Goal: Task Accomplishment & Management: Complete application form

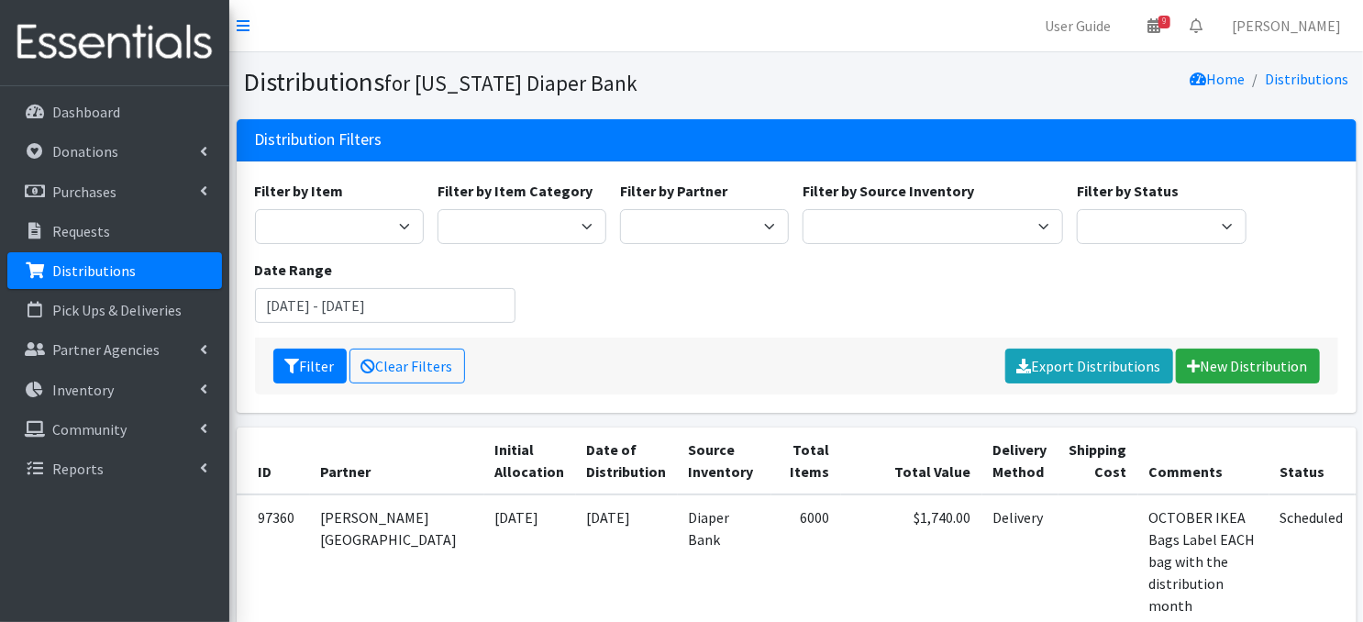
click at [104, 277] on p "Distributions" at bounding box center [93, 270] width 83 height 18
click at [1231, 367] on link "New Distribution" at bounding box center [1248, 366] width 144 height 35
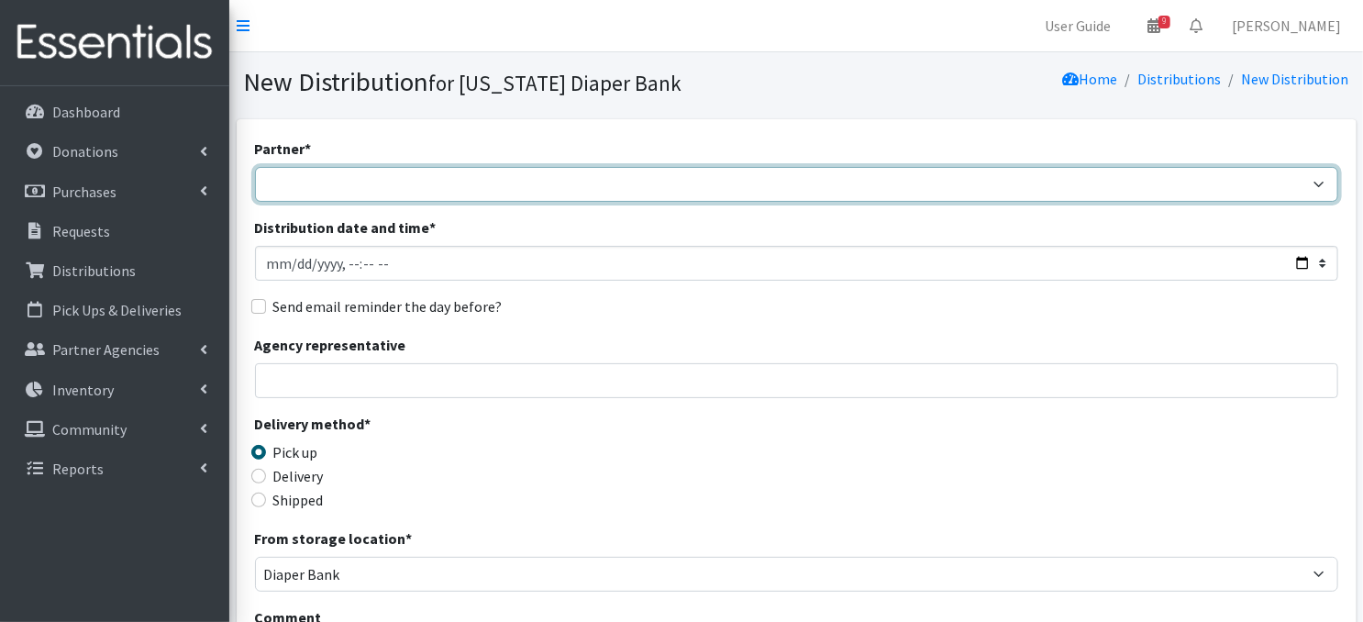
click at [1321, 183] on select "Abide A Mother's Love BART - Benson Area Refugee Taskforce Big Brothers Big Sis…" at bounding box center [796, 184] width 1083 height 35
select select "5103"
click at [255, 167] on select "Abide A Mother's Love BART - Benson Area Refugee Taskforce Big Brothers Big Sis…" at bounding box center [796, 184] width 1083 height 35
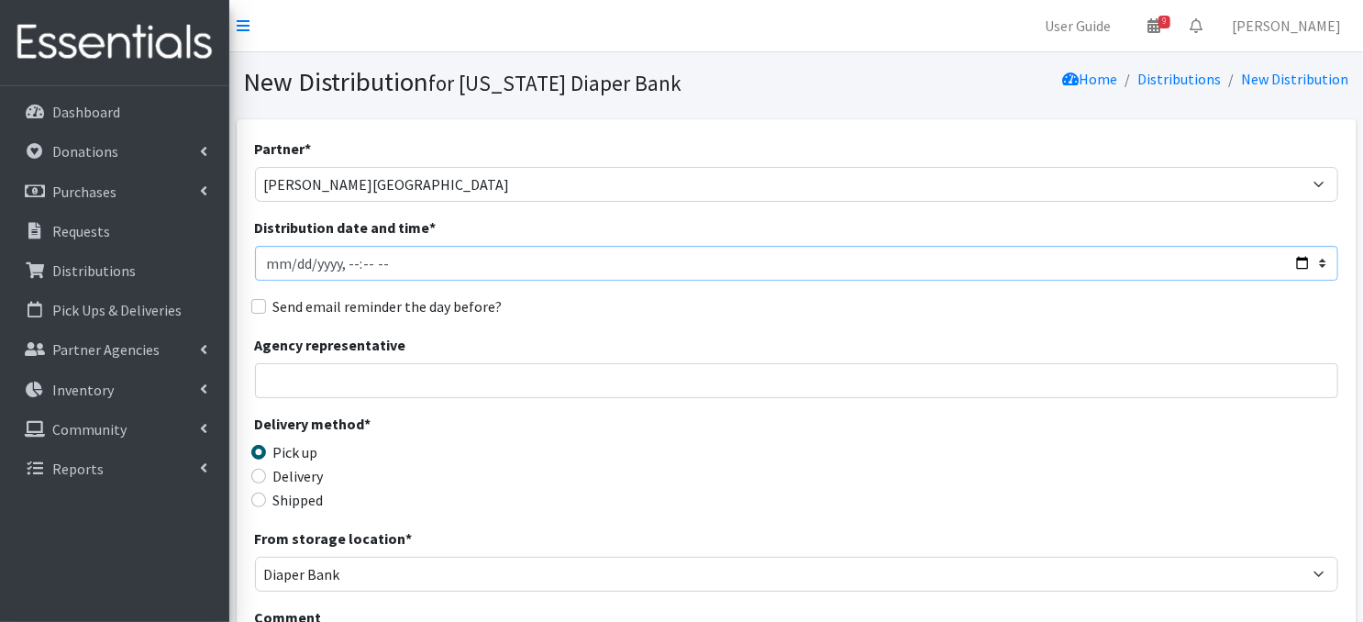
click at [271, 263] on input "Distribution date and time *" at bounding box center [796, 263] width 1083 height 35
type input "[DATE]T23:59"
click at [343, 263] on input "Distribution date and time *" at bounding box center [796, 263] width 1083 height 35
type input "[DATE]T10:00"
click at [506, 379] on input "Agency representative" at bounding box center [796, 380] width 1083 height 35
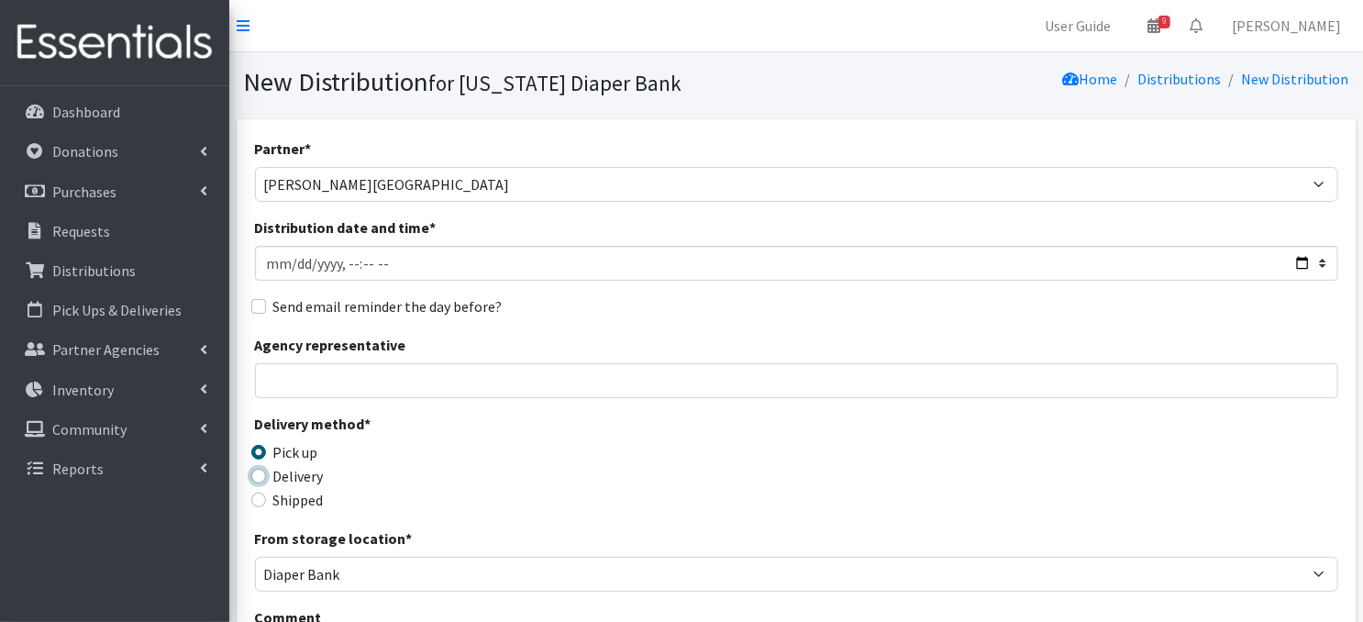
click at [257, 471] on input "Delivery" at bounding box center [258, 476] width 15 height 15
radio input "true"
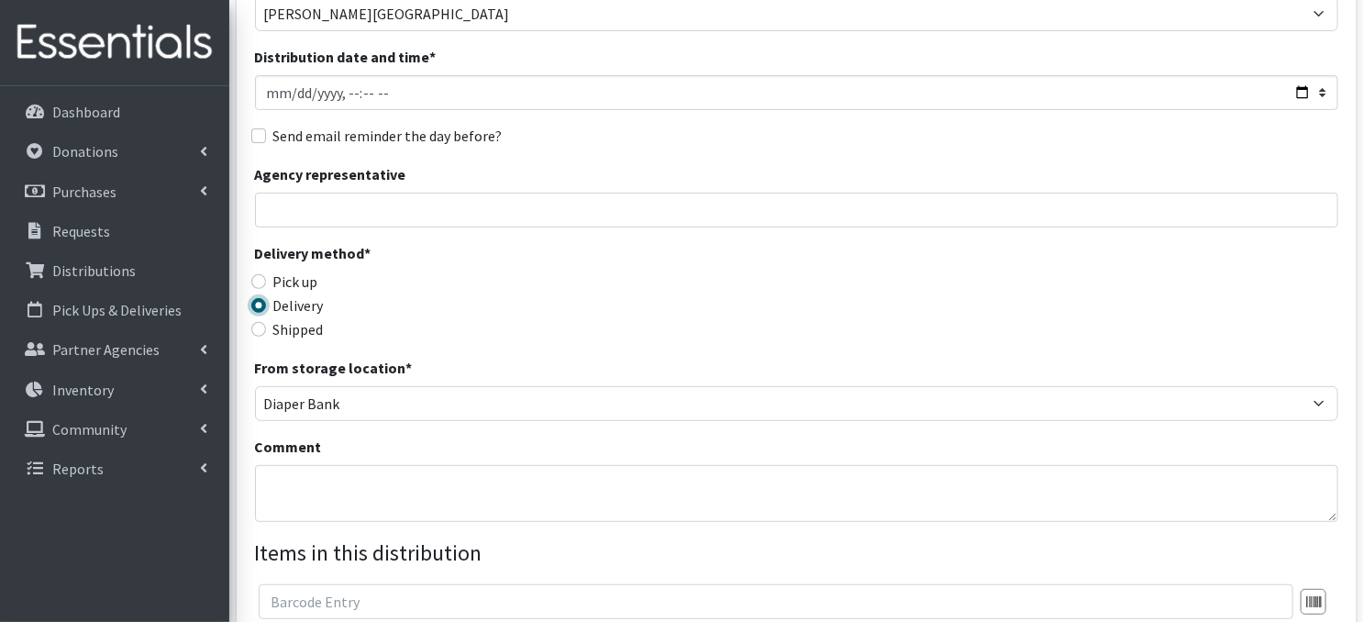
scroll to position [184, 0]
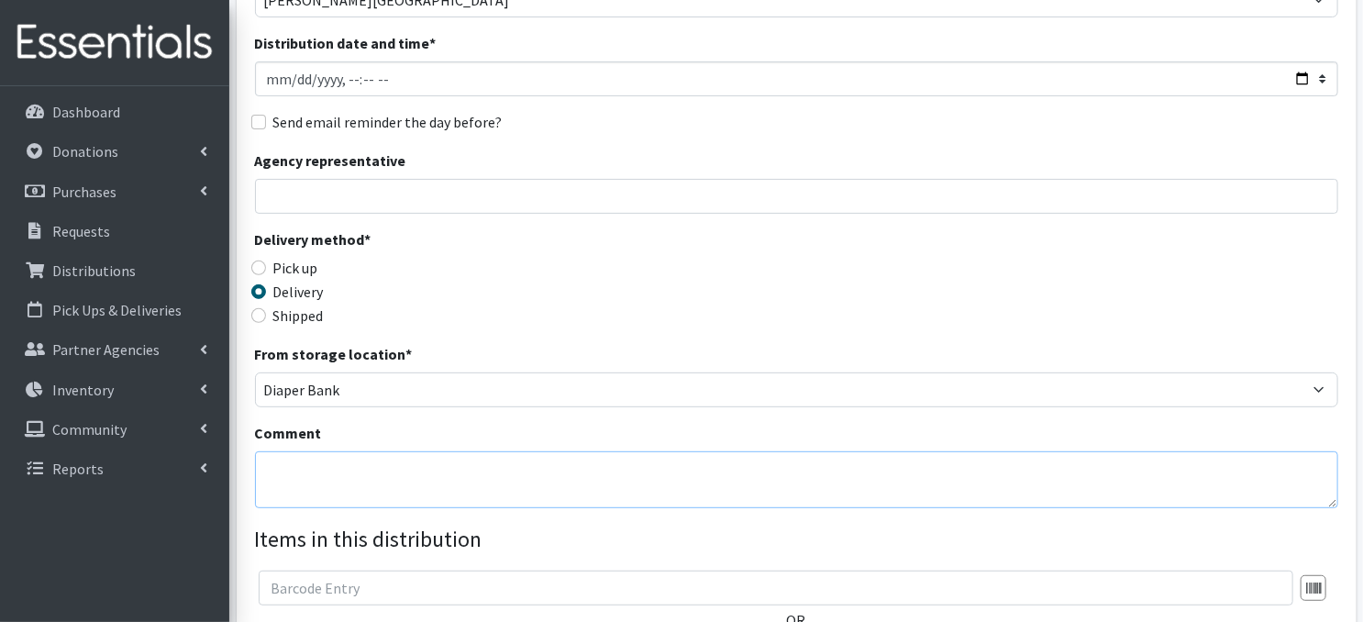
click at [283, 475] on textarea "Comment" at bounding box center [796, 479] width 1083 height 57
paste textarea "IKEA Bags Label EACH bag with distribution month"
click at [834, 266] on div "Delivery method * Pick up Delivery Shipped Shipping cost" at bounding box center [796, 285] width 1083 height 115
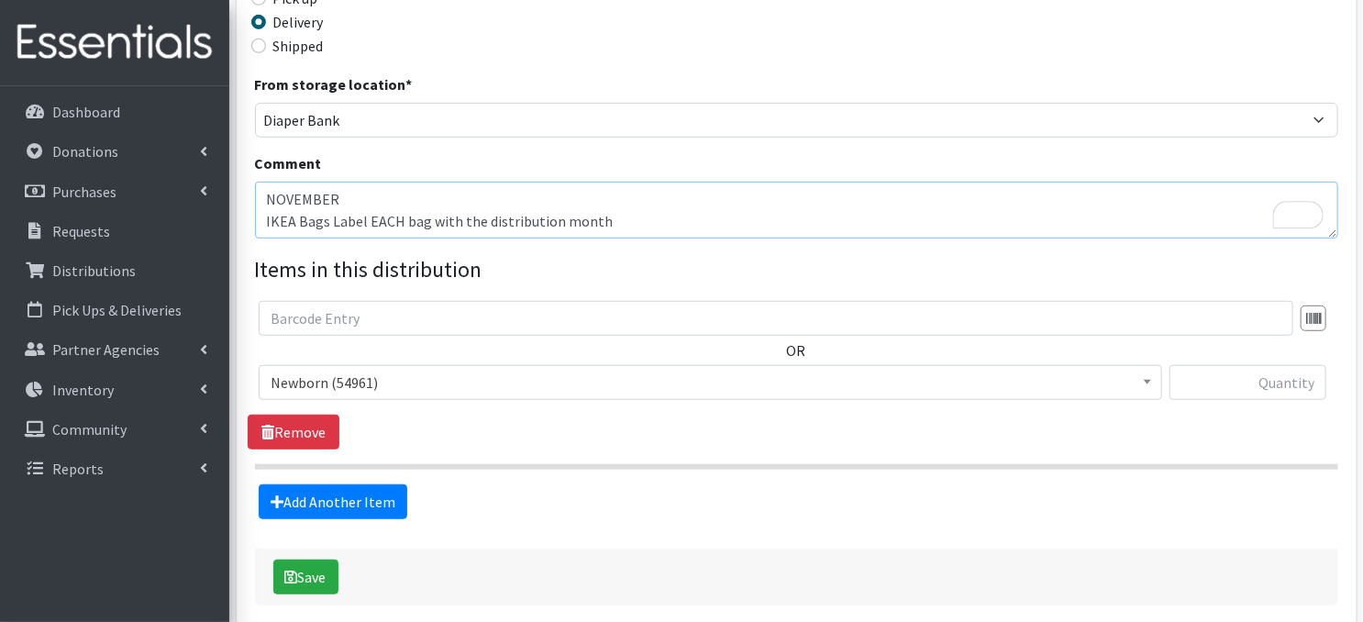
scroll to position [537, 0]
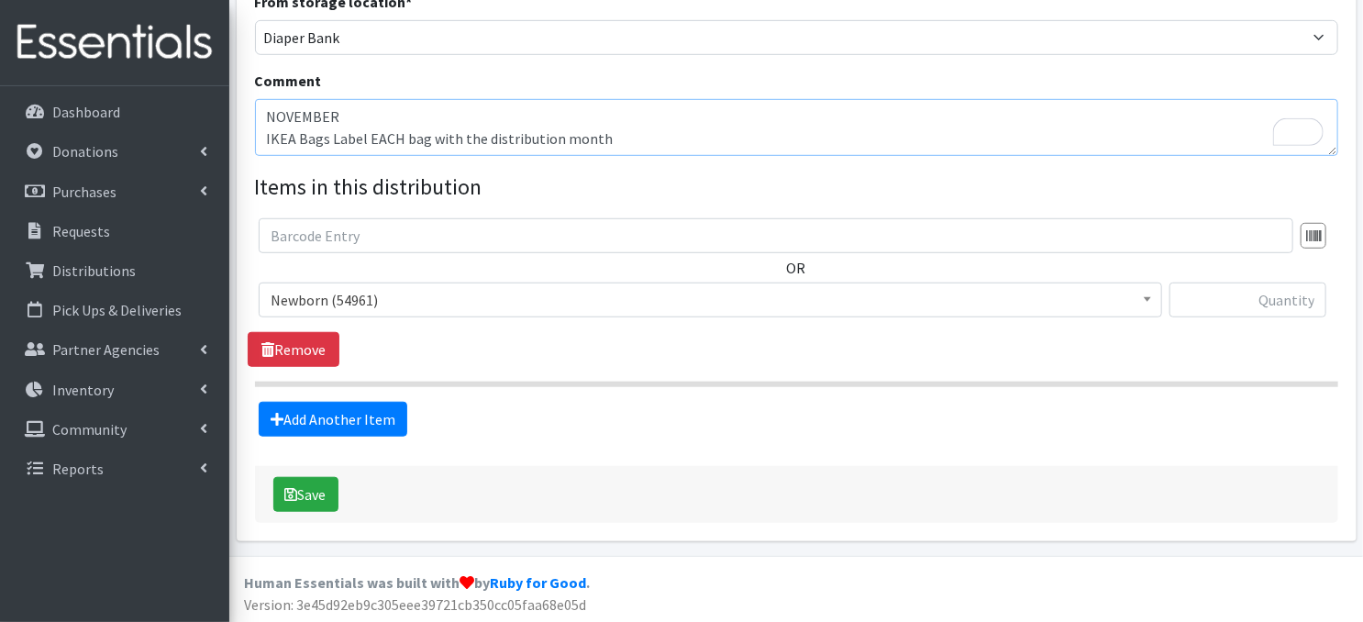
type textarea "NOVEMBER IKEA Bags Label EACH bag with the distribution month"
click at [1144, 297] on b at bounding box center [1147, 299] width 7 height 5
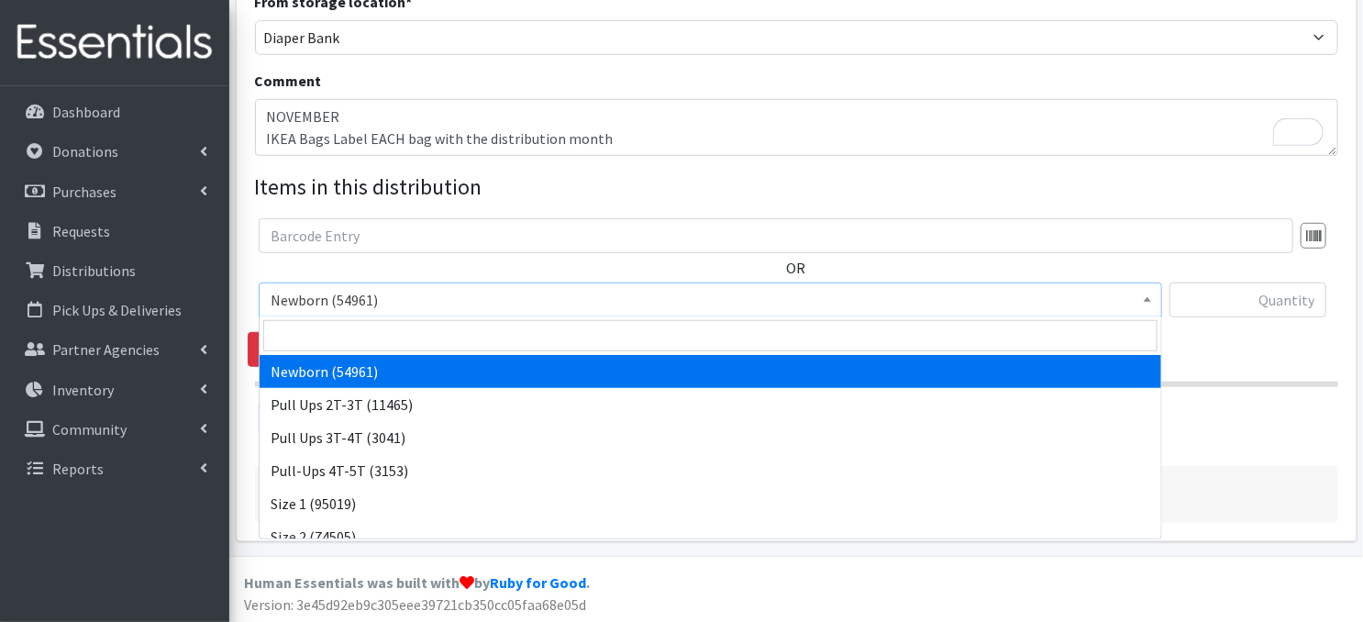
drag, startPoint x: 1060, startPoint y: 372, endPoint x: 1194, endPoint y: 313, distance: 146.6
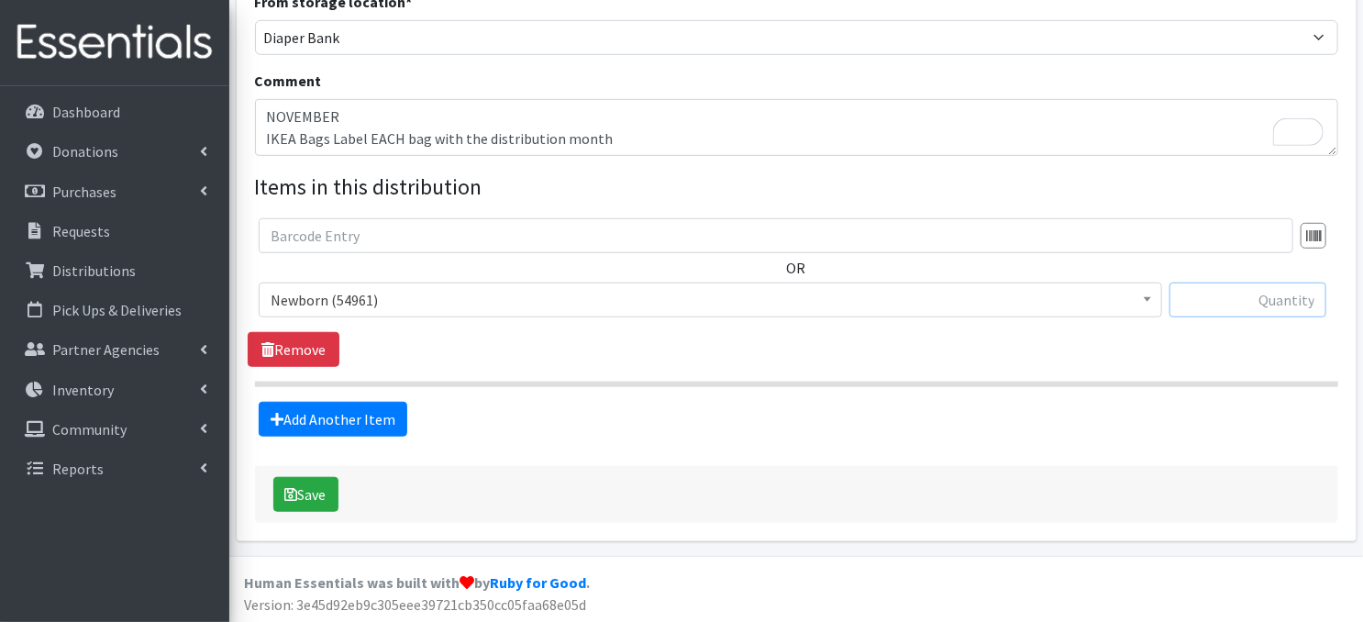
click at [1247, 299] on input "text" at bounding box center [1248, 300] width 157 height 35
type input "400"
click at [367, 420] on link "Add Another Item" at bounding box center [333, 419] width 149 height 35
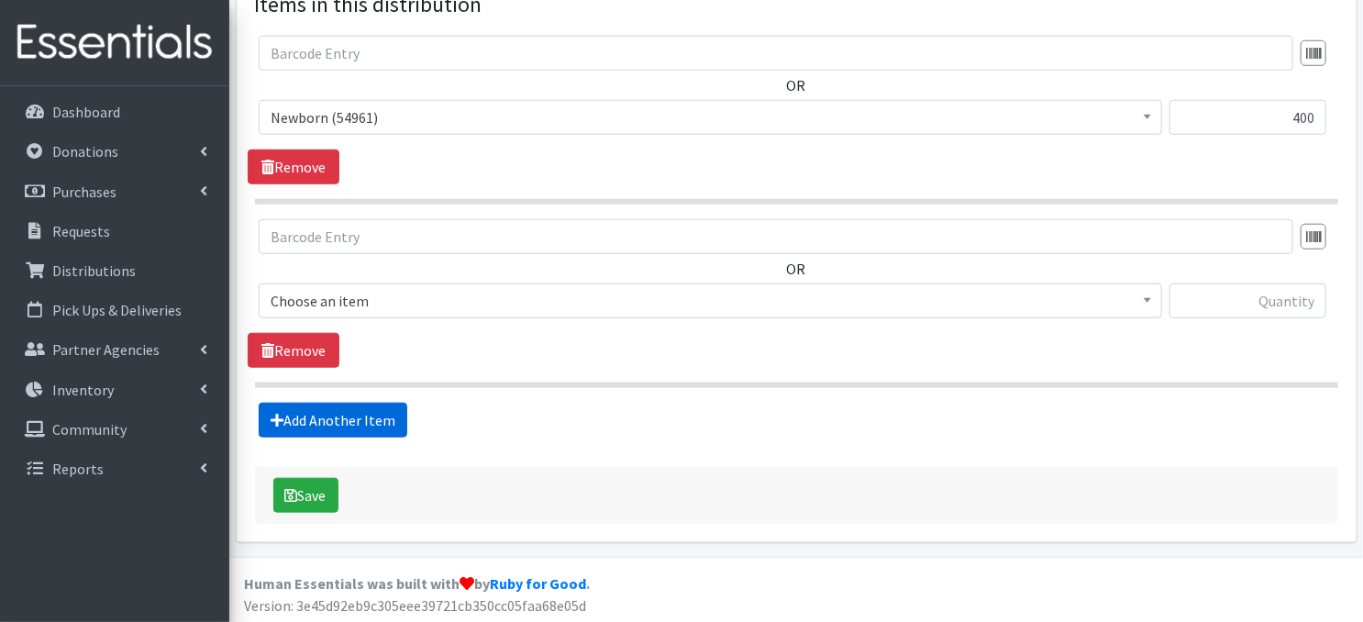
scroll to position [719, 0]
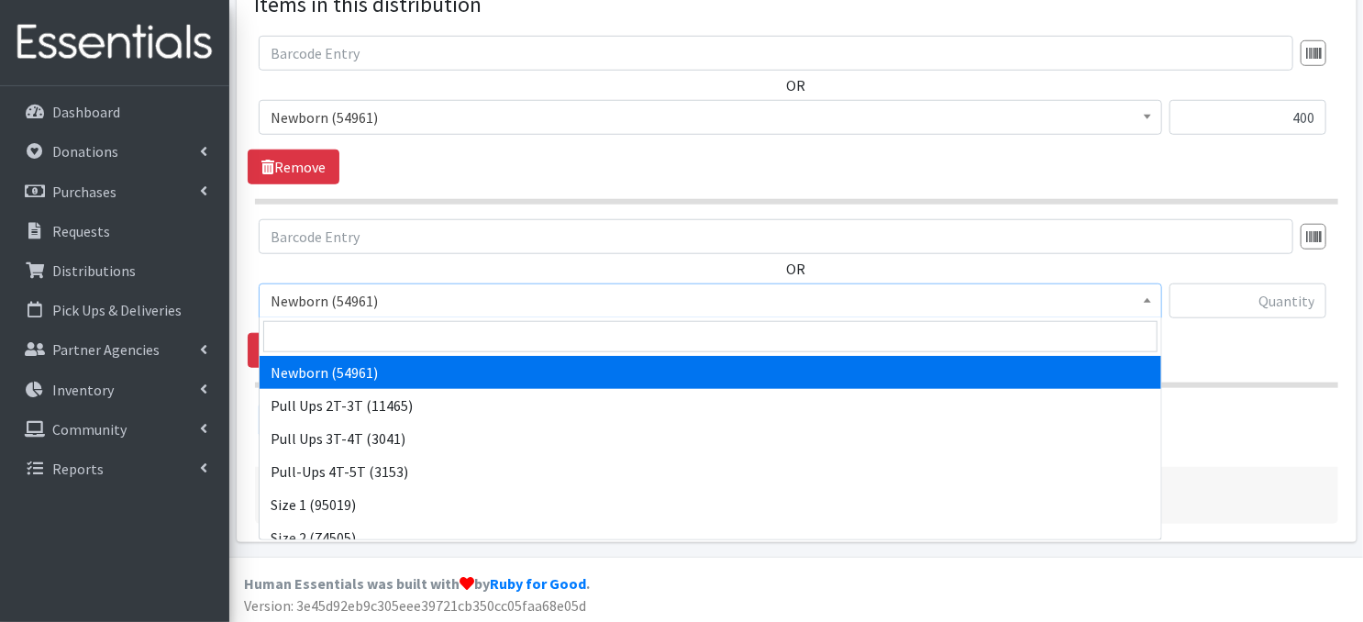
click at [1153, 297] on span at bounding box center [1147, 298] width 18 height 28
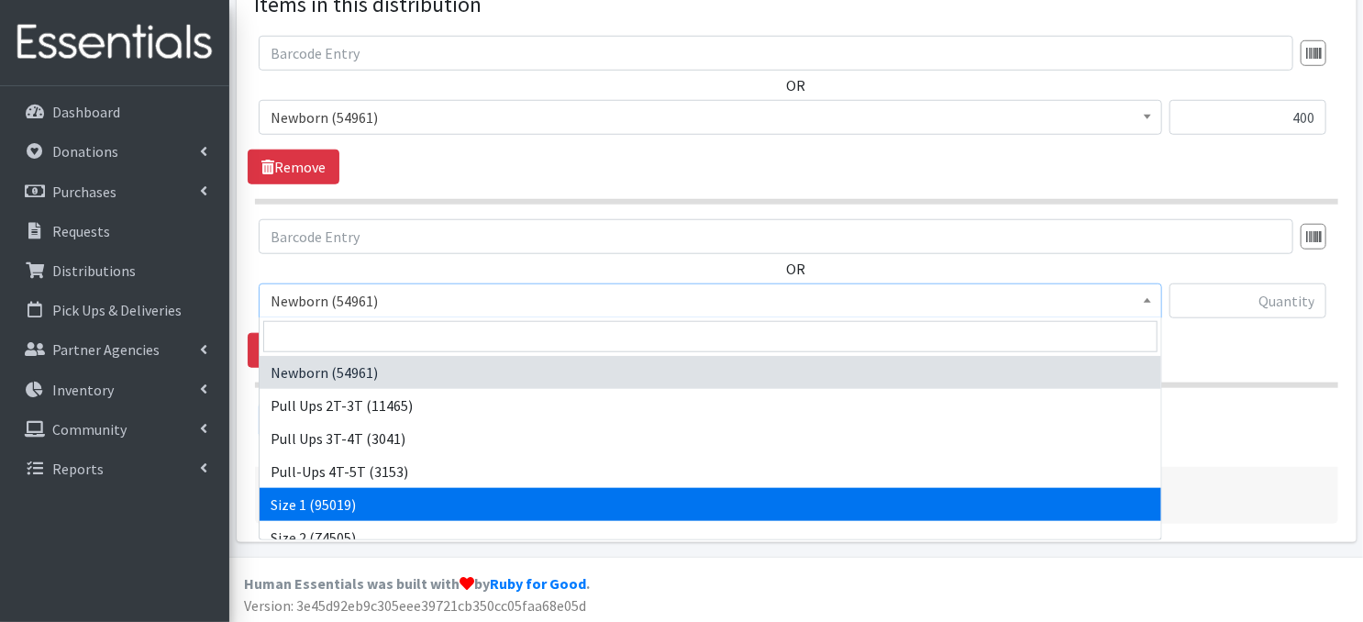
select select "3682"
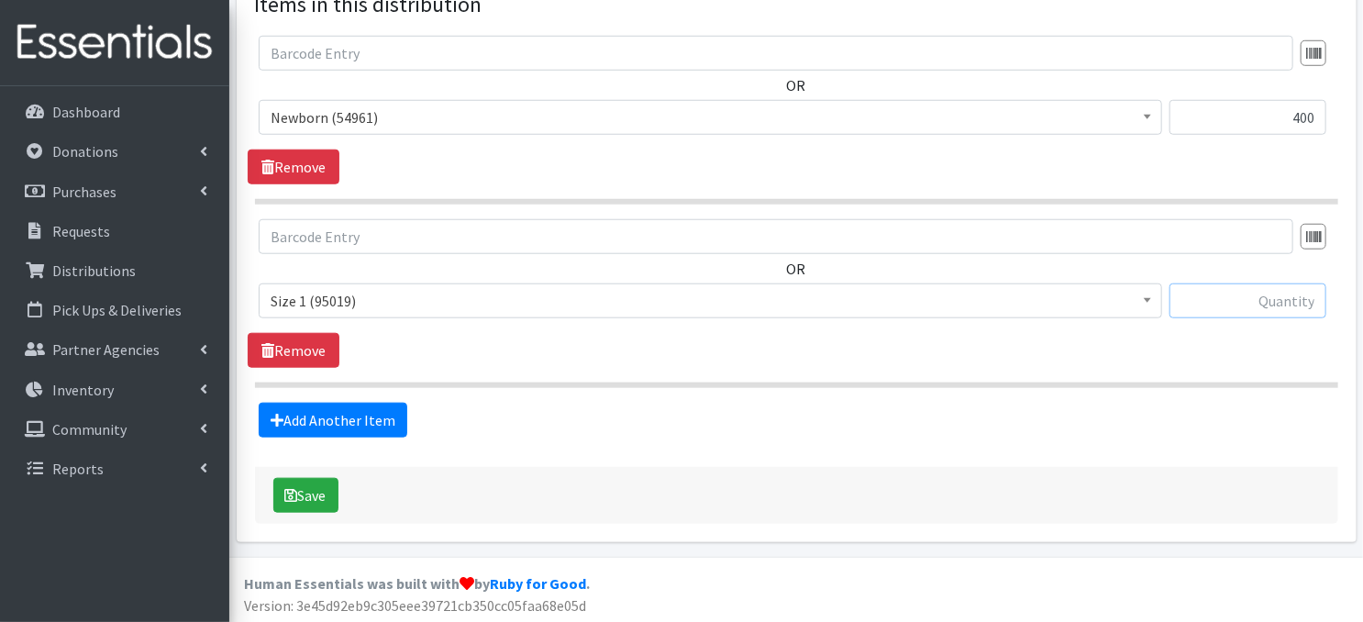
click at [1205, 307] on input "text" at bounding box center [1248, 300] width 157 height 35
type input "400"
click at [347, 421] on link "Add Another Item" at bounding box center [333, 420] width 149 height 35
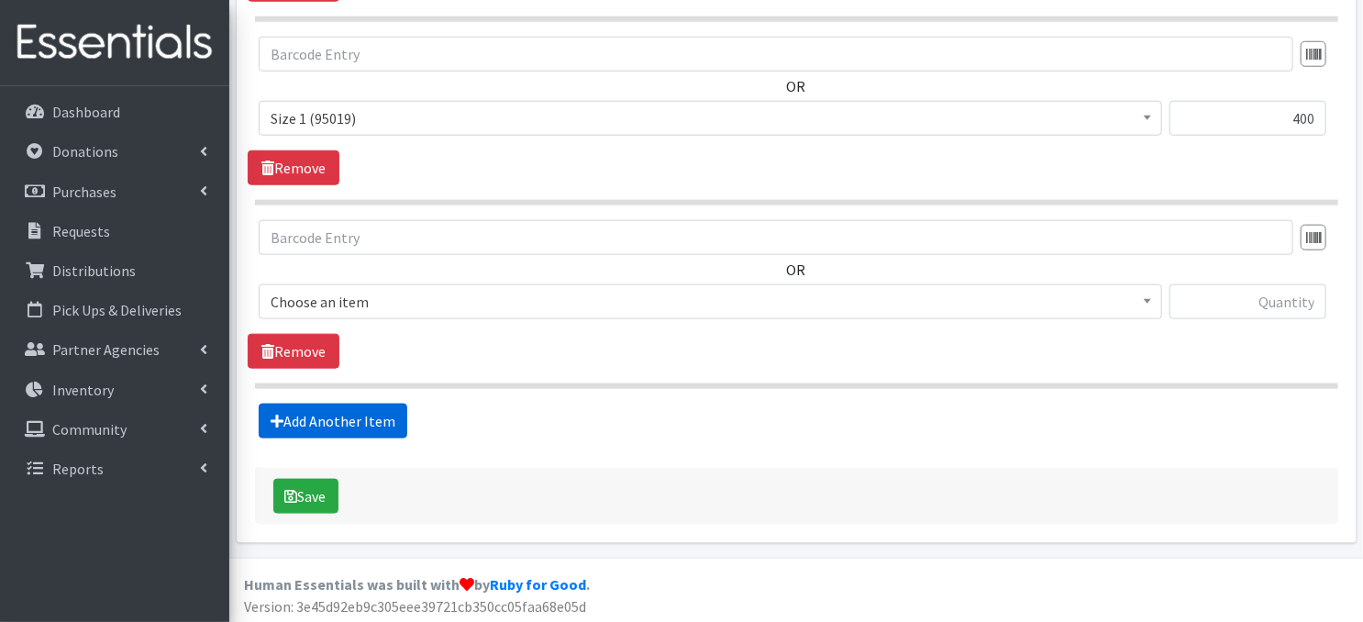
scroll to position [903, 0]
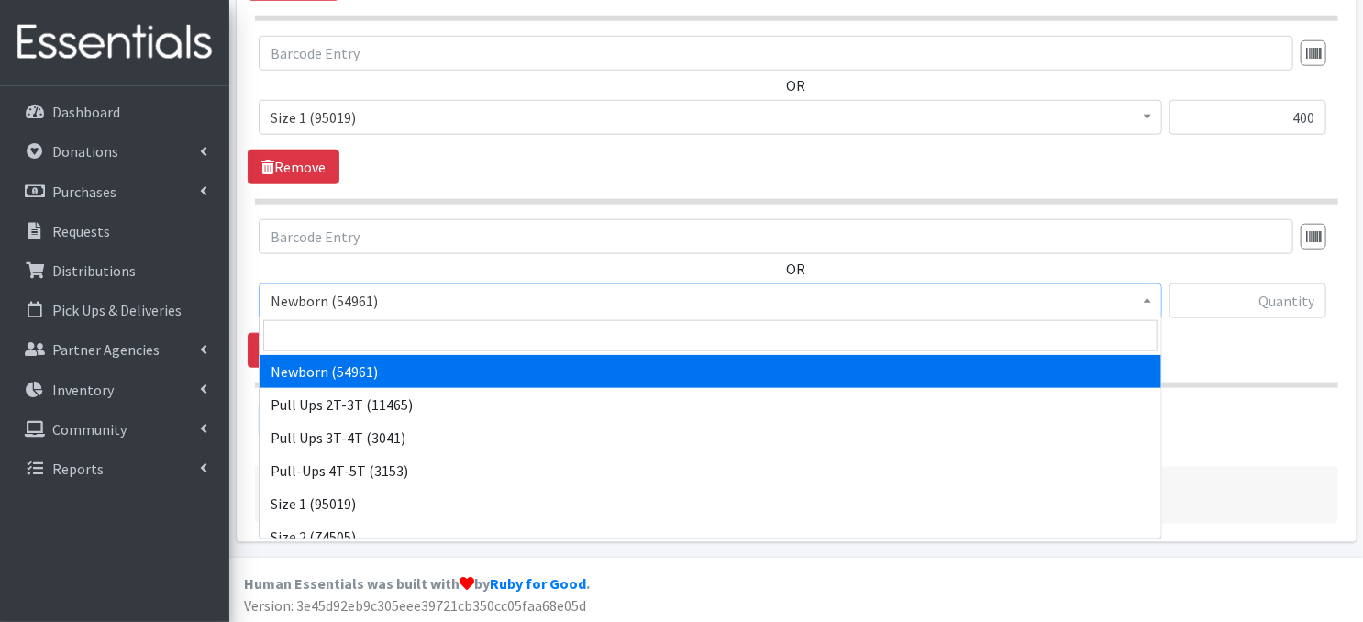
click at [1131, 294] on span "Newborn (54961)" at bounding box center [711, 301] width 880 height 26
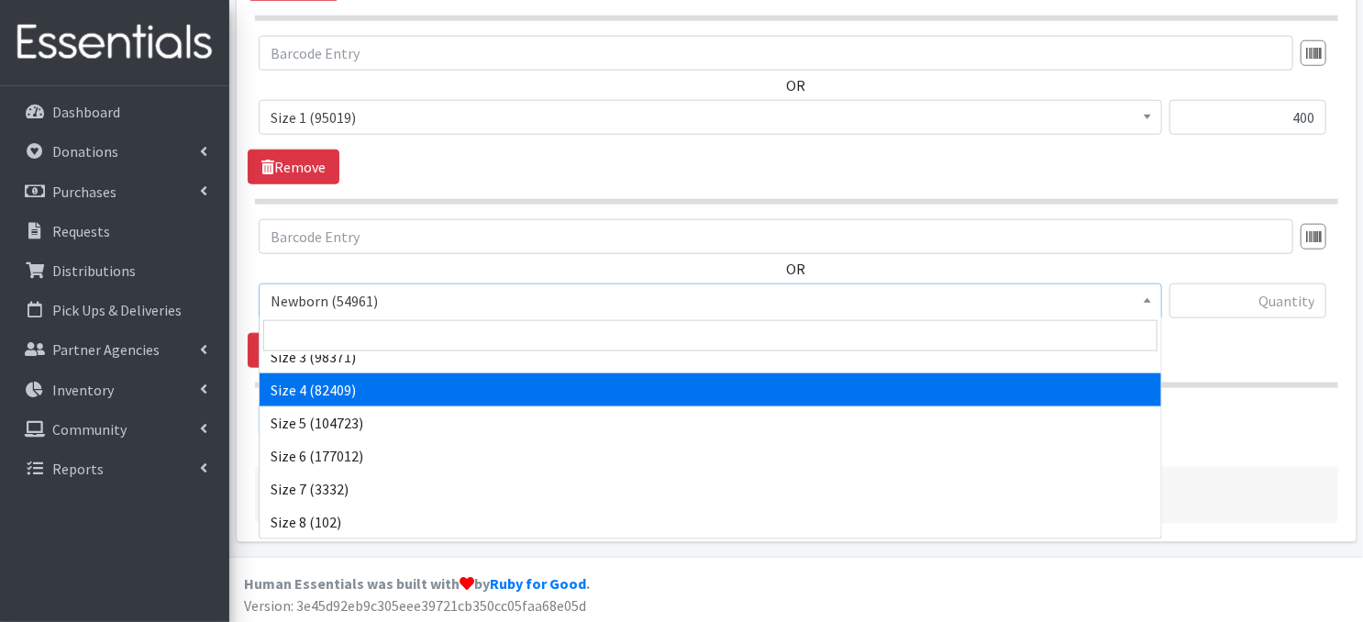
scroll to position [176, 0]
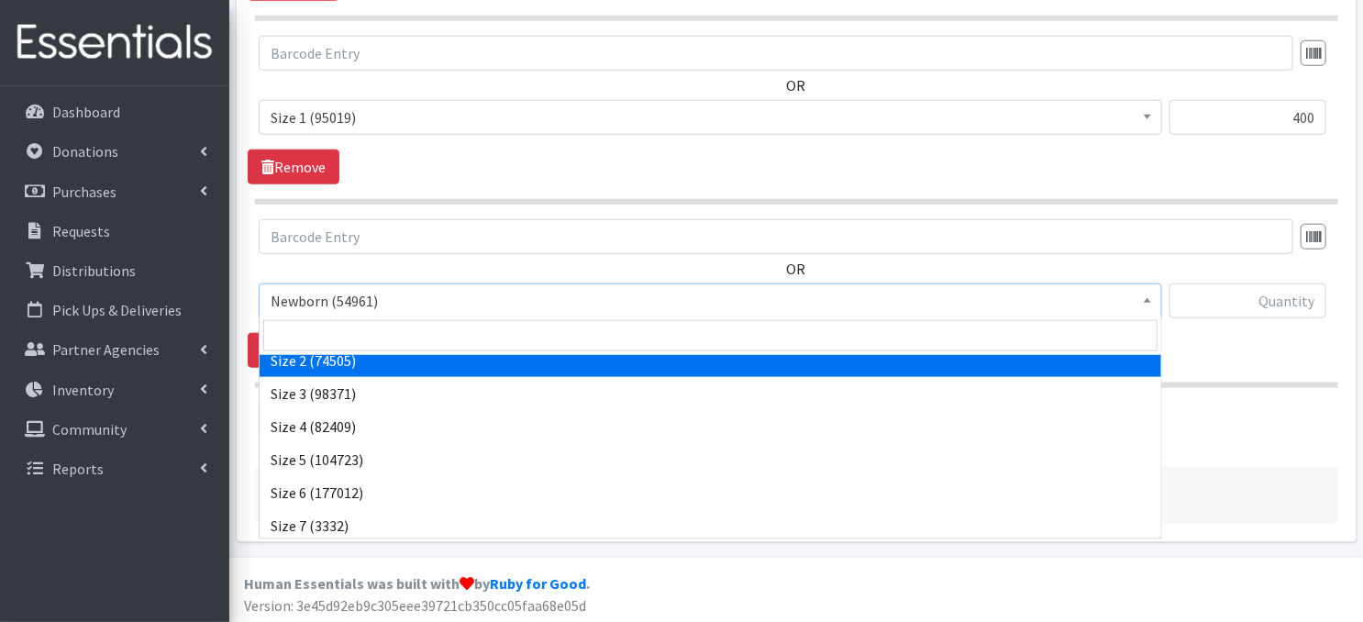
select select "3683"
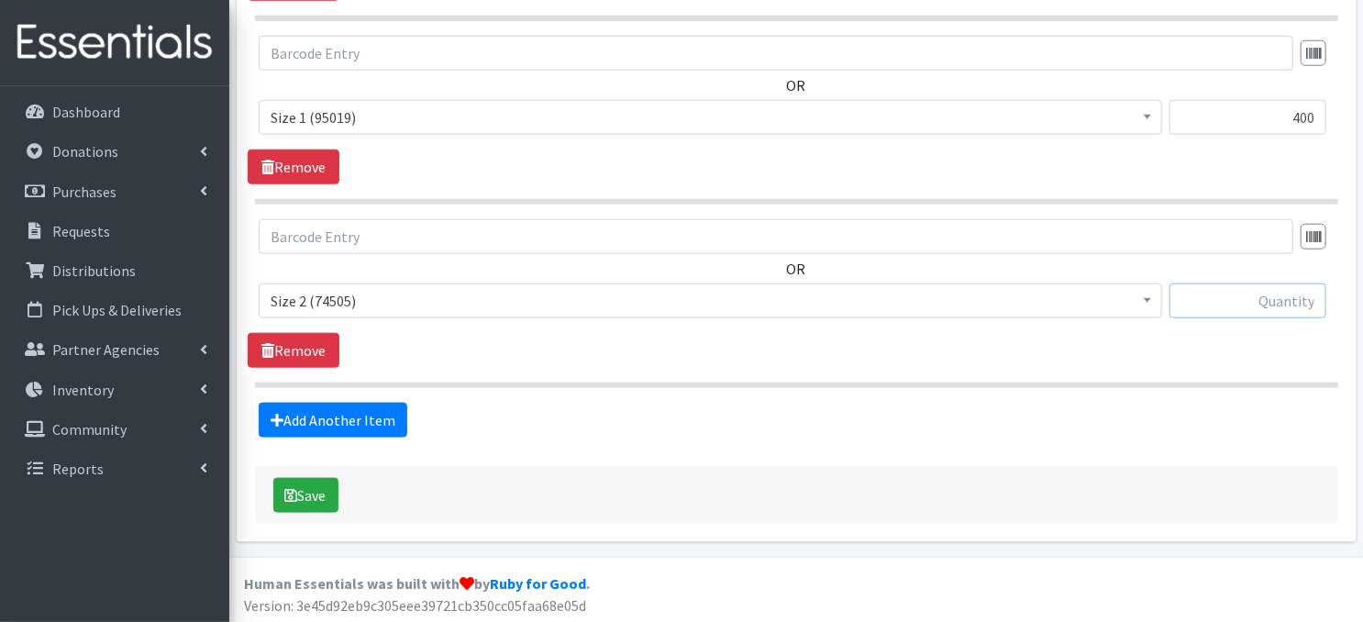
click at [1219, 297] on input "text" at bounding box center [1248, 300] width 157 height 35
type input "400"
click at [317, 417] on link "Add Another Item" at bounding box center [333, 420] width 149 height 35
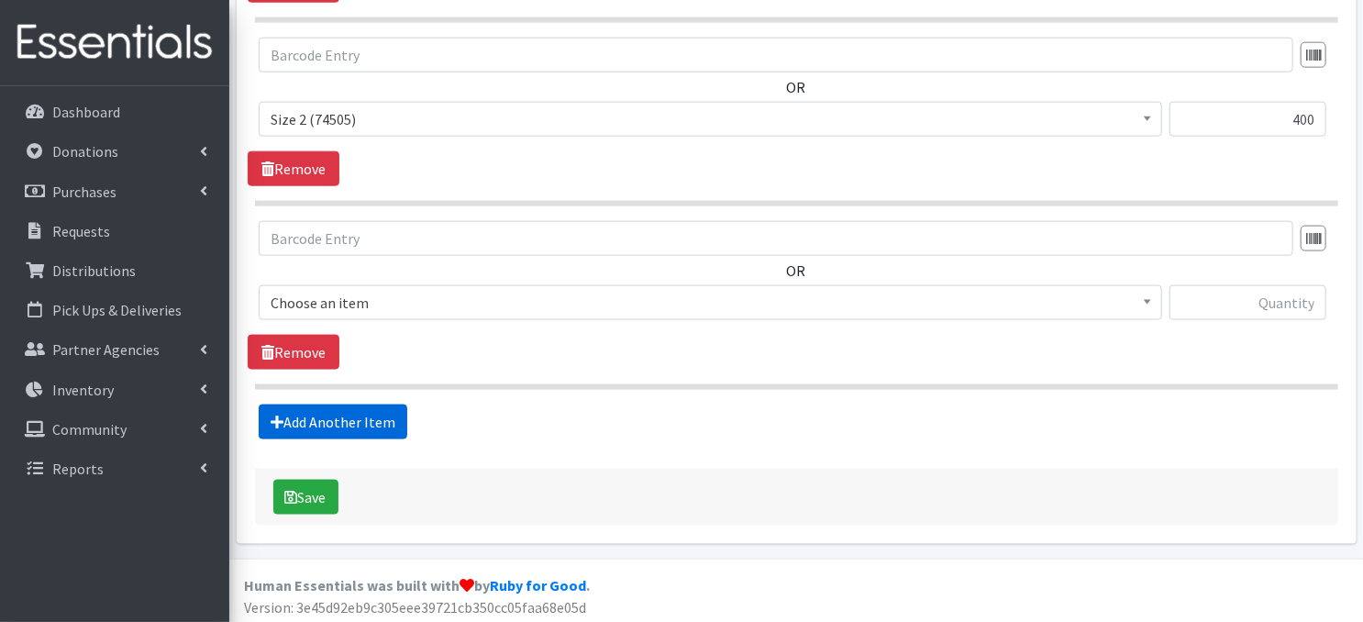
scroll to position [1085, 0]
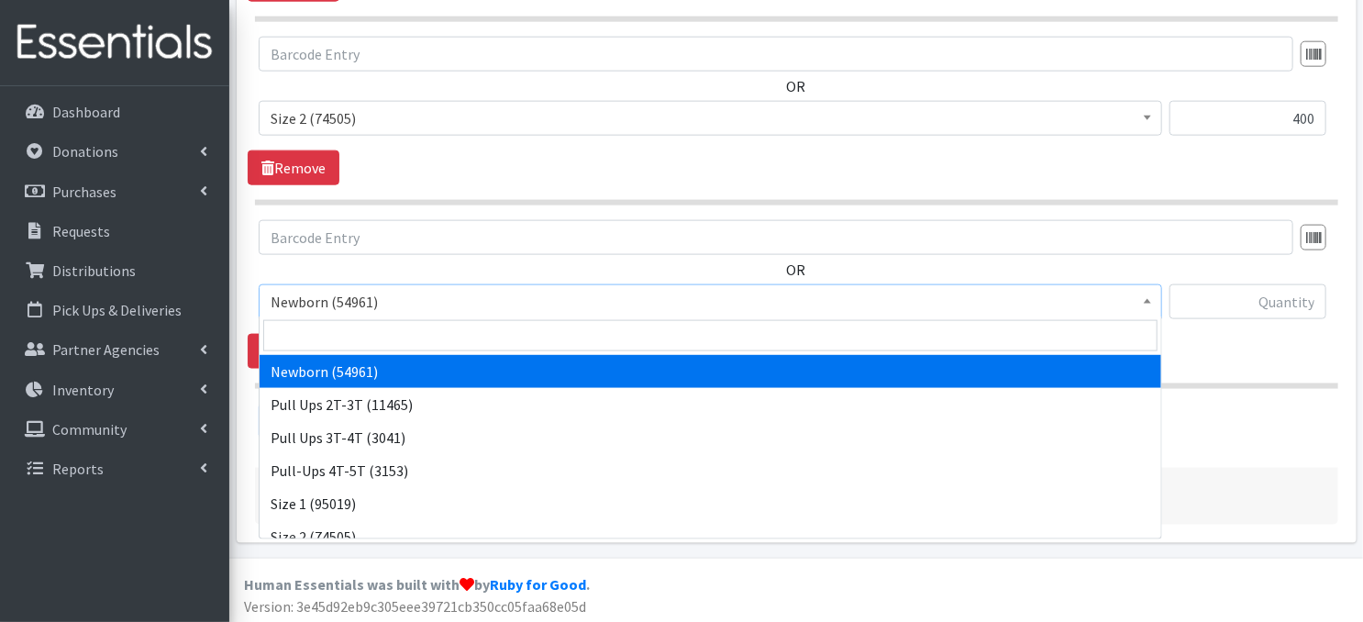
click at [1148, 295] on span at bounding box center [1147, 299] width 18 height 28
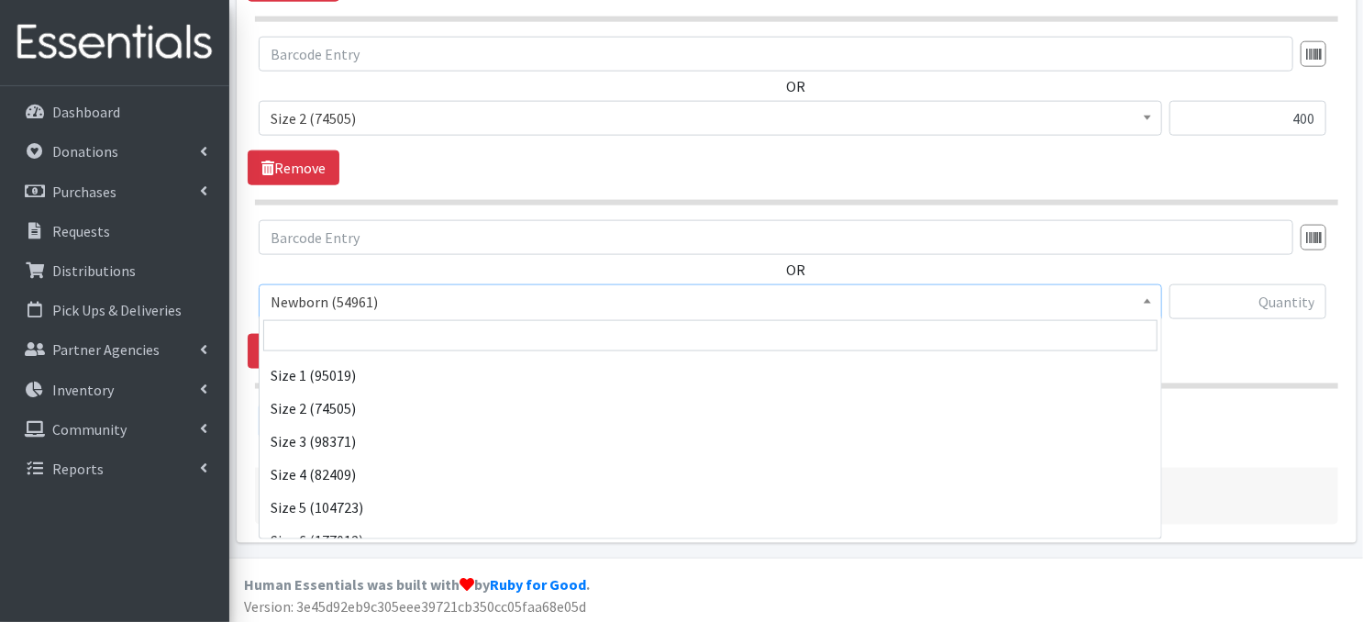
scroll to position [147, 0]
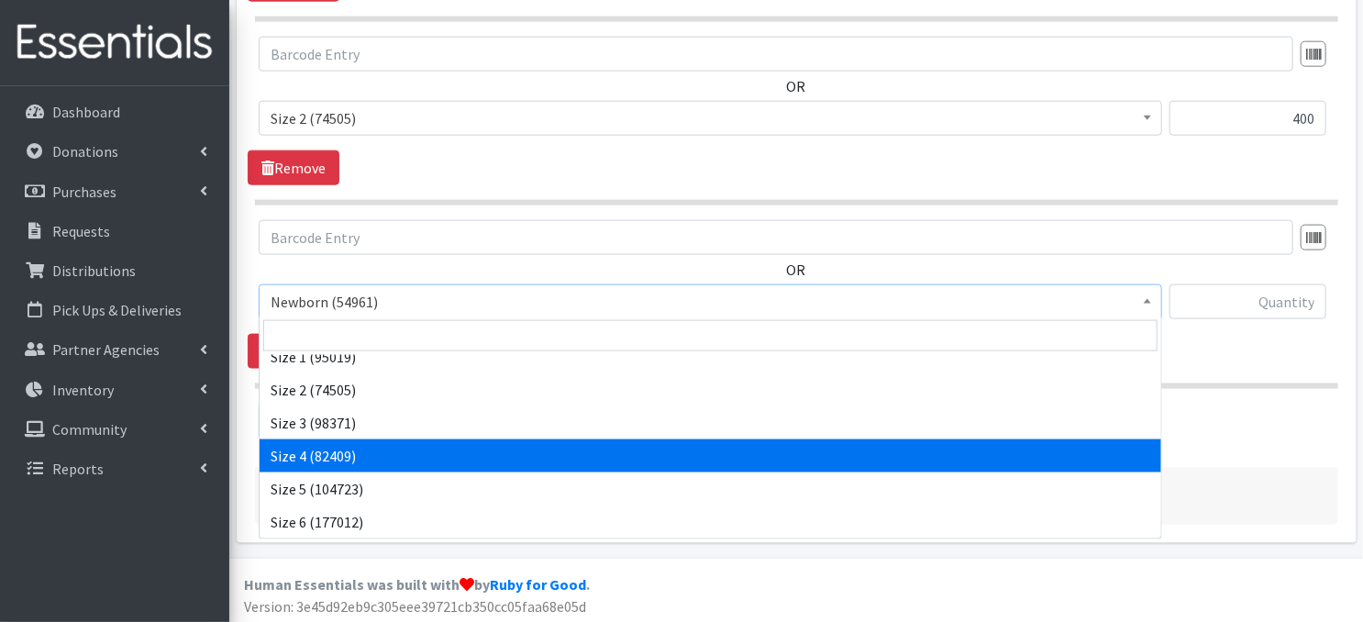
select select "3685"
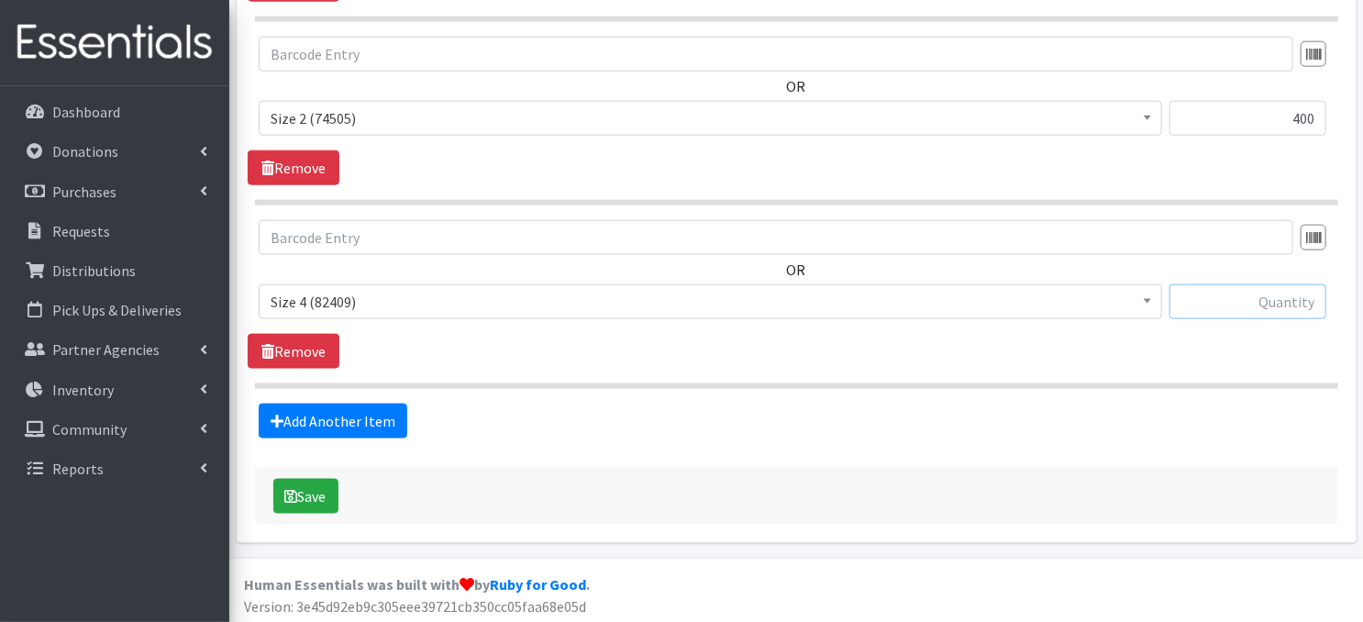
click at [1251, 299] on input "text" at bounding box center [1248, 301] width 157 height 35
type input "1500"
click at [297, 415] on link "Add Another Item" at bounding box center [333, 421] width 149 height 35
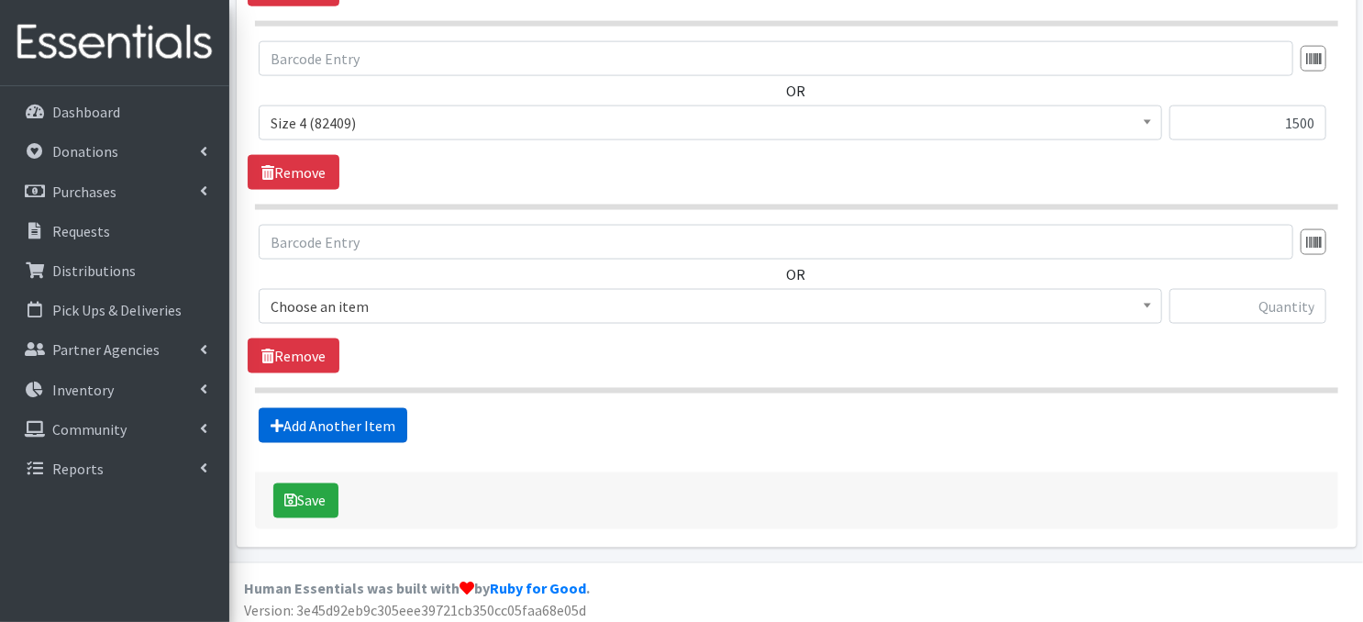
scroll to position [1269, 0]
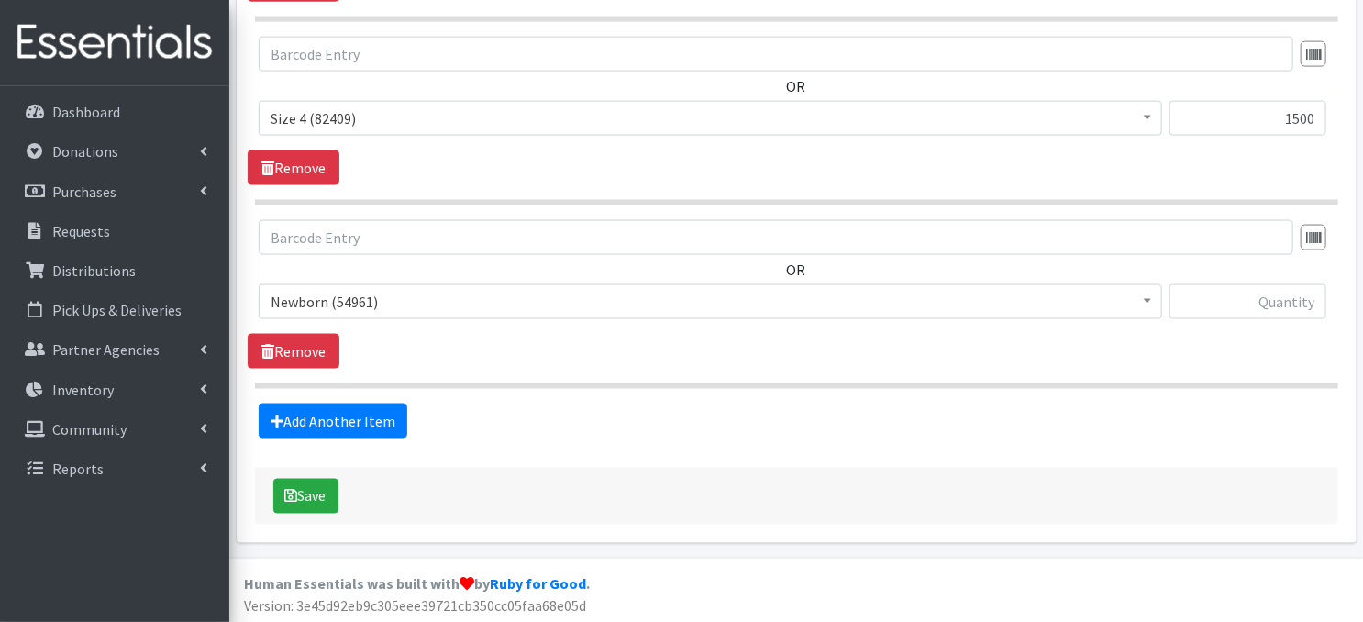
click at [1148, 305] on span at bounding box center [1147, 299] width 18 height 28
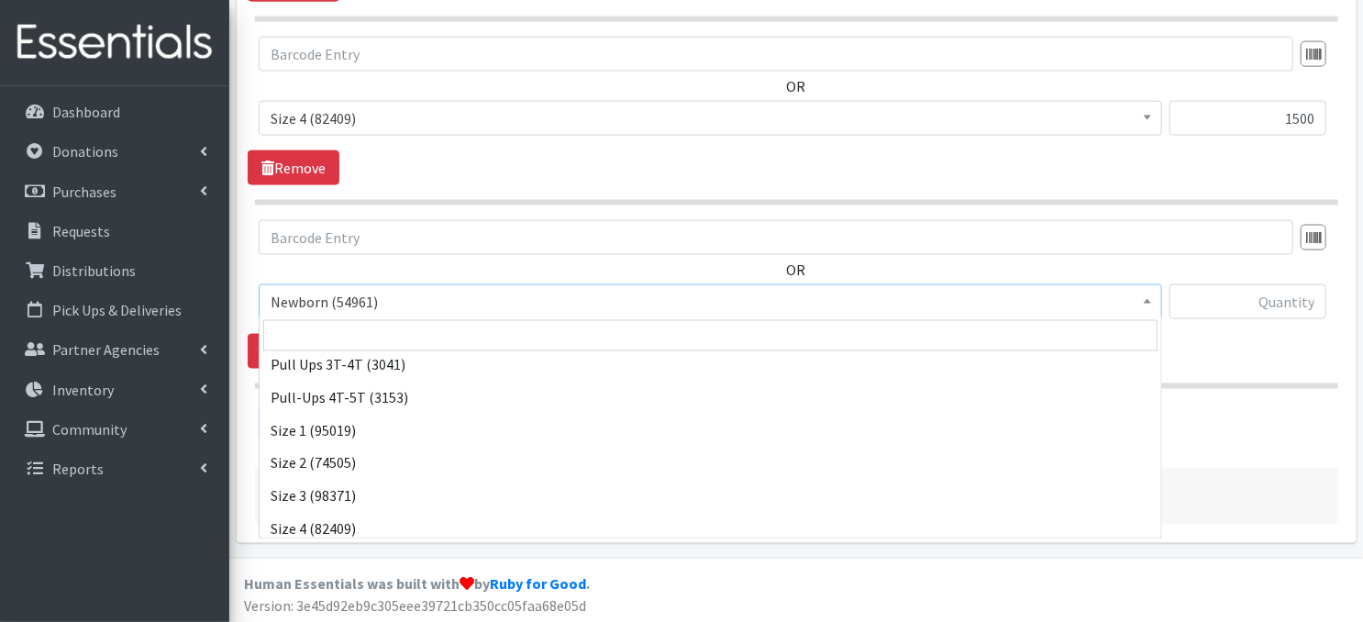
scroll to position [134, 0]
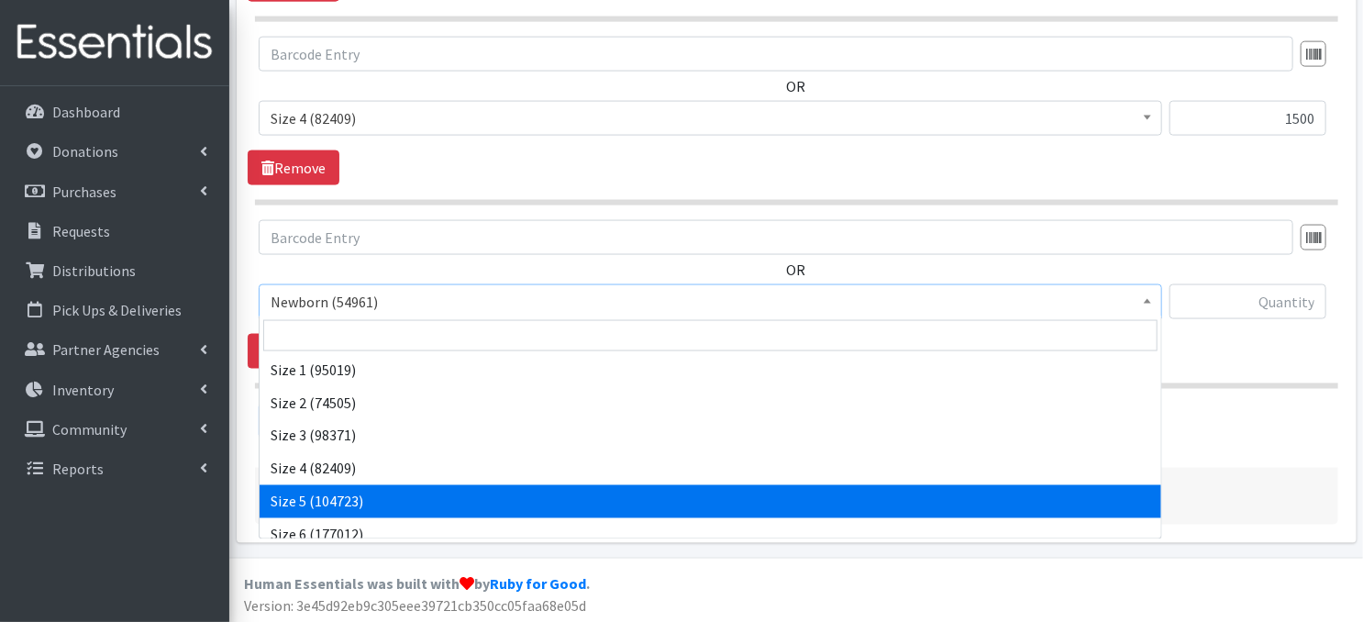
select select "3686"
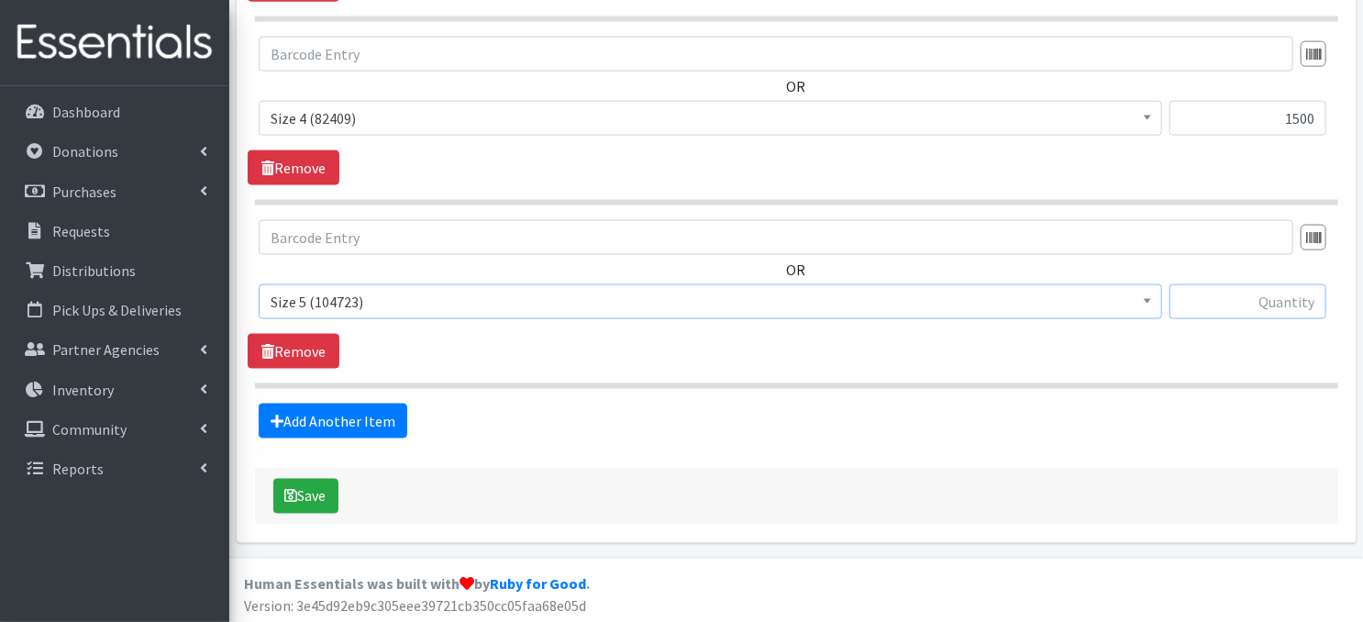
click at [1270, 300] on input "text" at bounding box center [1248, 301] width 157 height 35
type input "1500"
click at [367, 427] on link "Add Another Item" at bounding box center [333, 421] width 149 height 35
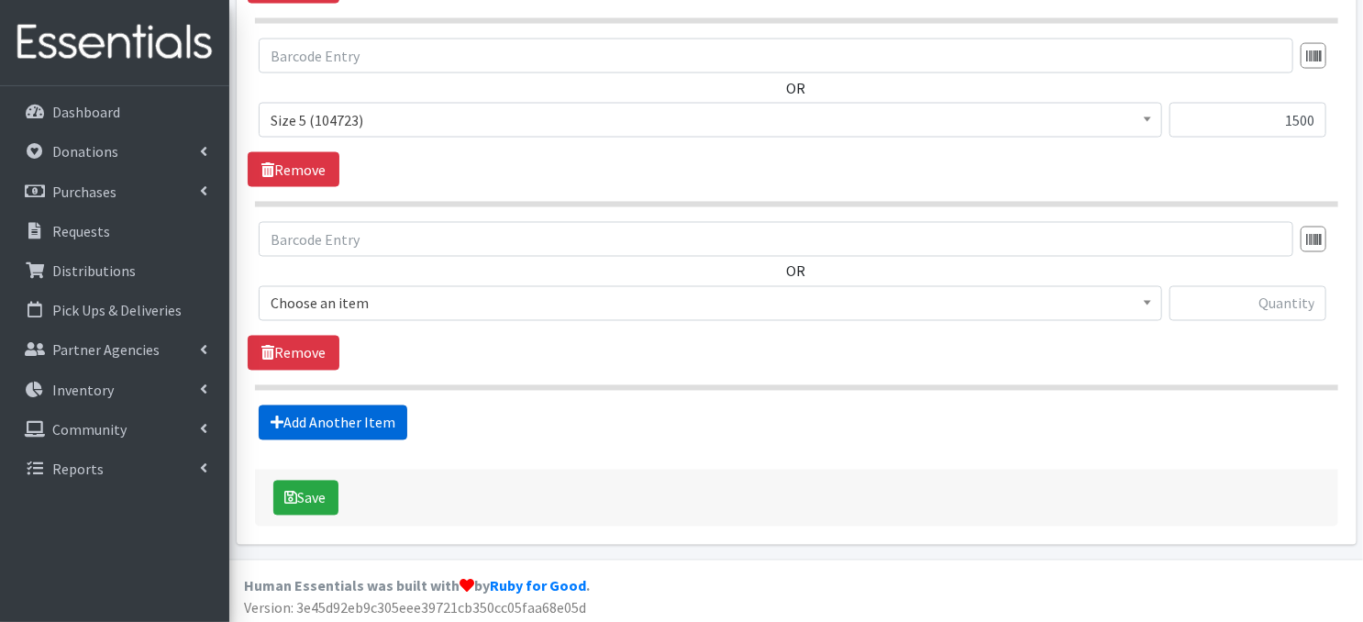
scroll to position [1451, 0]
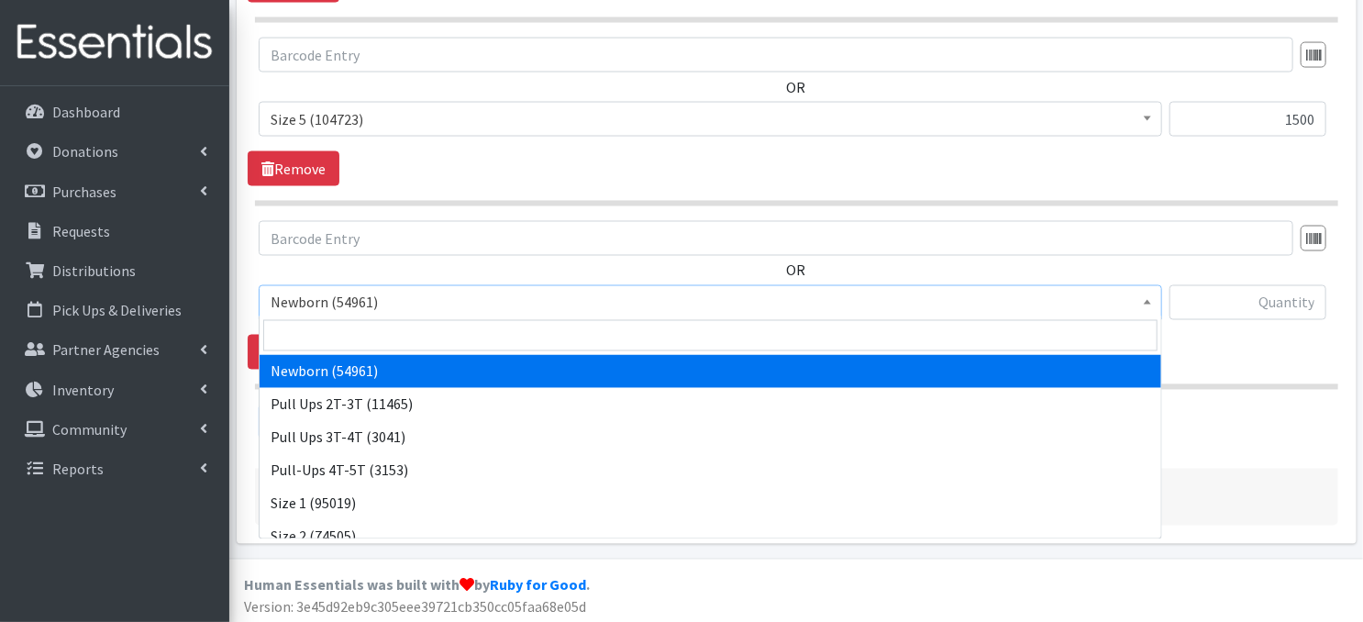
click at [1152, 301] on span at bounding box center [1147, 300] width 18 height 28
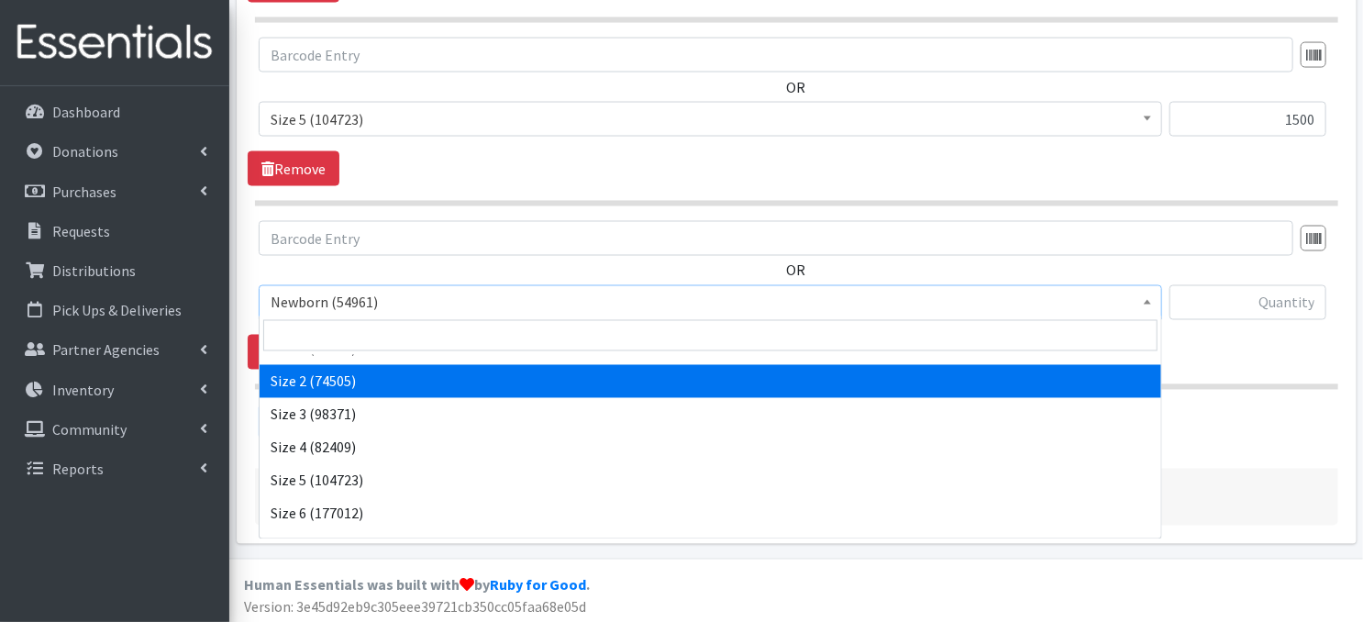
scroll to position [183, 0]
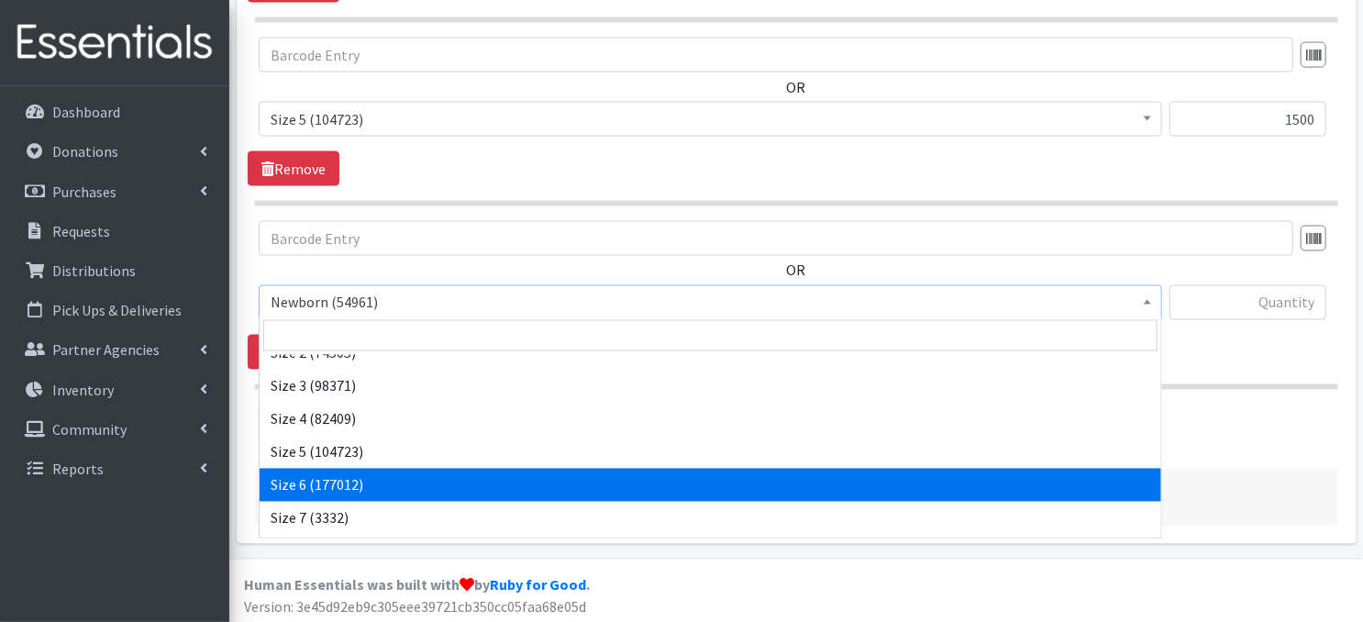
select select "3687"
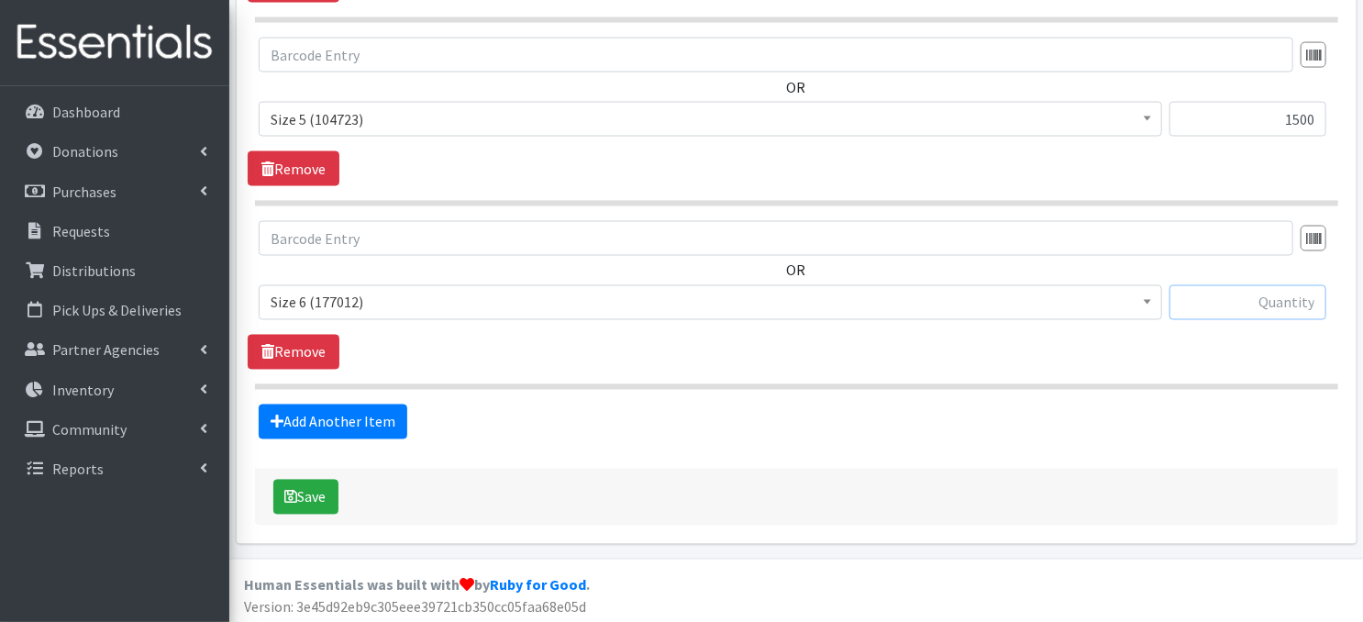
click at [1256, 301] on input "text" at bounding box center [1248, 302] width 157 height 35
type input "1500"
click at [338, 421] on link "Add Another Item" at bounding box center [333, 422] width 149 height 35
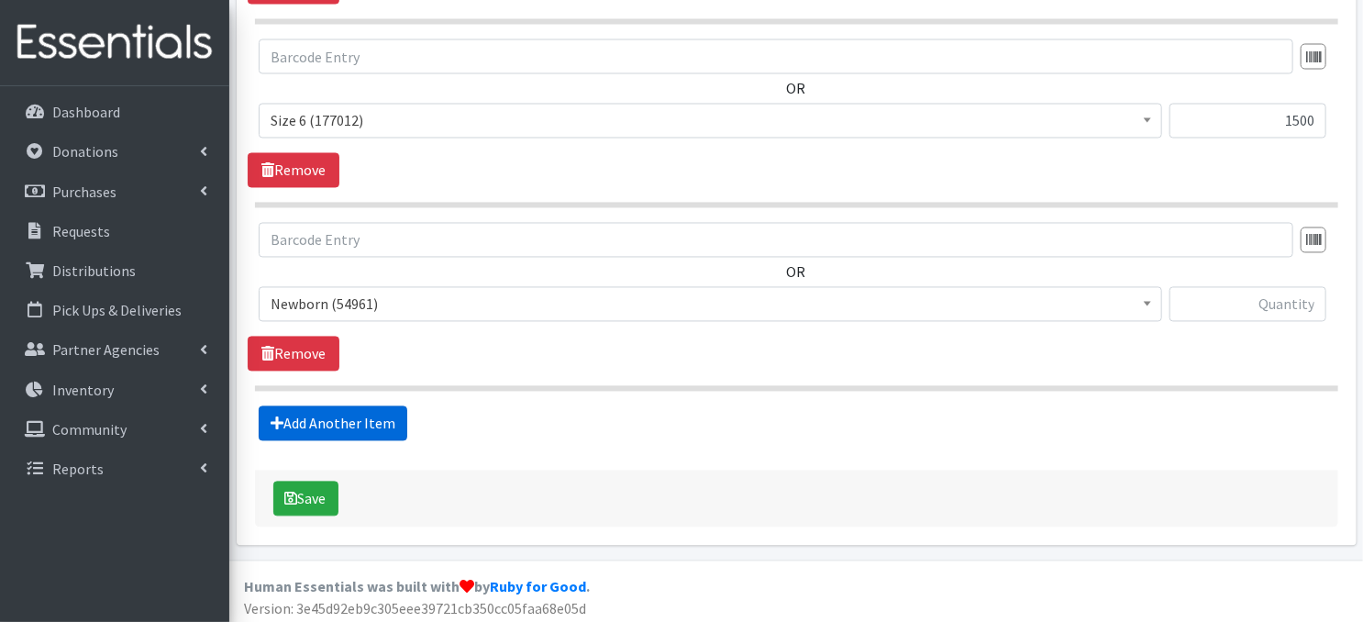
scroll to position [1634, 0]
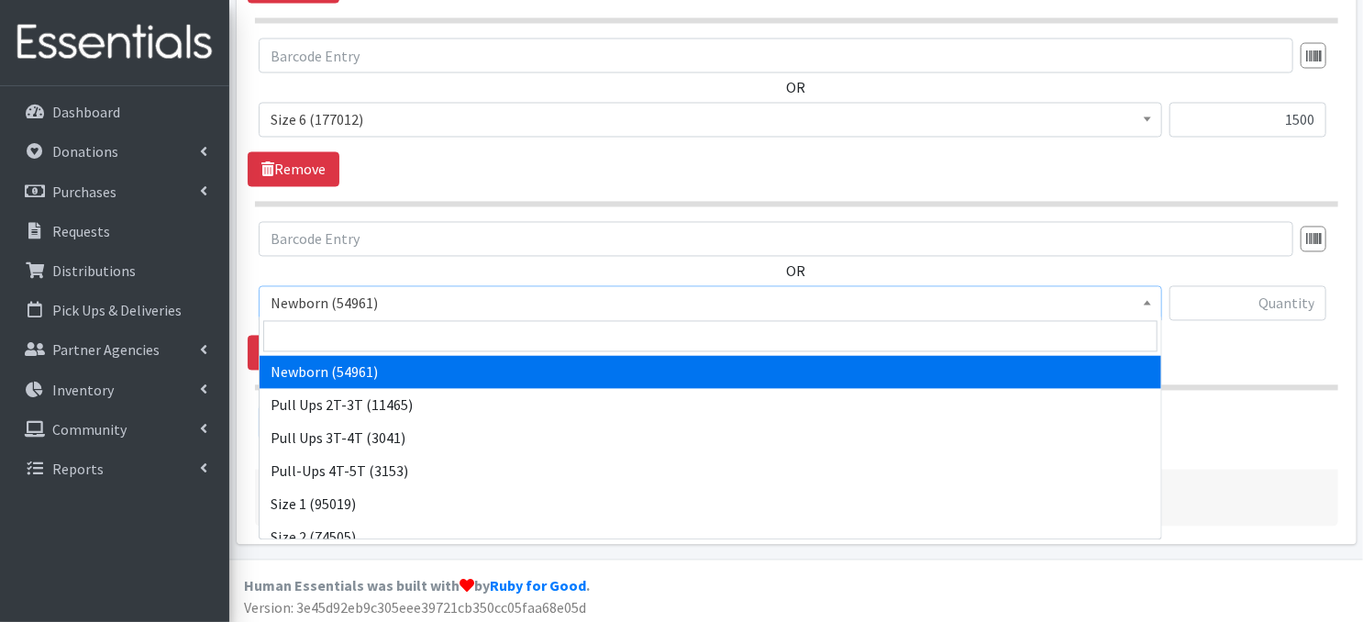
click at [1148, 304] on span at bounding box center [1147, 301] width 18 height 28
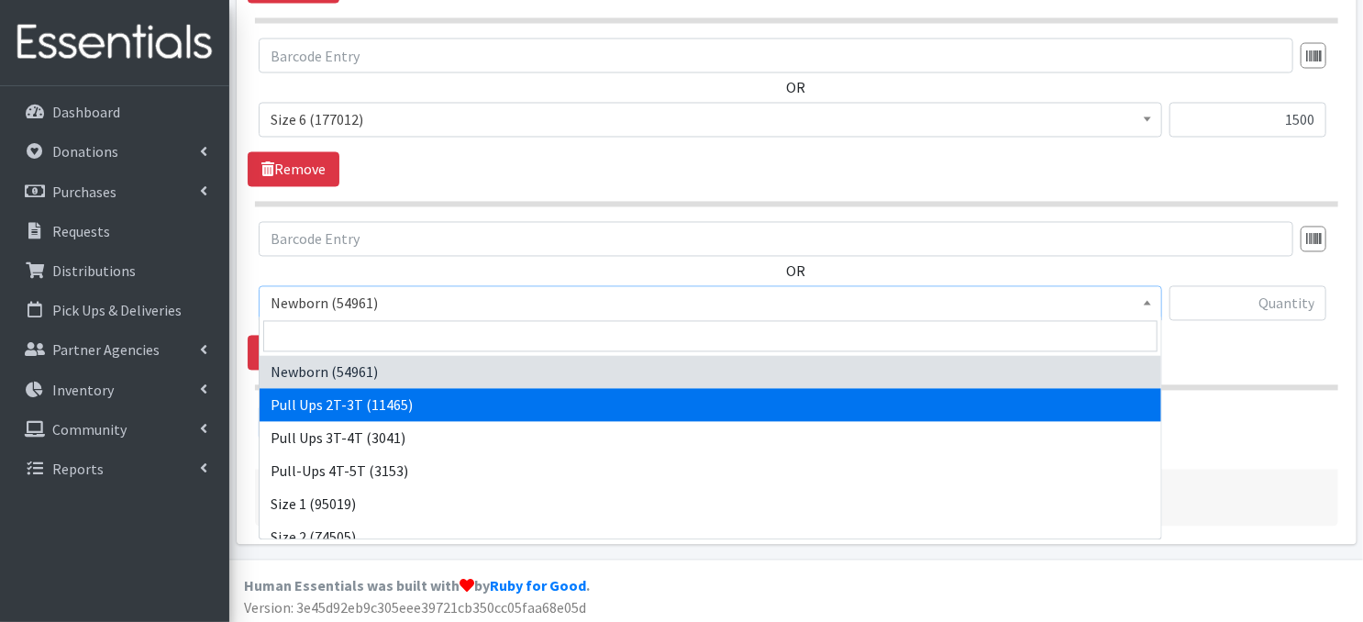
select select "3696"
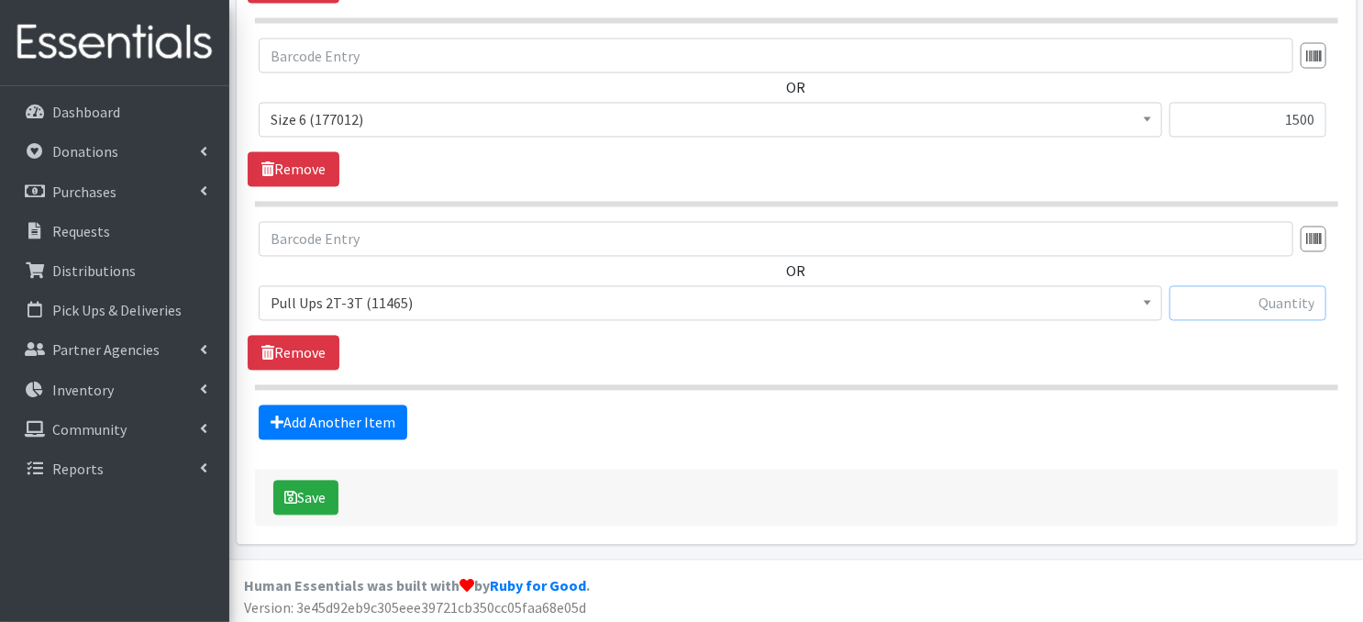
click at [1229, 300] on input "text" at bounding box center [1248, 303] width 157 height 35
type input "150"
click at [324, 420] on link "Add Another Item" at bounding box center [333, 422] width 149 height 35
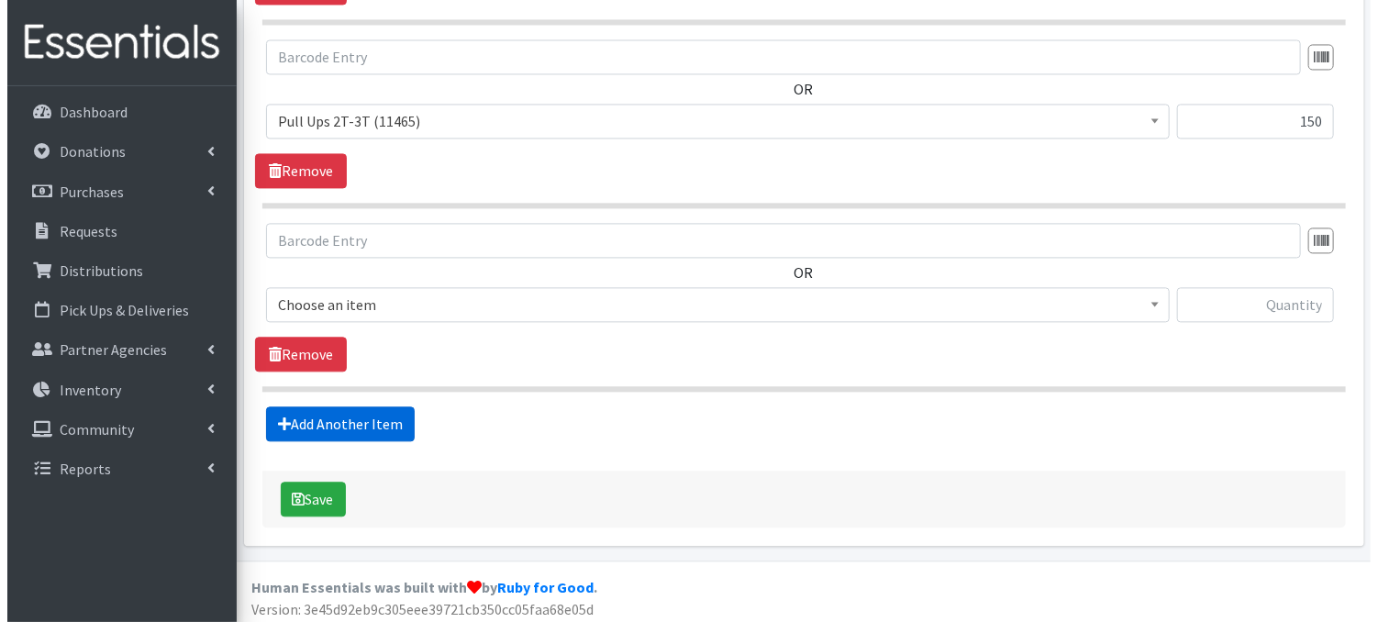
scroll to position [1816, 0]
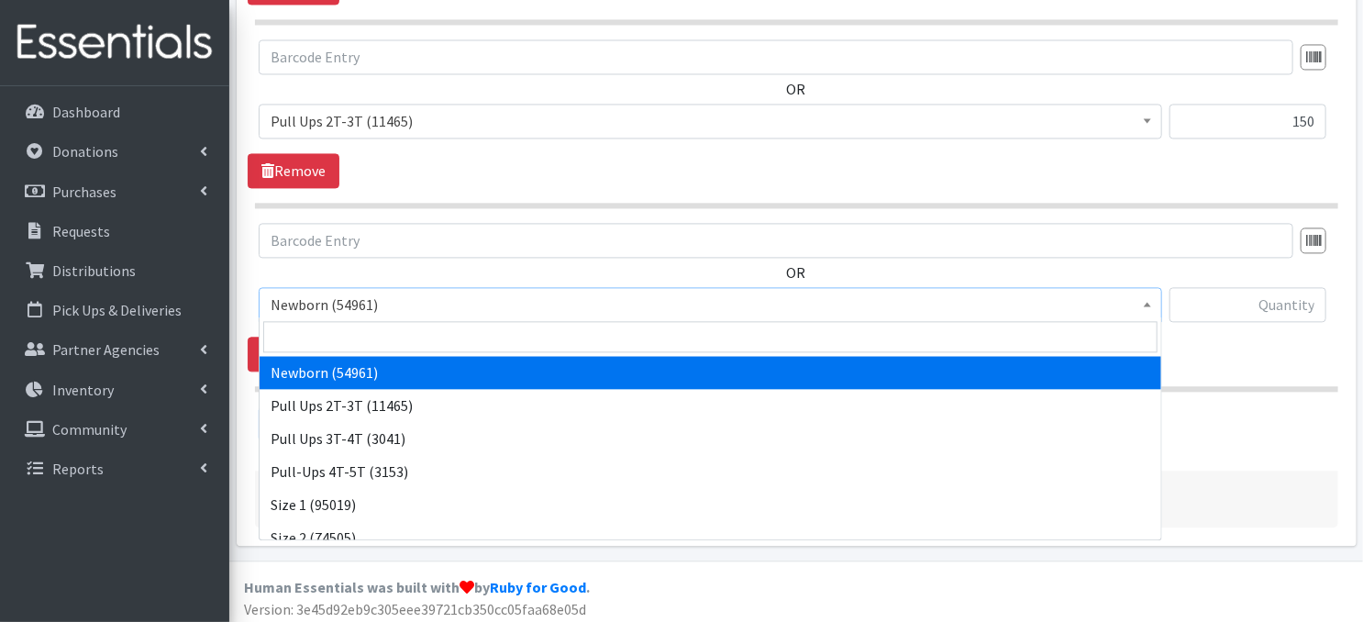
click at [1149, 305] on span at bounding box center [1147, 302] width 18 height 28
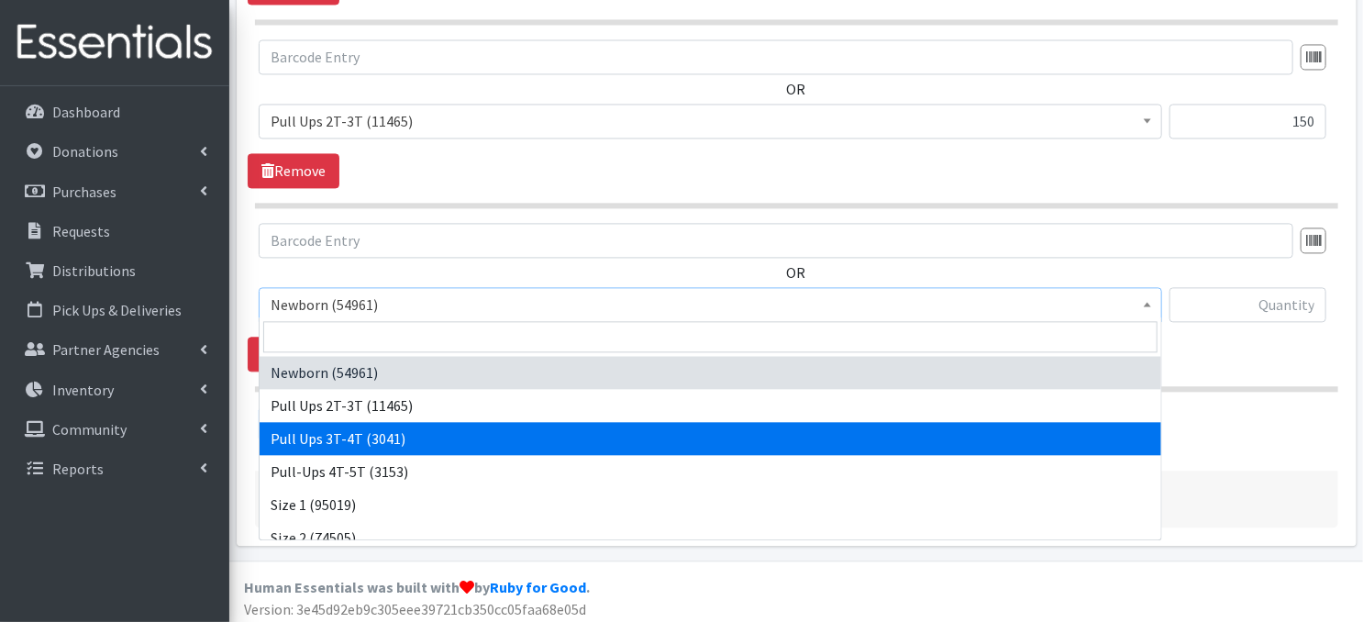
select select "3697"
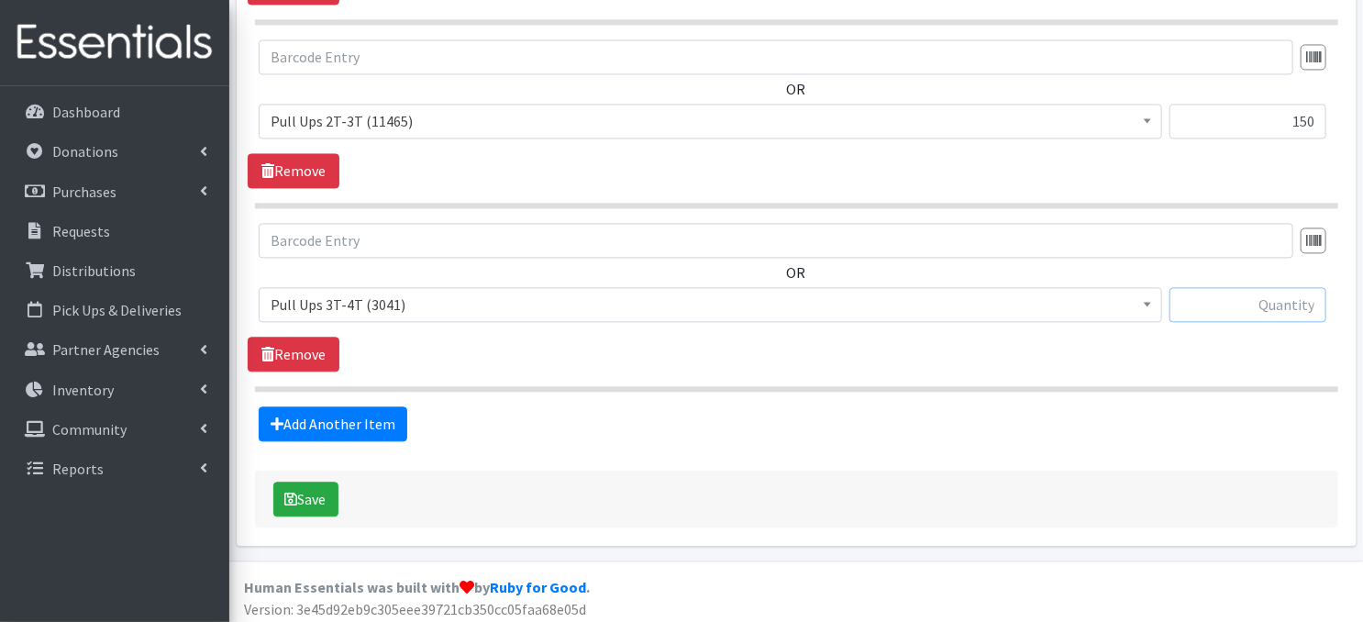
click at [1198, 298] on input "text" at bounding box center [1248, 304] width 157 height 35
type input "150"
click at [305, 498] on button "Save" at bounding box center [305, 499] width 65 height 35
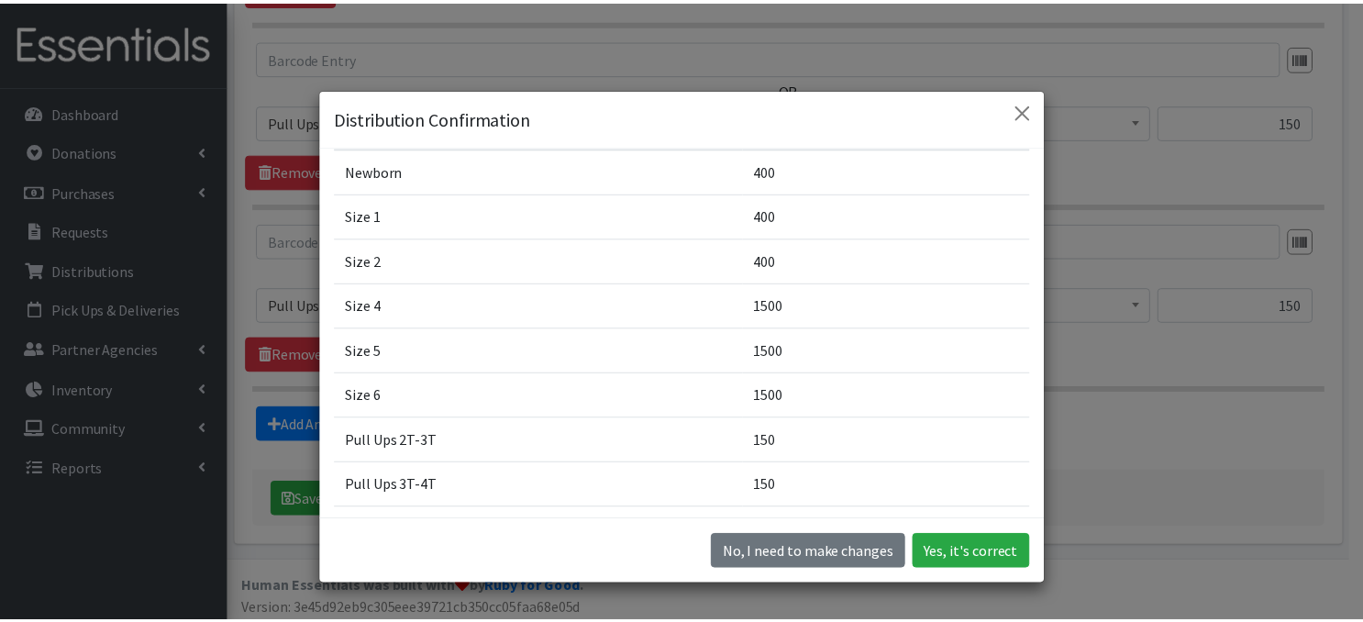
scroll to position [131, 0]
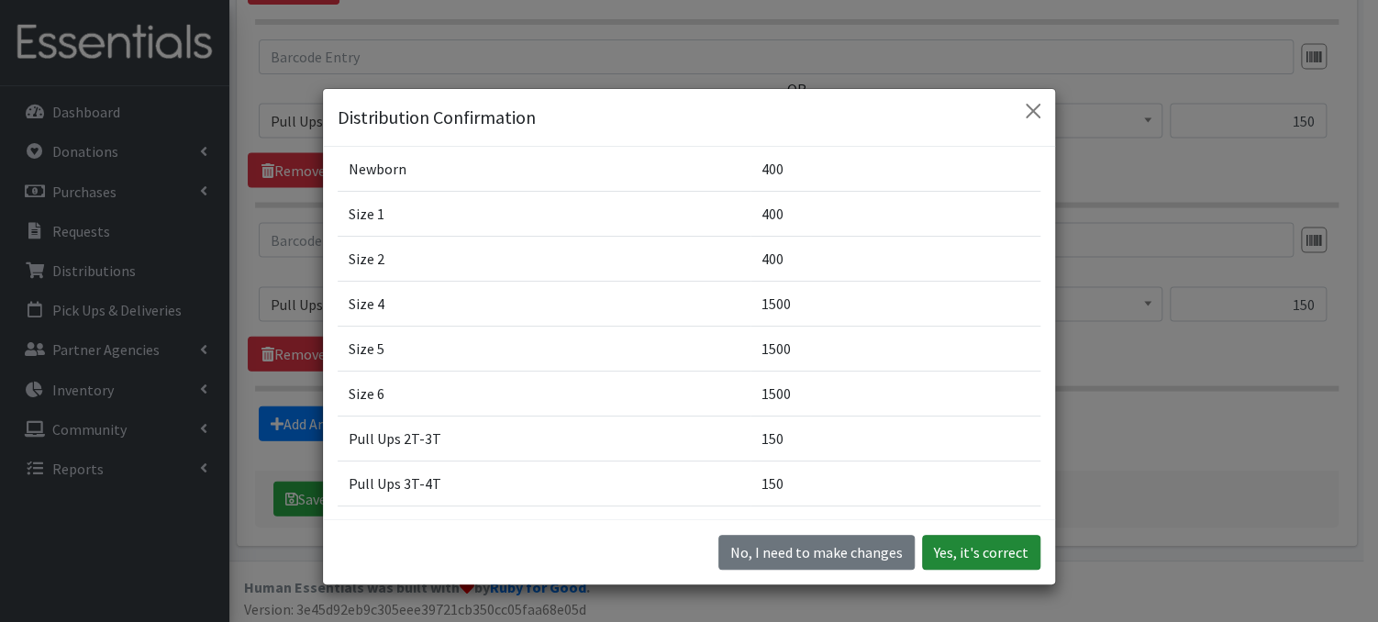
click at [947, 557] on button "Yes, it's correct" at bounding box center [981, 552] width 118 height 35
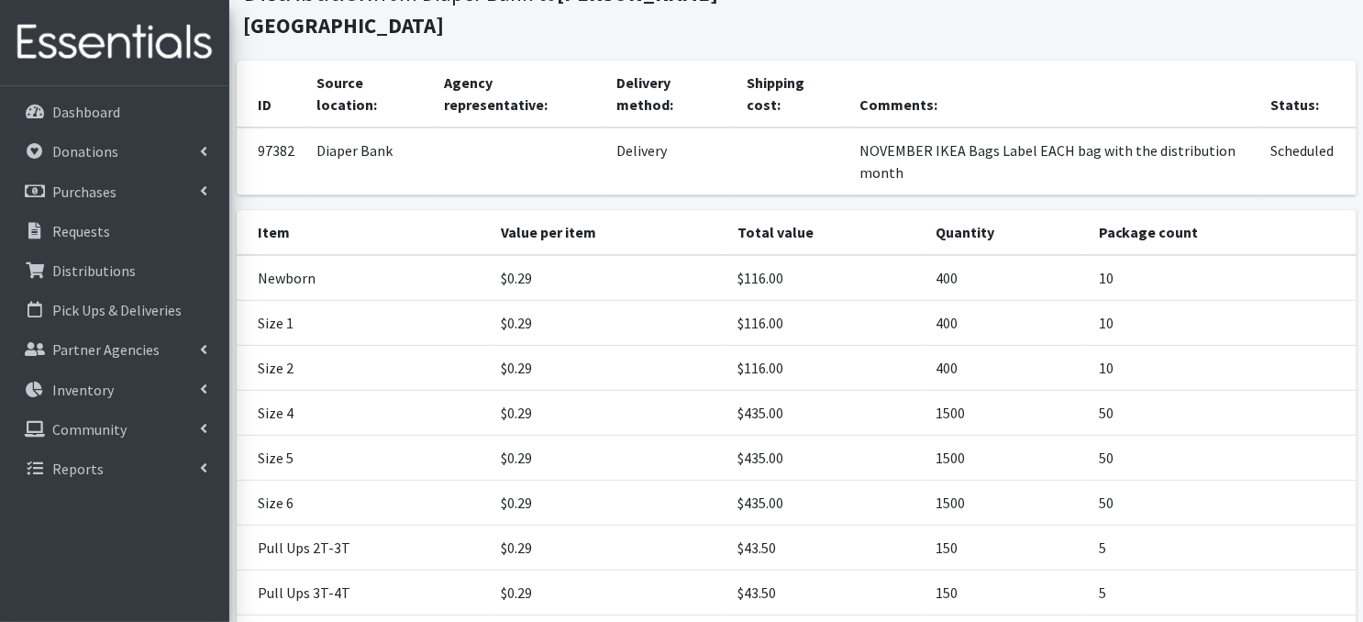
scroll to position [294, 0]
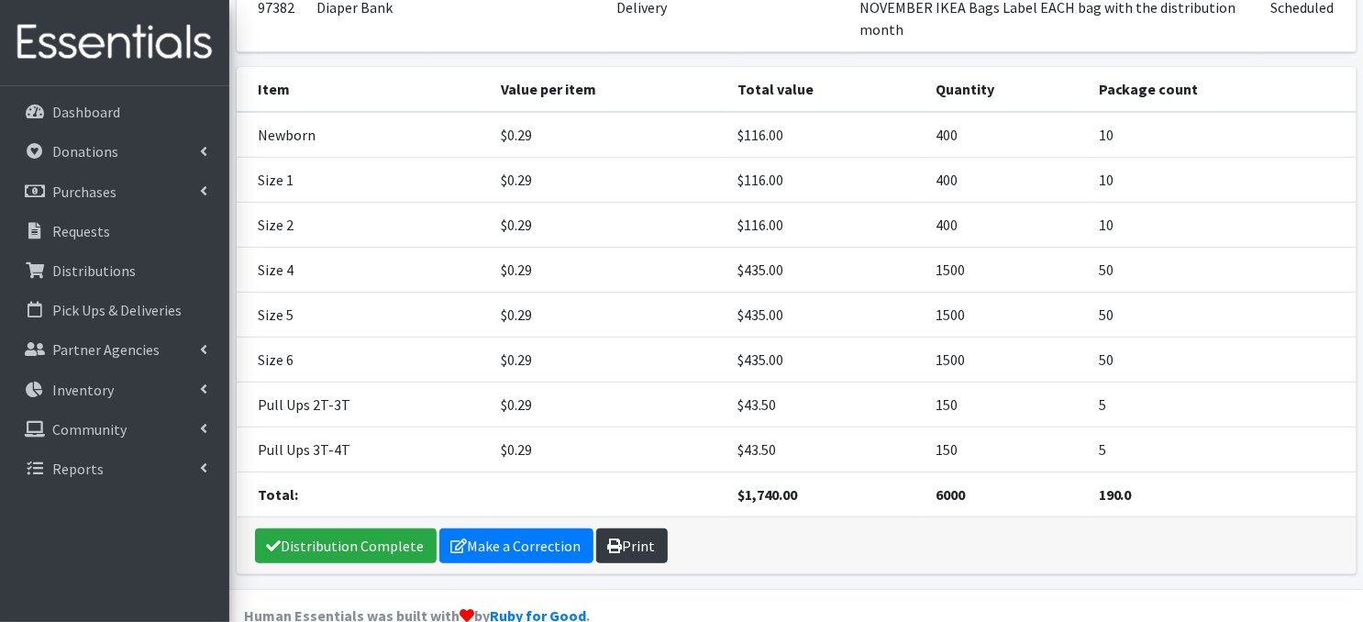
click at [618, 528] on link "Print" at bounding box center [632, 545] width 72 height 35
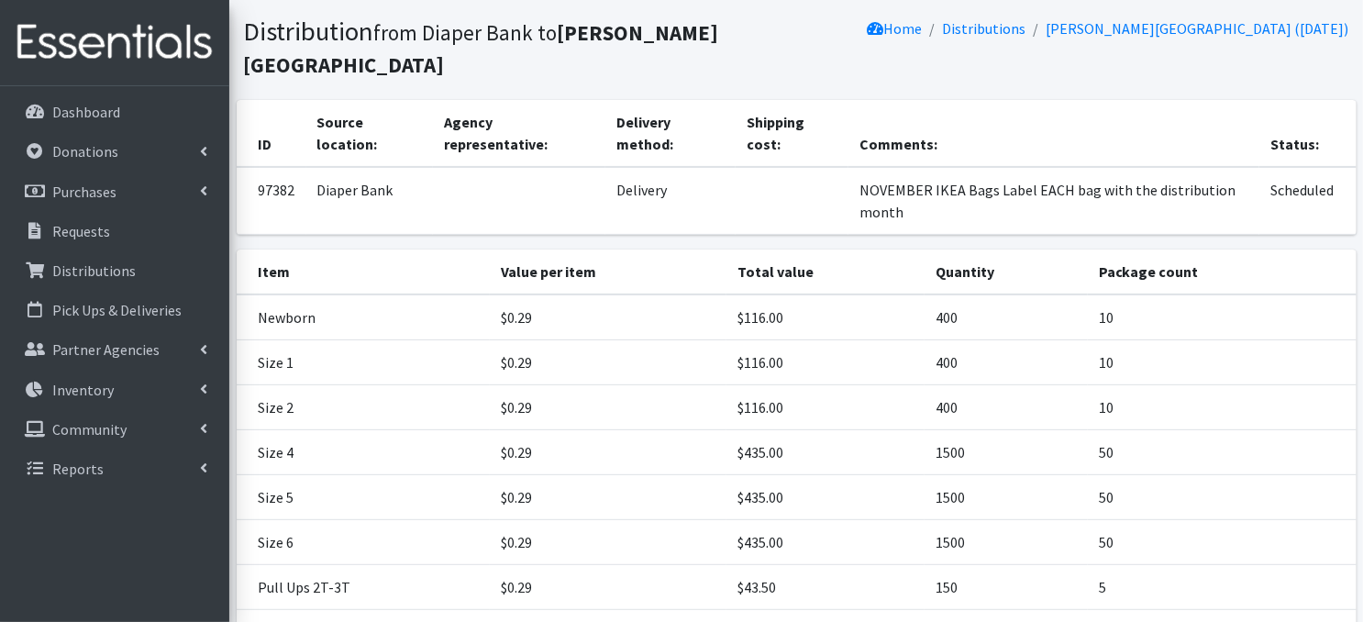
scroll to position [0, 0]
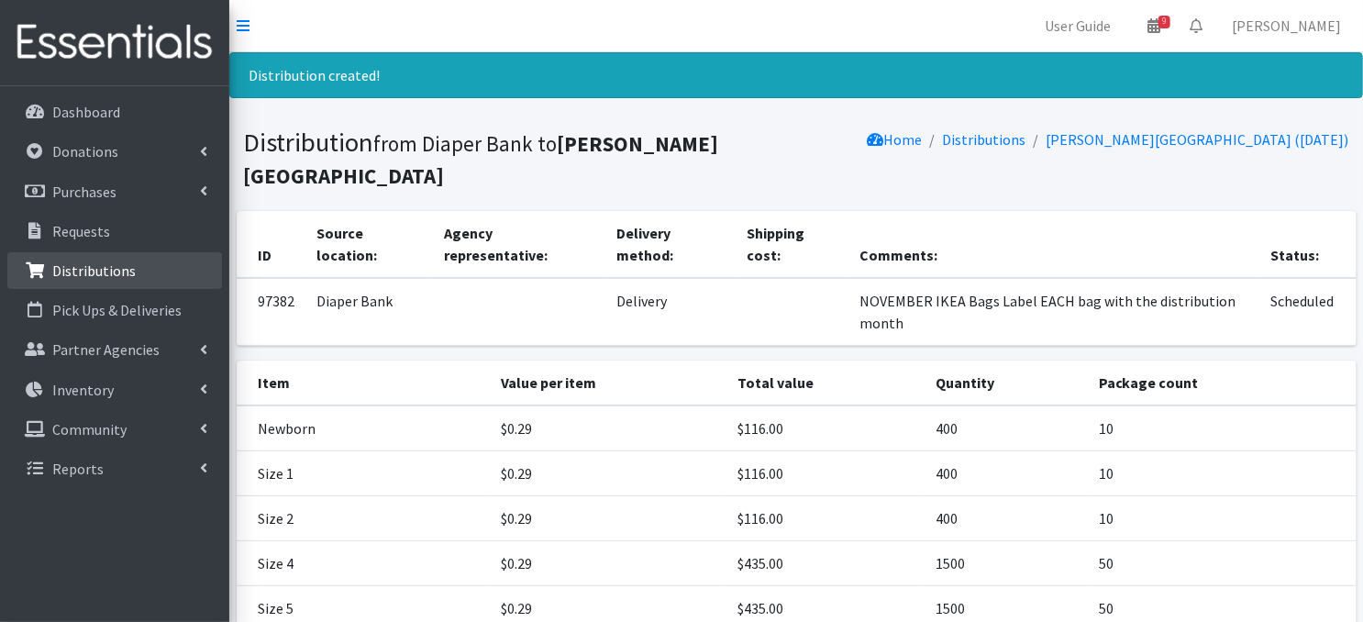
click at [81, 273] on p "Distributions" at bounding box center [93, 270] width 83 height 18
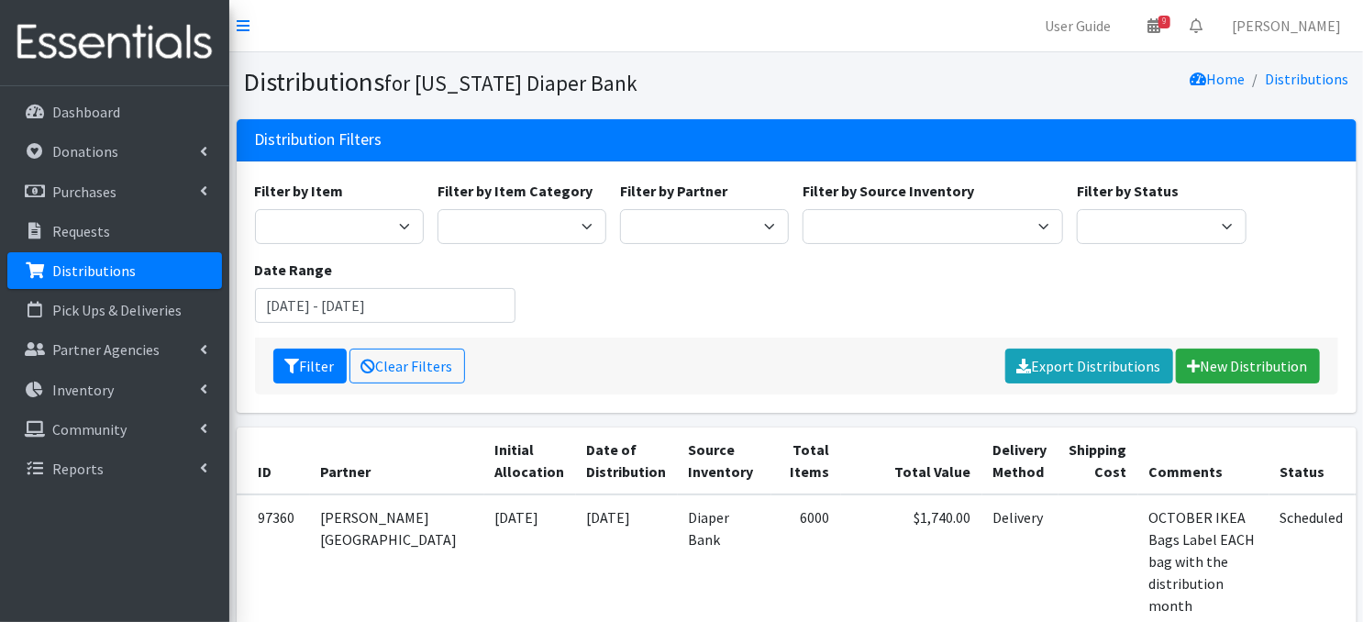
click at [156, 271] on link "Distributions" at bounding box center [114, 270] width 215 height 37
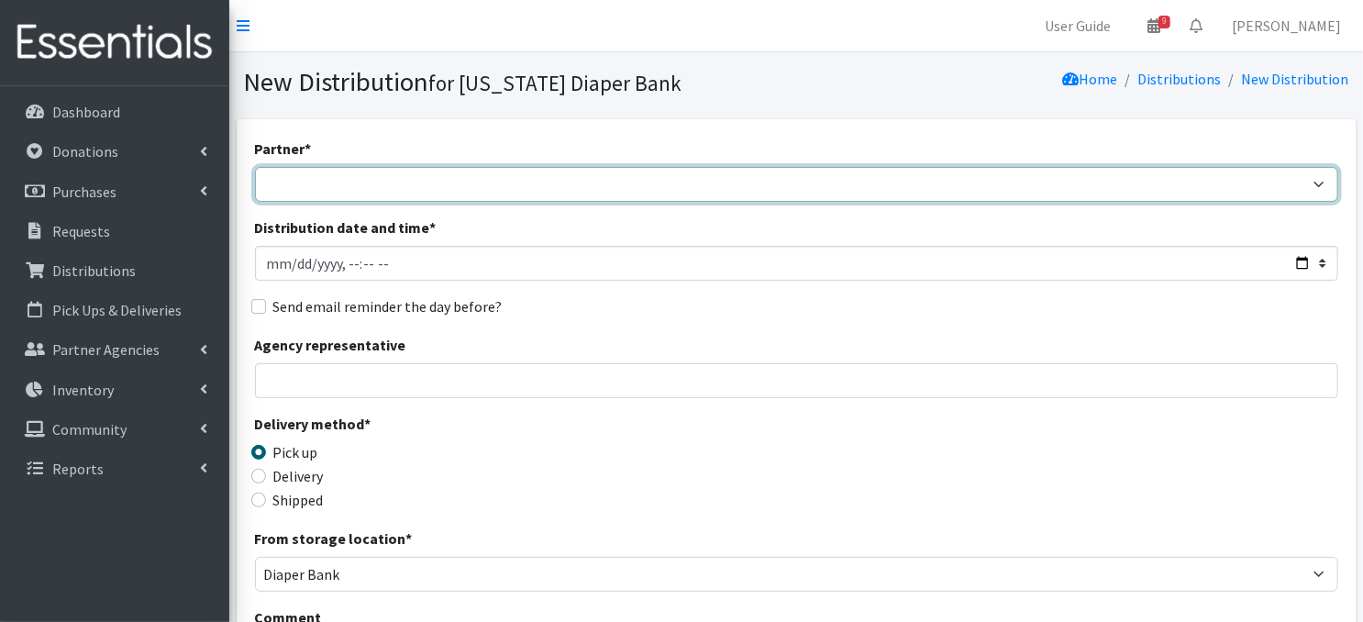
click at [327, 185] on select "Abide A Mother's Love [PERSON_NAME] Area Refugee Taskforce Big Brothers Big Sis…" at bounding box center [796, 184] width 1083 height 35
select select "5103"
click at [255, 167] on select "Abide A Mother's Love [PERSON_NAME] Area Refugee Taskforce Big Brothers Big Sis…" at bounding box center [796, 184] width 1083 height 35
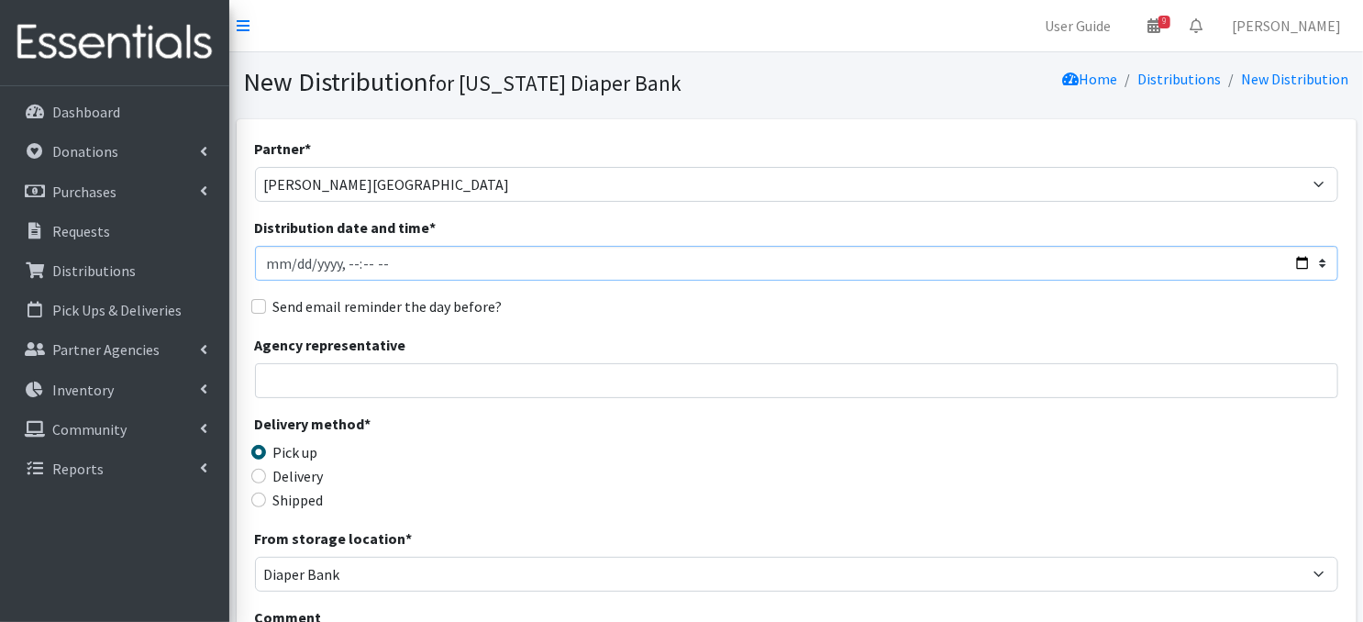
click at [272, 260] on input "Distribution date and time *" at bounding box center [796, 263] width 1083 height 35
type input "[DATE]T23:59"
click at [325, 265] on input "Distribution date and time *" at bounding box center [796, 263] width 1083 height 35
click at [329, 260] on input "Distribution date and time *" at bounding box center [796, 263] width 1083 height 35
click at [319, 265] on input "Distribution date and time *" at bounding box center [796, 263] width 1083 height 35
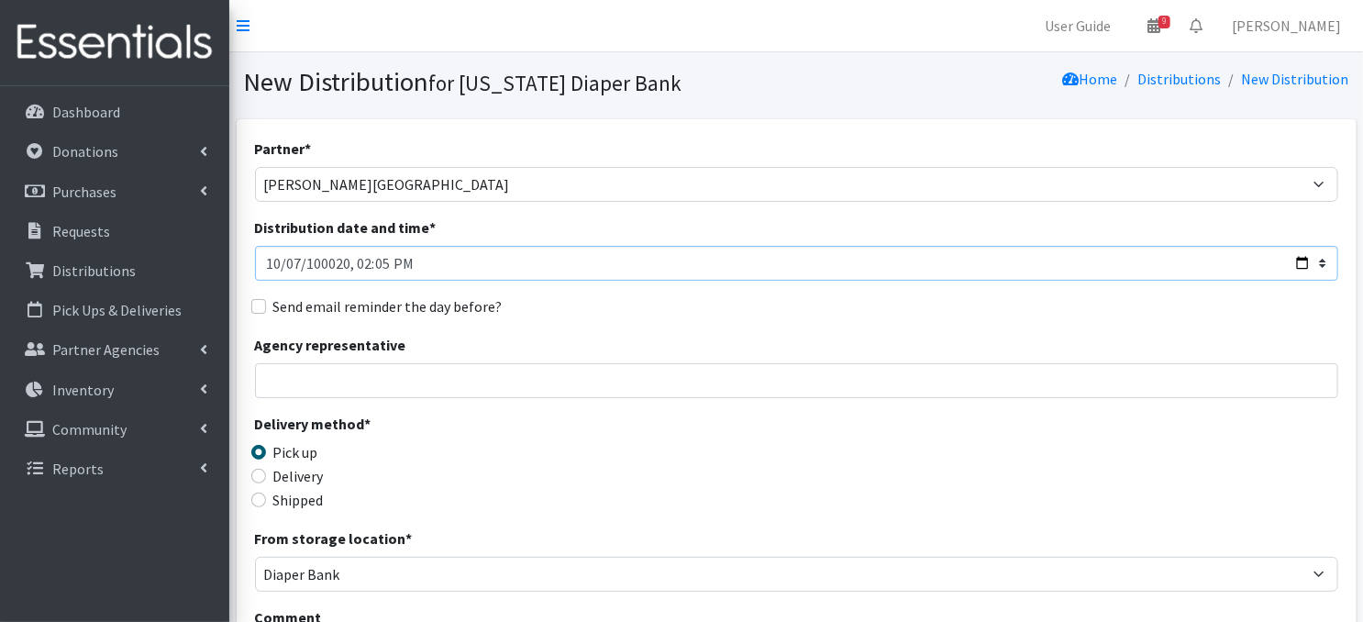
click at [349, 261] on input "Distribution date and time *" at bounding box center [796, 263] width 1083 height 35
type input "[DATE]T10:00"
click at [582, 311] on div "Send email reminder the day before?" at bounding box center [796, 306] width 1083 height 22
click at [259, 475] on input "Delivery" at bounding box center [258, 476] width 15 height 15
radio input "true"
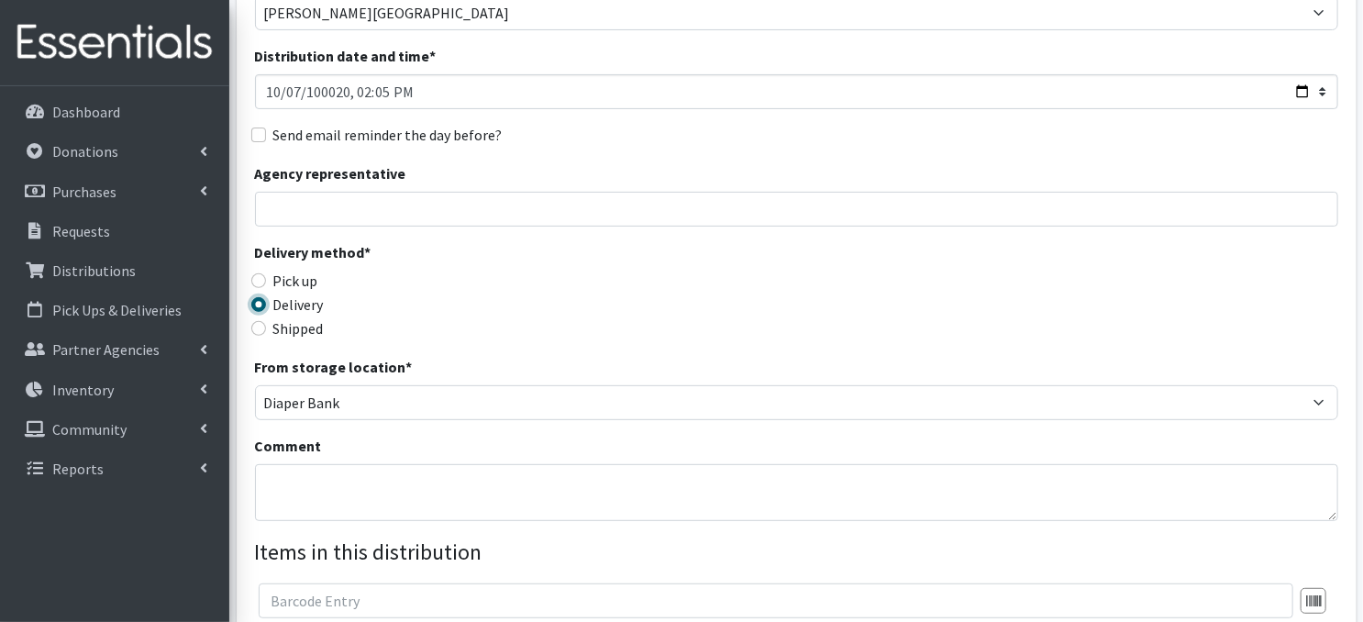
scroll to position [183, 0]
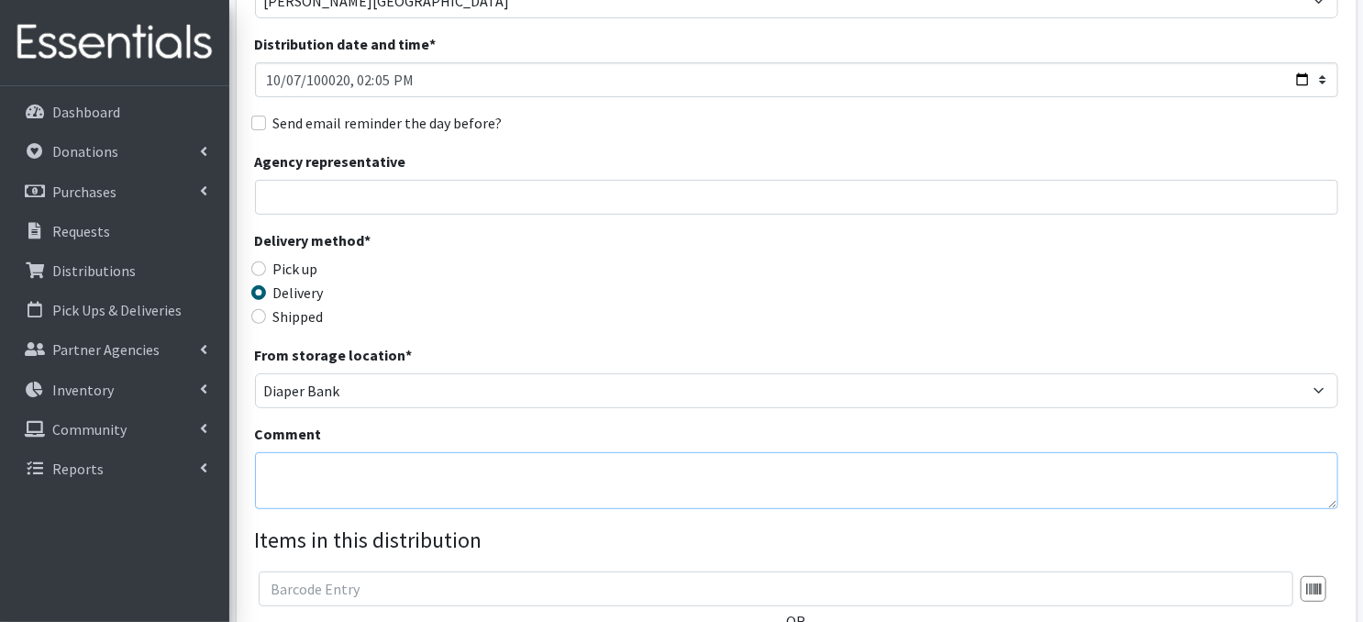
click at [307, 477] on textarea "Comment" at bounding box center [796, 480] width 1083 height 57
paste textarea "IKEA Bags Label EACH bag with distribution month"
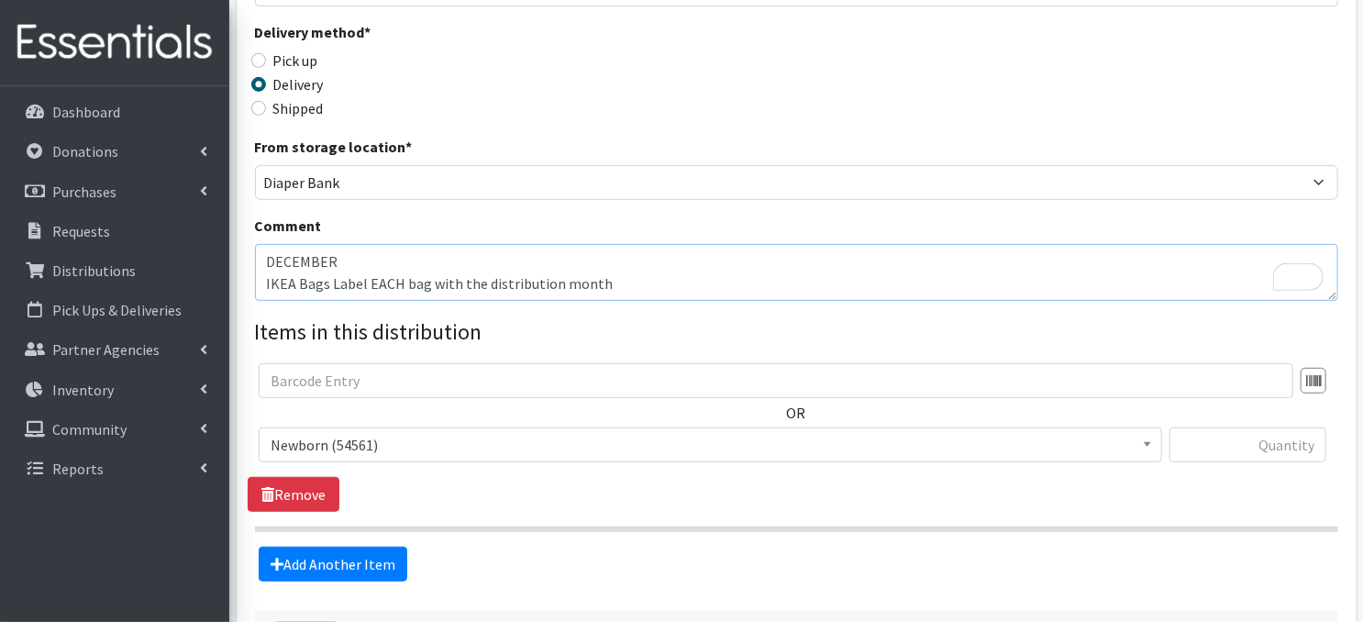
scroll to position [452, 0]
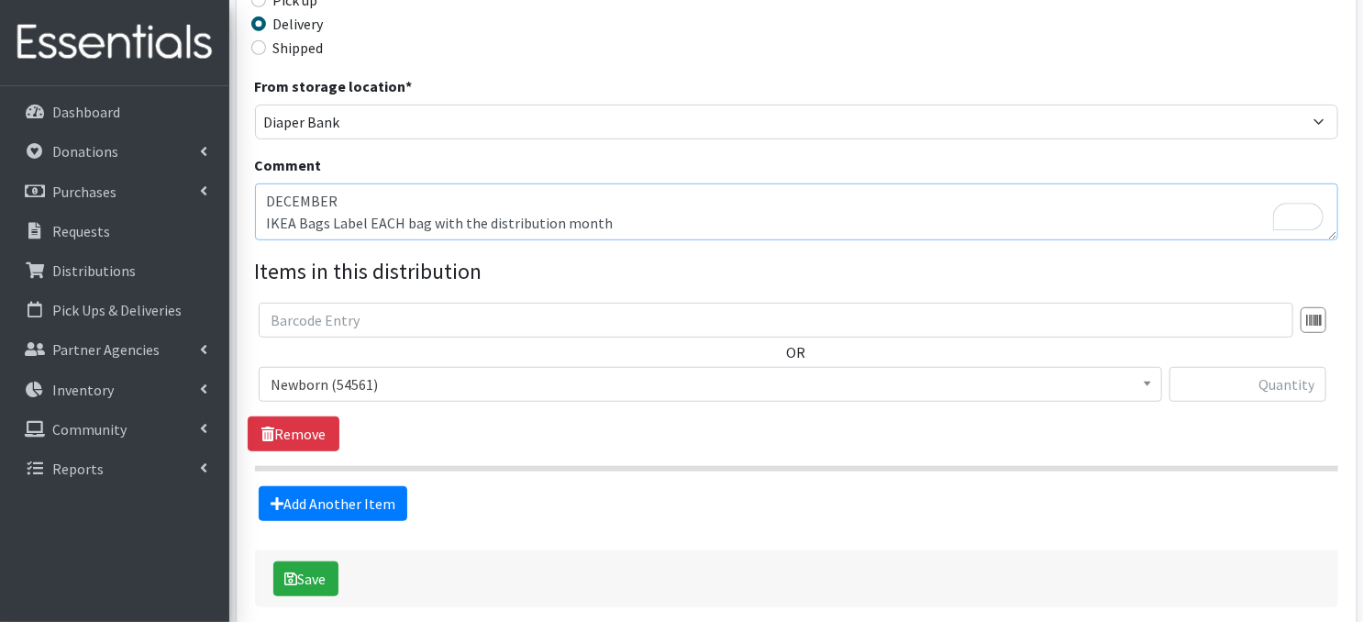
type textarea "DECEMBER IKEA Bags Label EACH bag with the distribution month"
click at [1293, 386] on input "text" at bounding box center [1248, 384] width 157 height 35
type input "400"
click at [335, 496] on link "Add Another Item" at bounding box center [333, 503] width 149 height 35
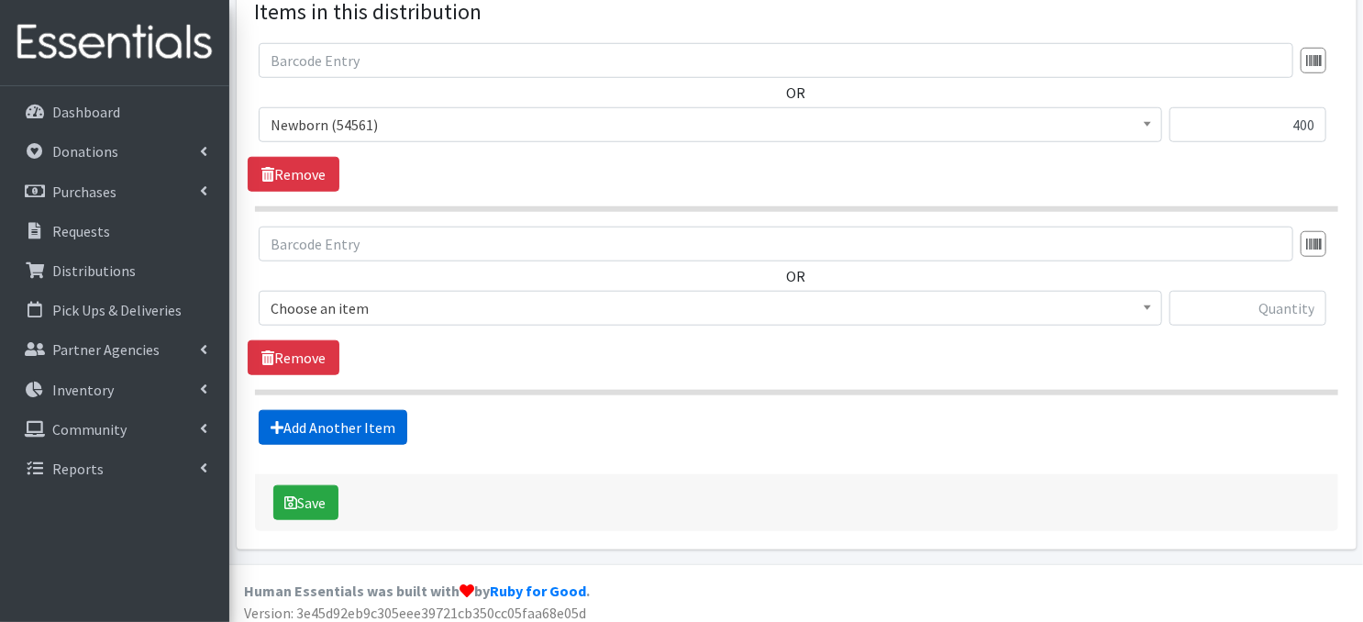
scroll to position [719, 0]
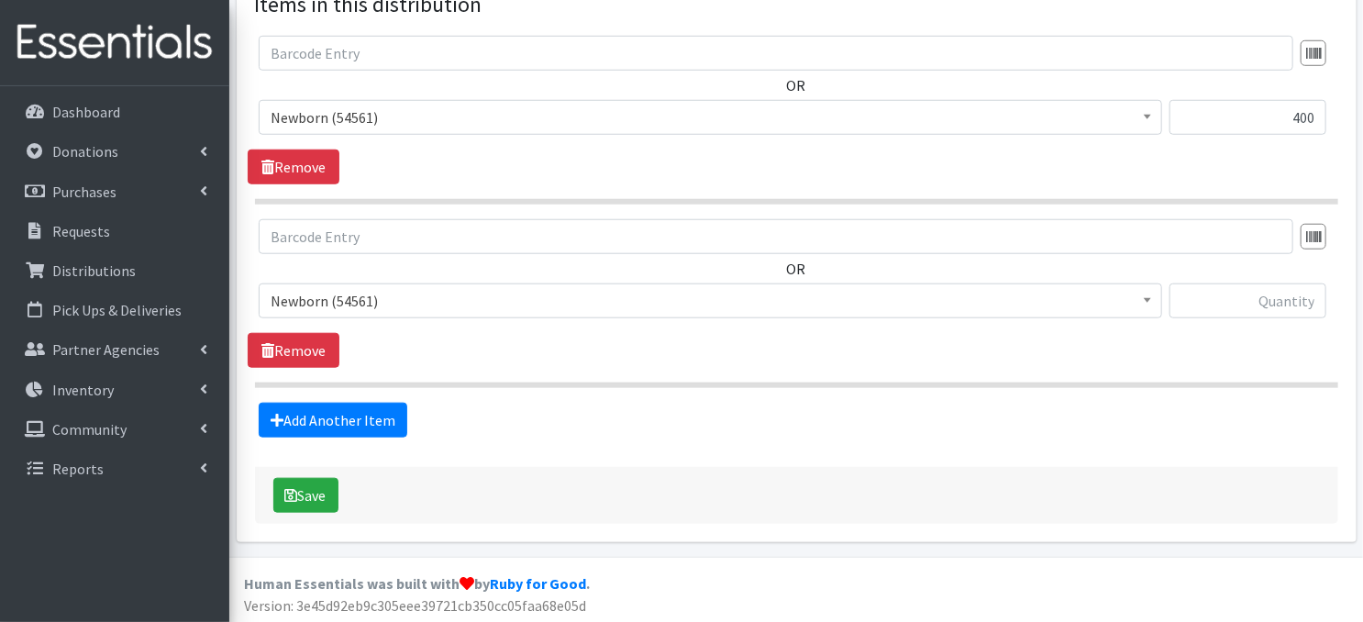
click at [1142, 300] on span at bounding box center [1147, 298] width 18 height 28
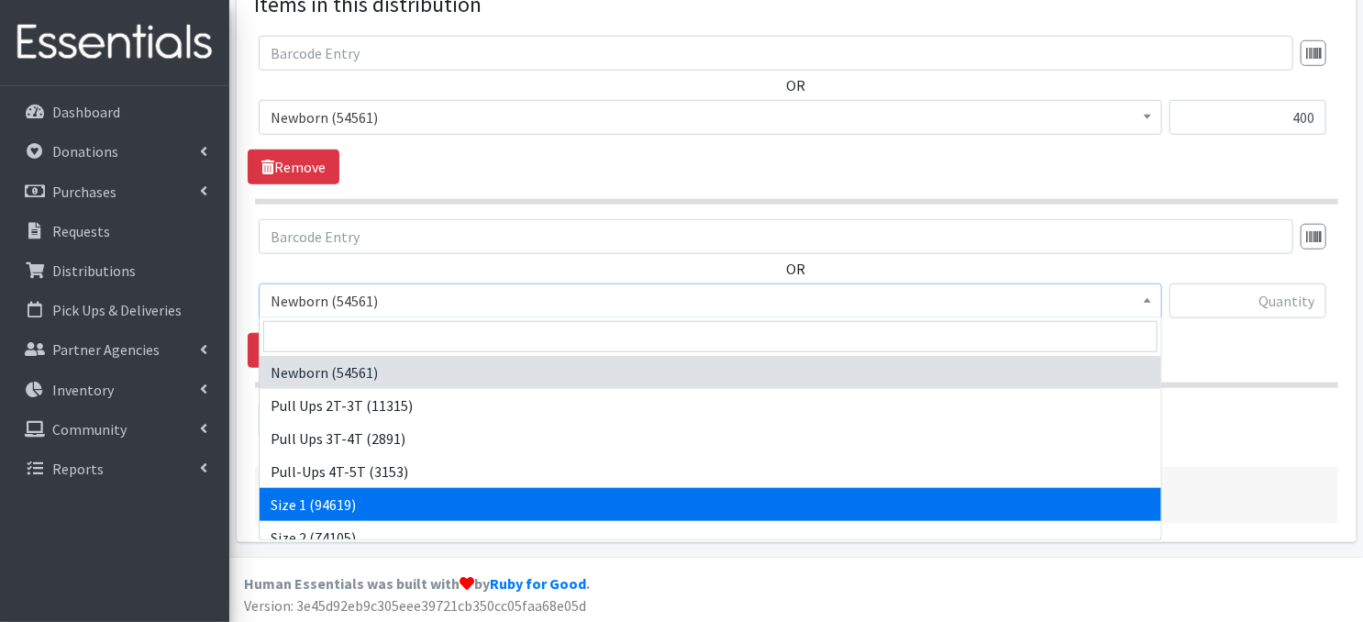
select select "3682"
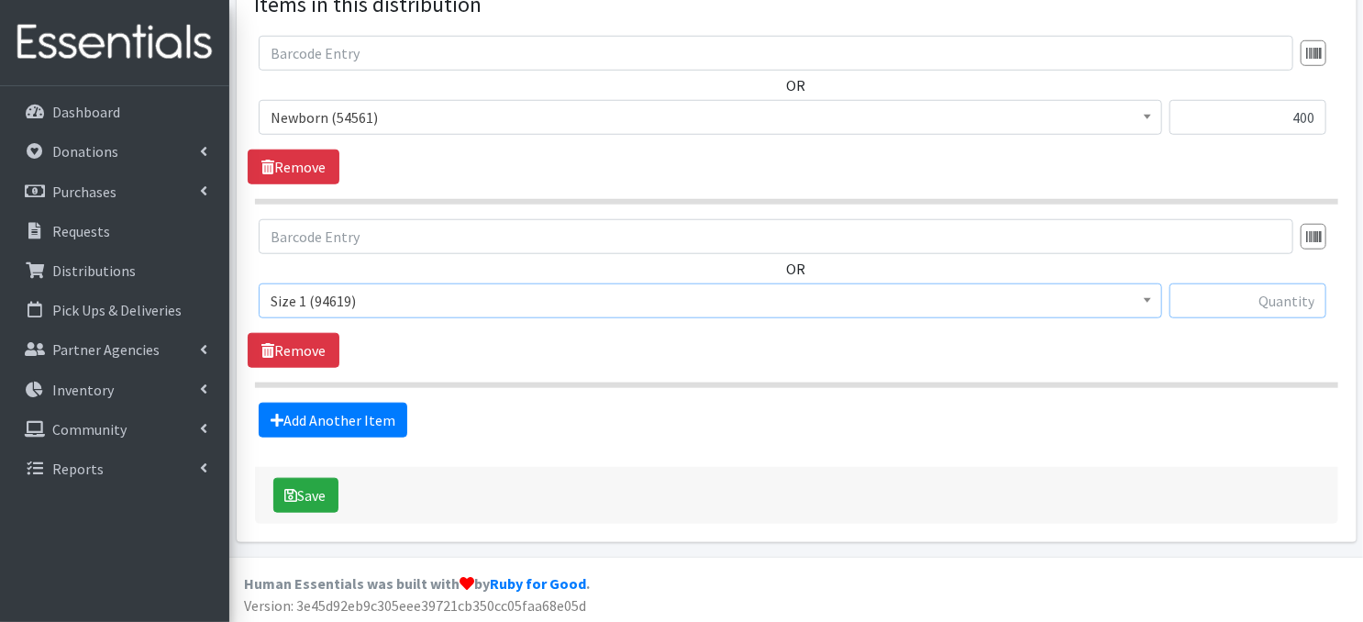
click at [1224, 300] on input "text" at bounding box center [1248, 300] width 157 height 35
type input "400"
click at [349, 420] on link "Add Another Item" at bounding box center [333, 420] width 149 height 35
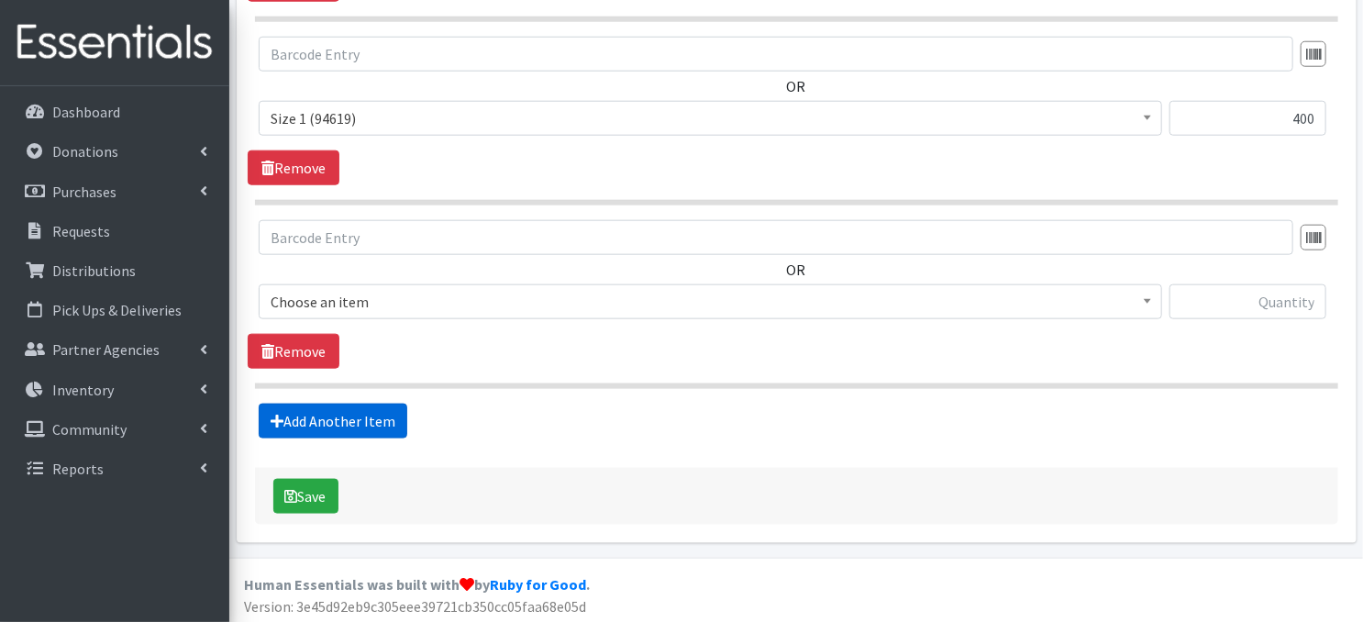
scroll to position [903, 0]
click at [1142, 297] on span at bounding box center [1147, 298] width 18 height 28
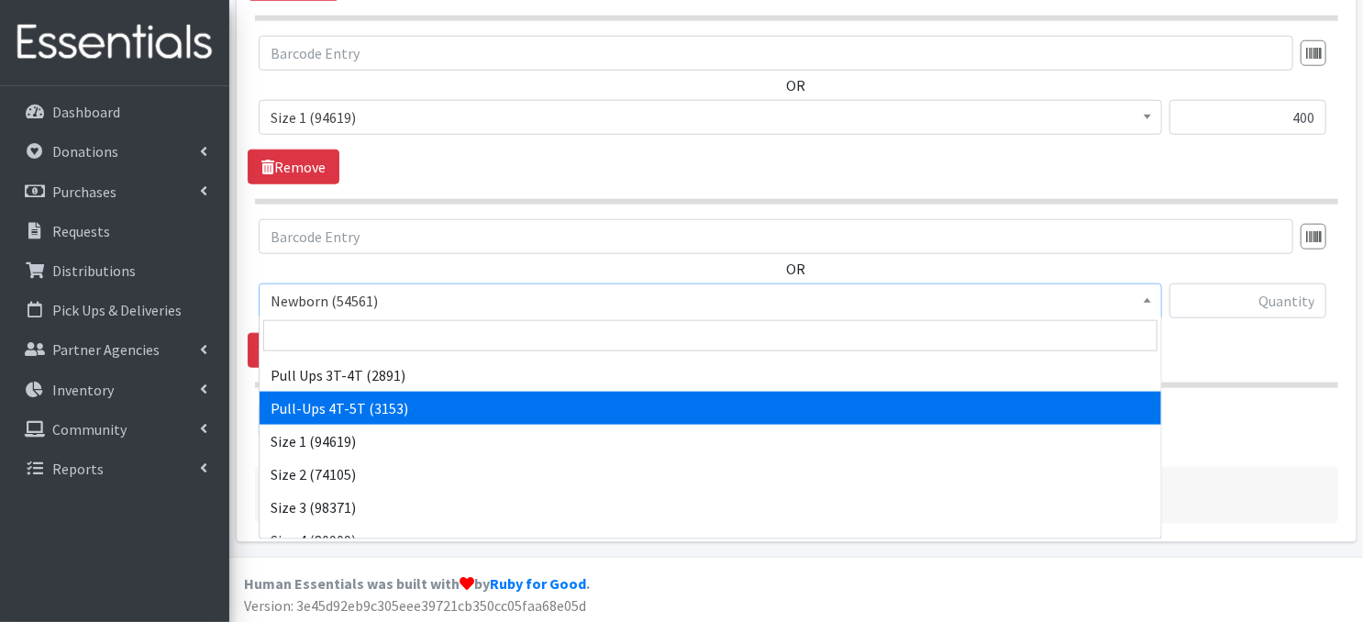
scroll to position [73, 0]
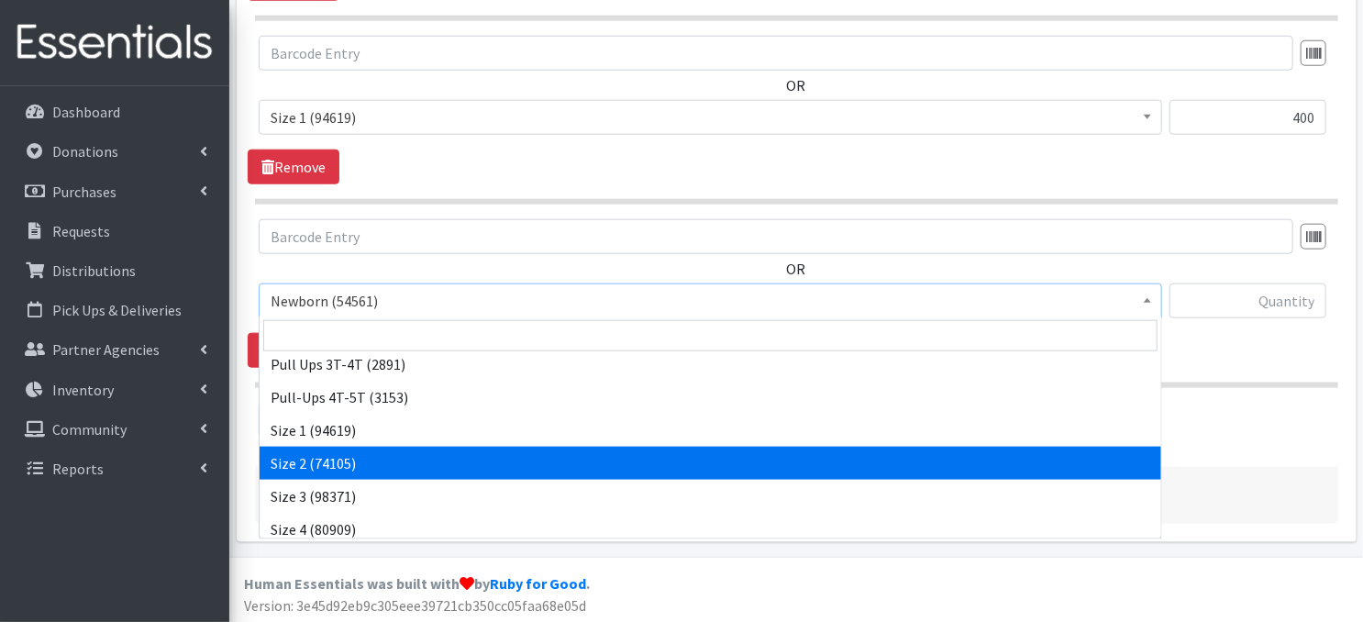
select select "3683"
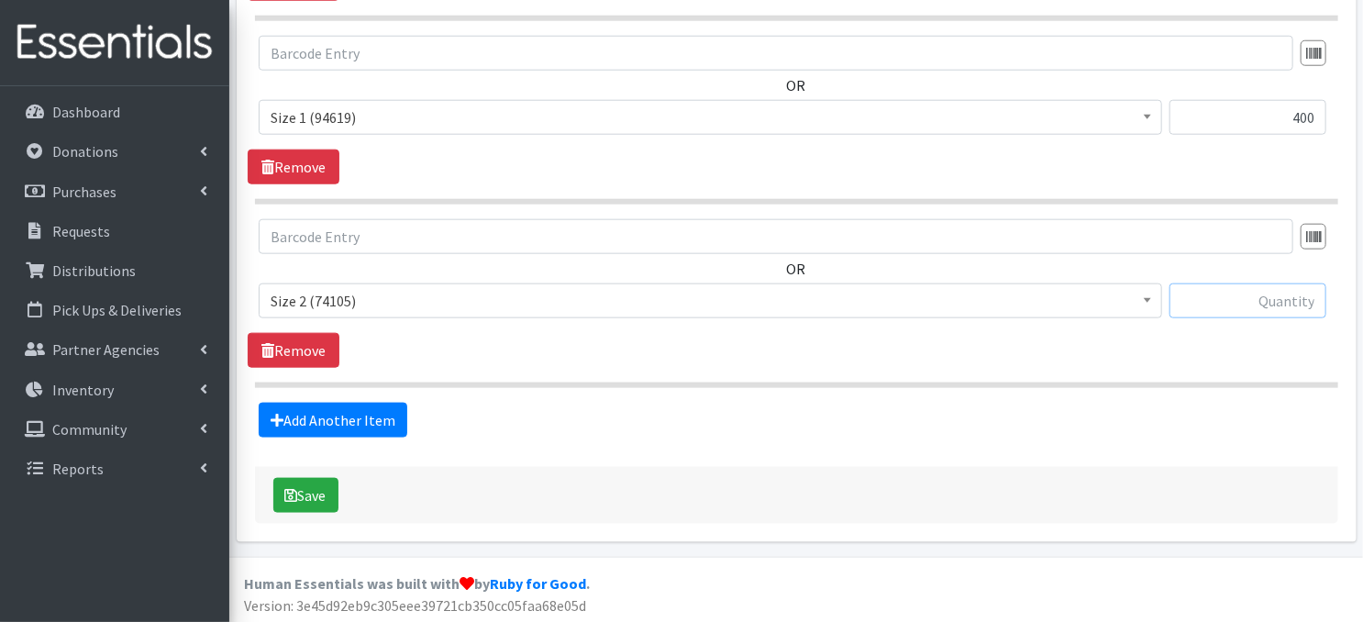
click at [1191, 304] on input "text" at bounding box center [1248, 300] width 157 height 35
type input "400"
click at [370, 418] on link "Add Another Item" at bounding box center [333, 420] width 149 height 35
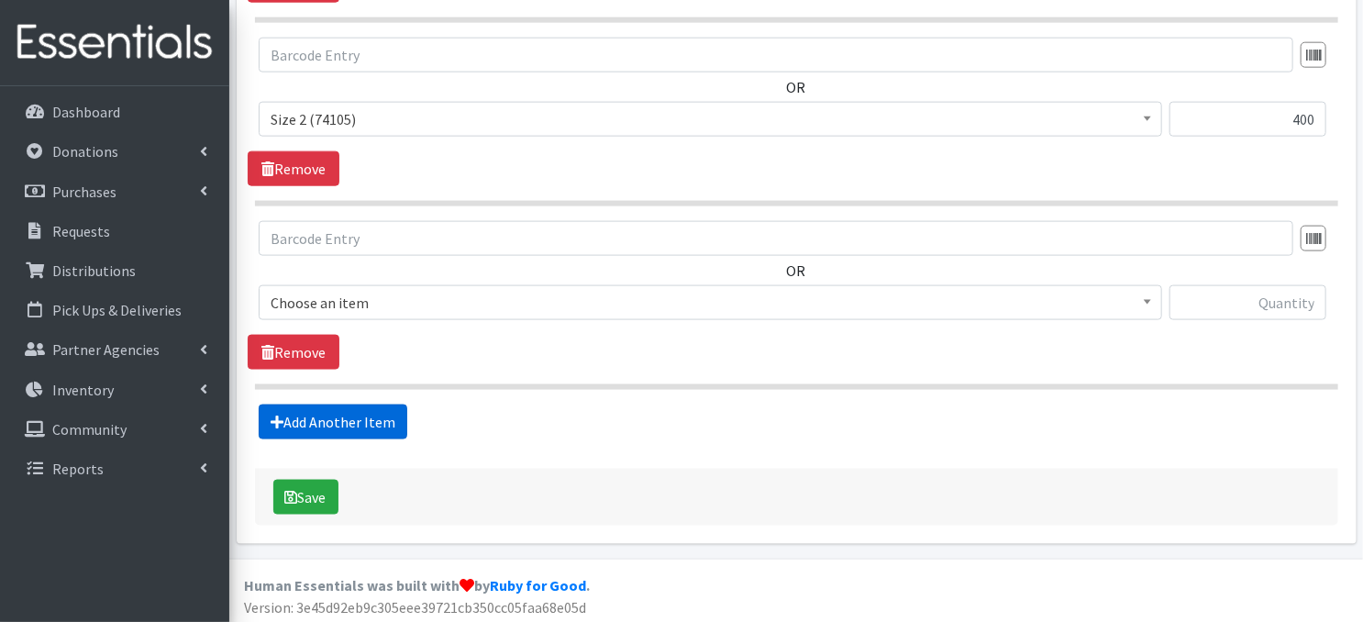
scroll to position [1085, 0]
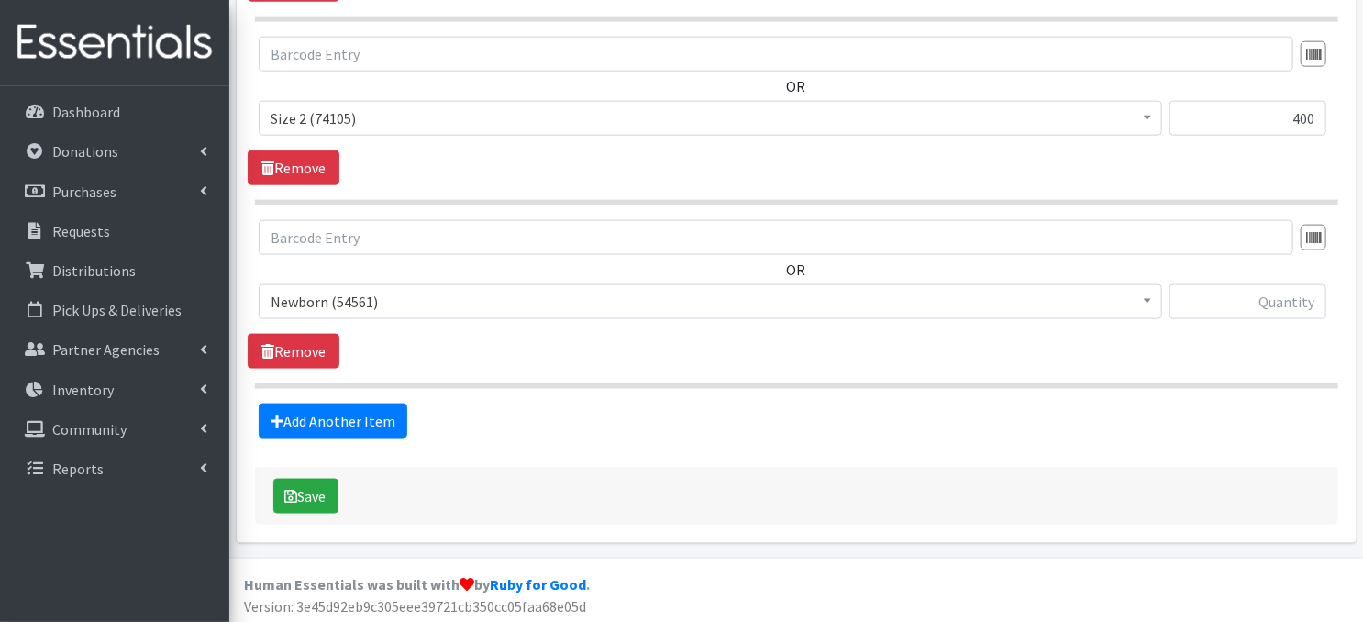
click at [1152, 297] on span at bounding box center [1147, 299] width 18 height 28
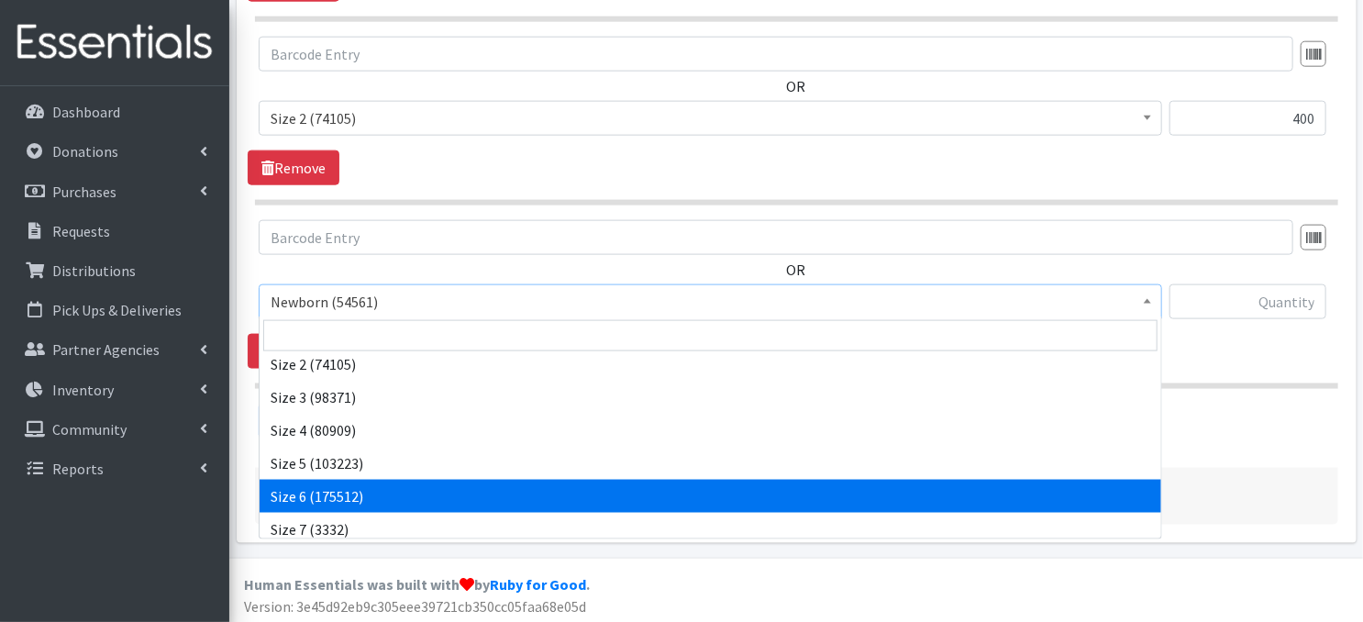
scroll to position [183, 0]
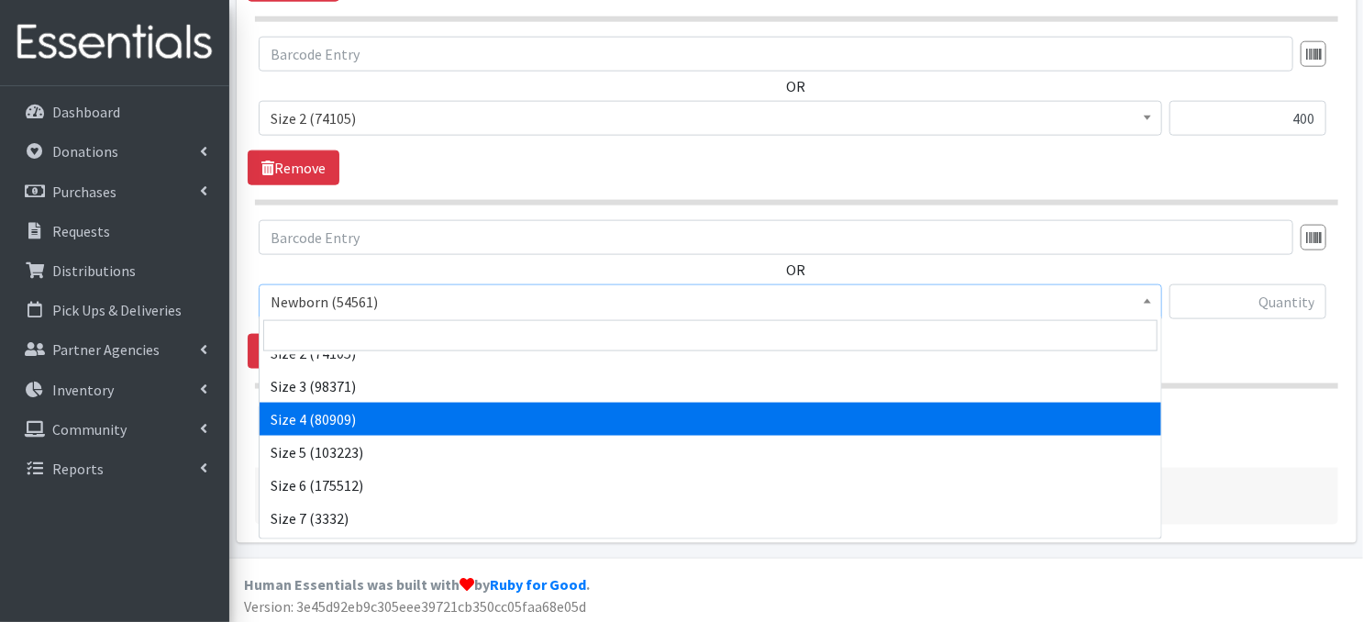
select select "3685"
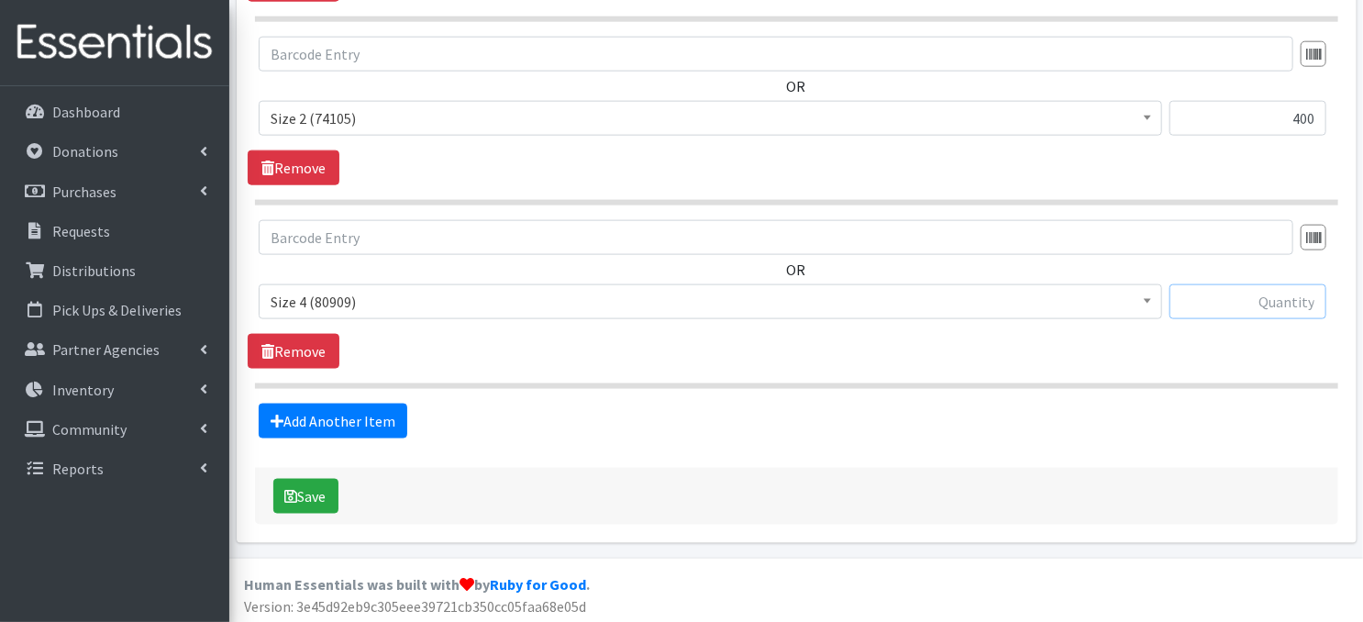
click at [1226, 305] on input "text" at bounding box center [1248, 301] width 157 height 35
type input "1500"
click at [305, 426] on link "Add Another Item" at bounding box center [333, 421] width 149 height 35
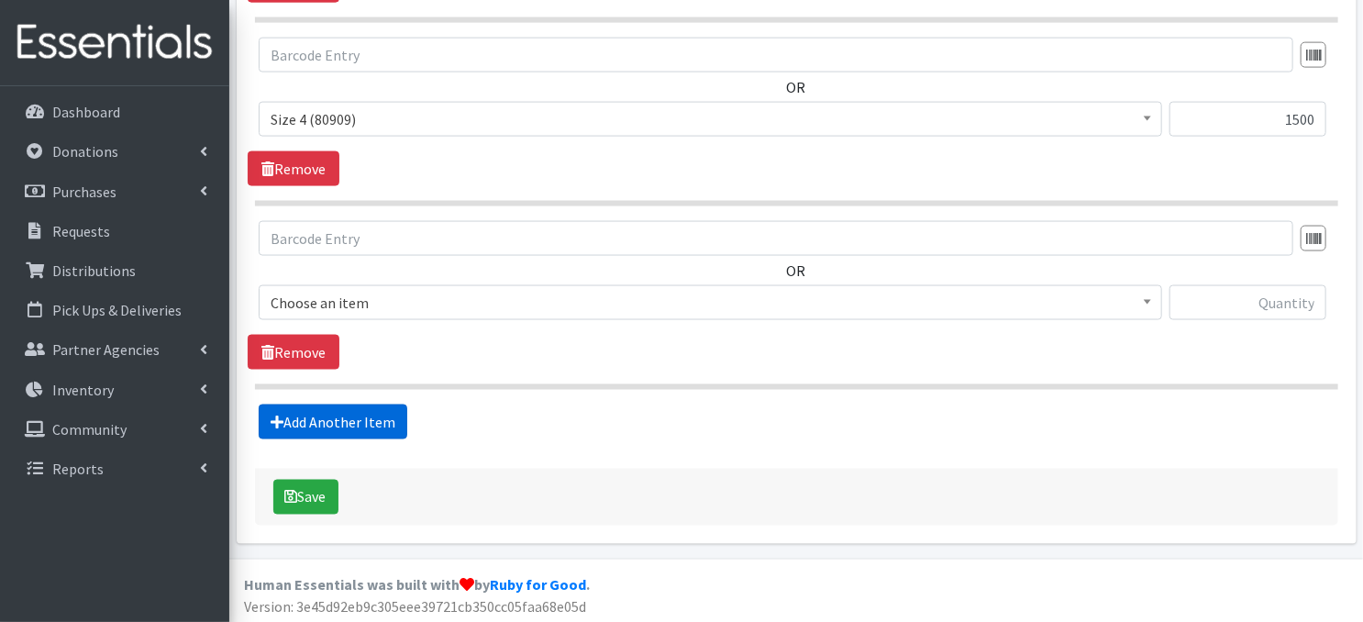
scroll to position [1269, 0]
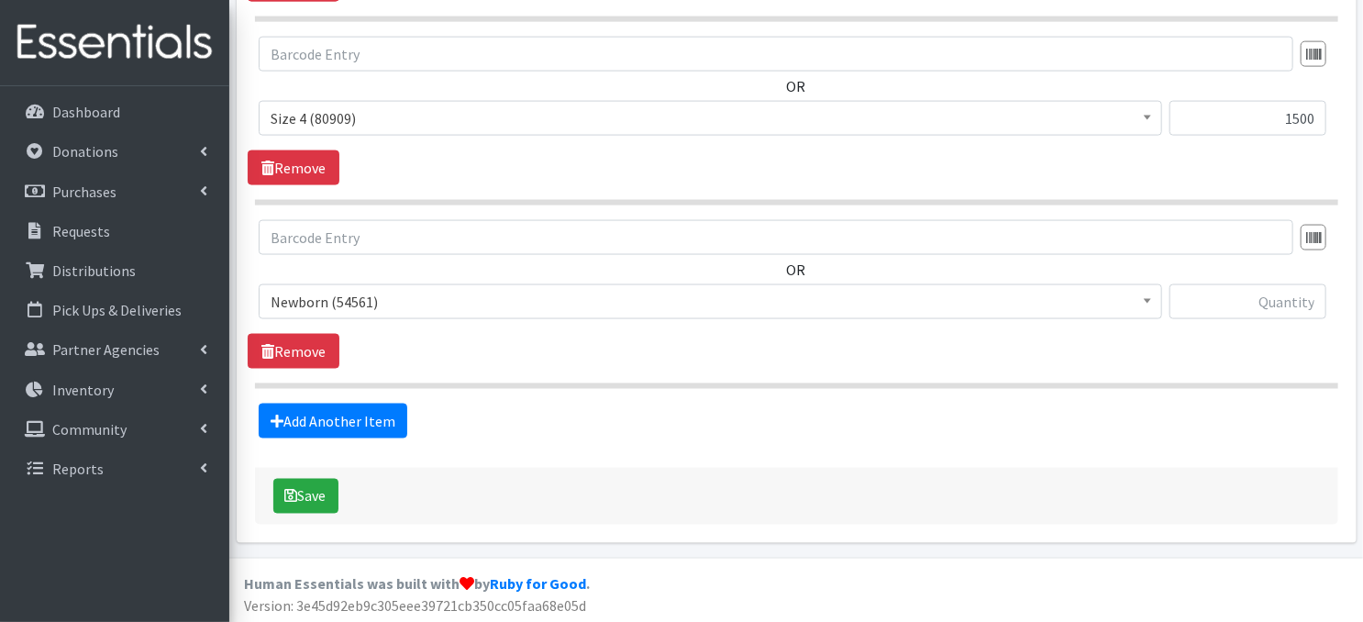
click at [1141, 297] on span at bounding box center [1147, 299] width 18 height 28
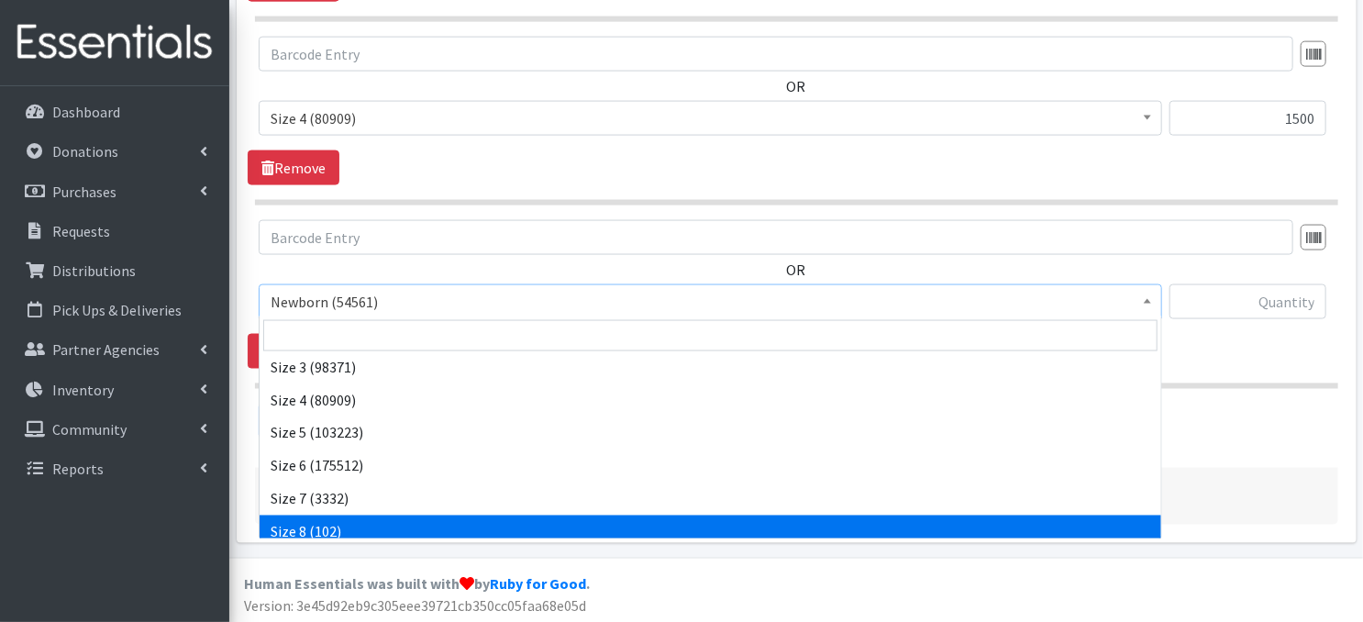
scroll to position [213, 0]
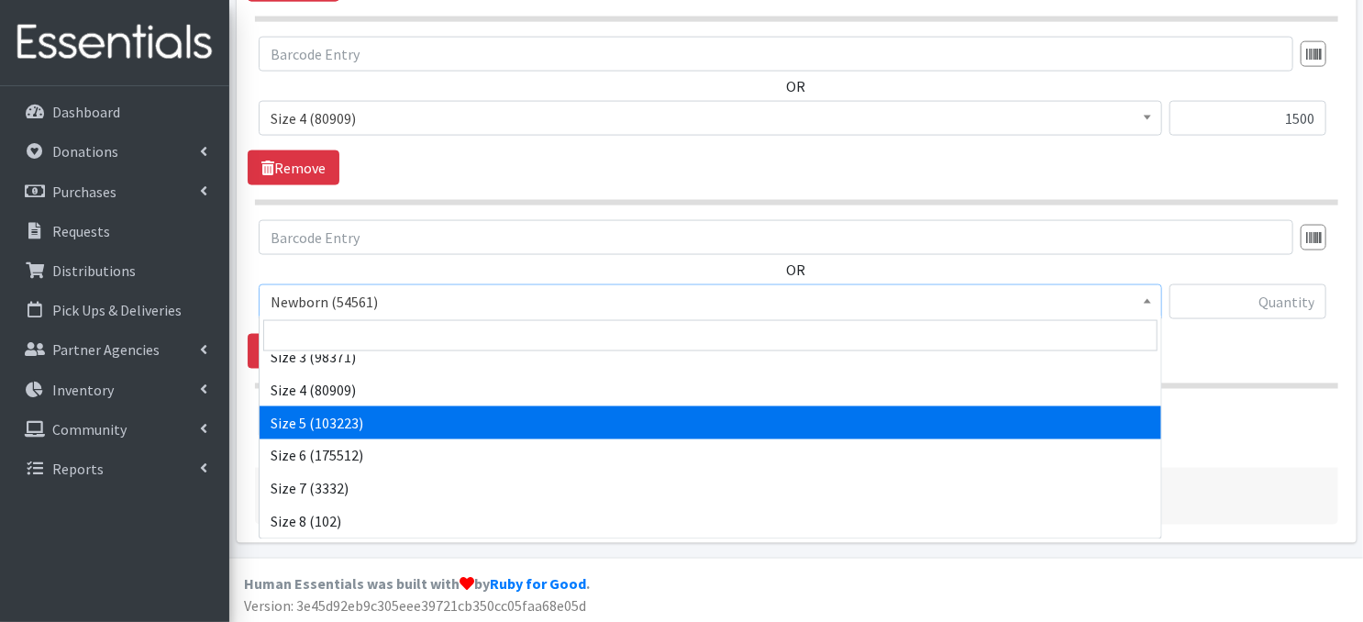
select select "3686"
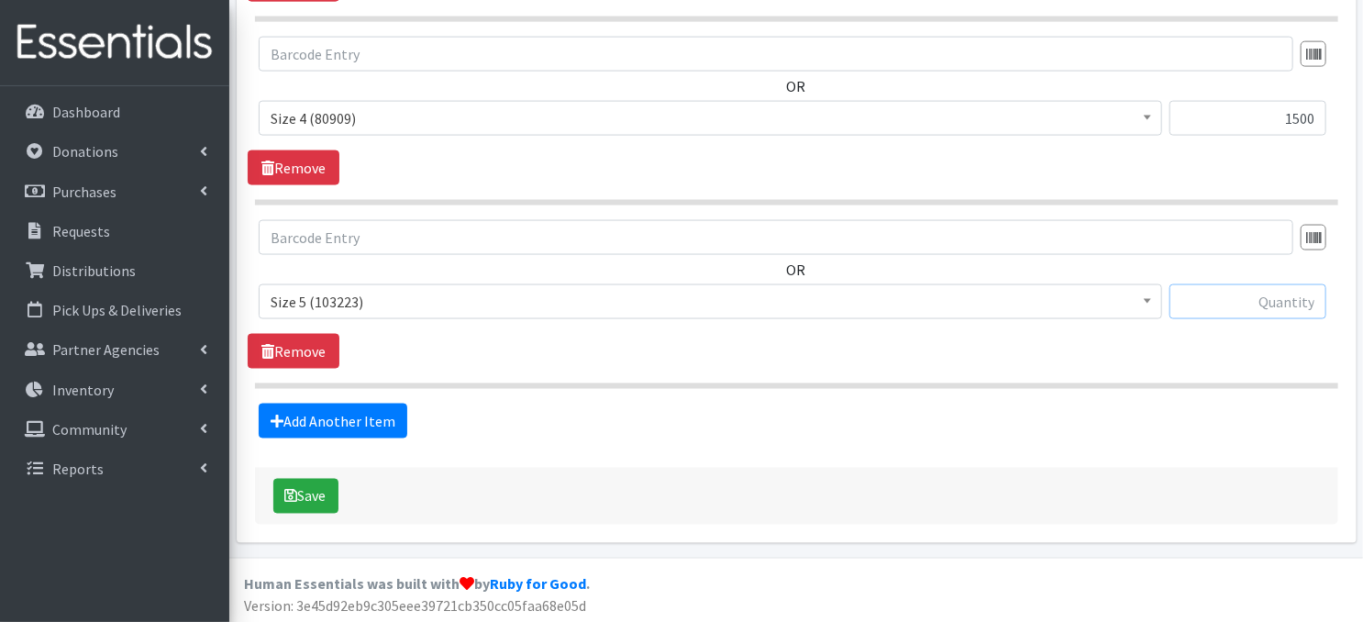
click at [1199, 300] on input "text" at bounding box center [1248, 301] width 157 height 35
type input "1500"
click at [345, 421] on link "Add Another Item" at bounding box center [333, 421] width 149 height 35
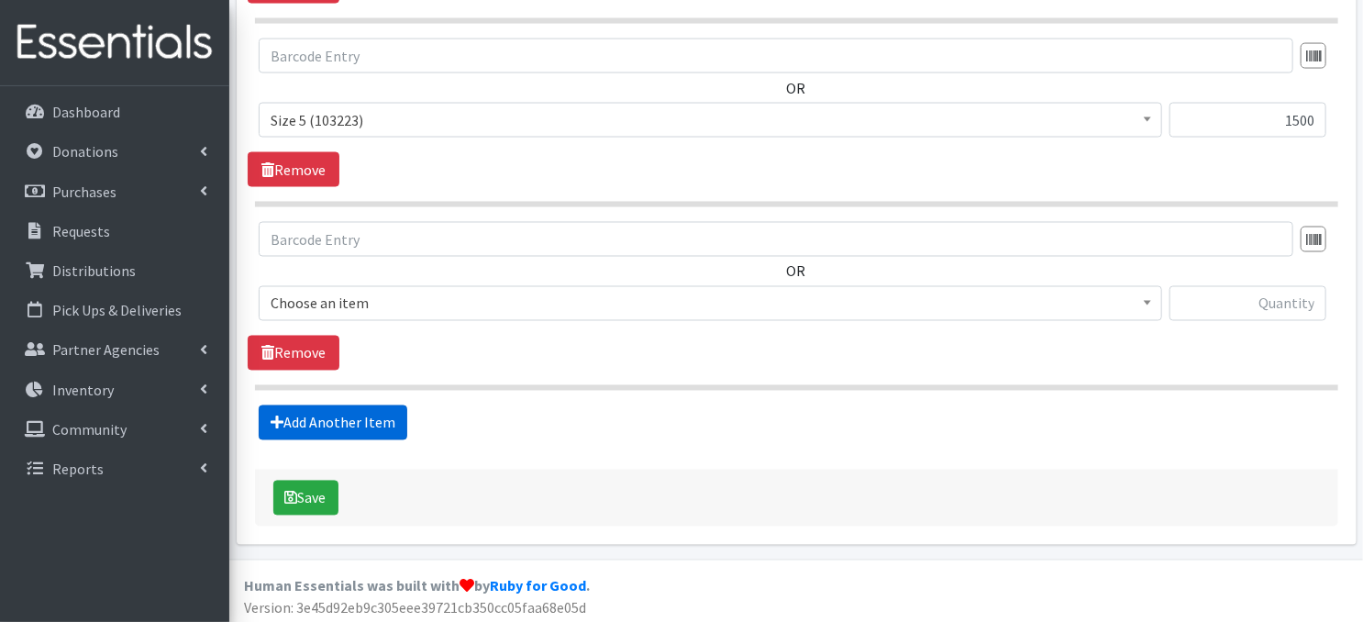
scroll to position [1451, 0]
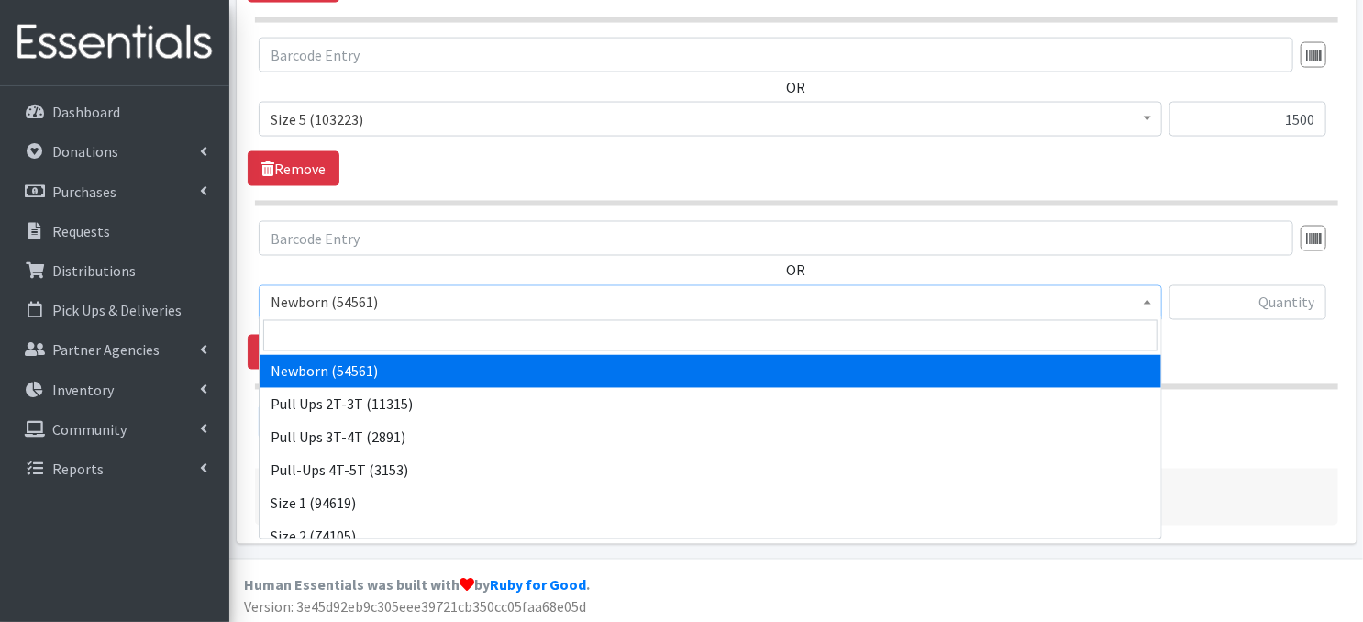
click at [1143, 303] on span at bounding box center [1147, 300] width 18 height 28
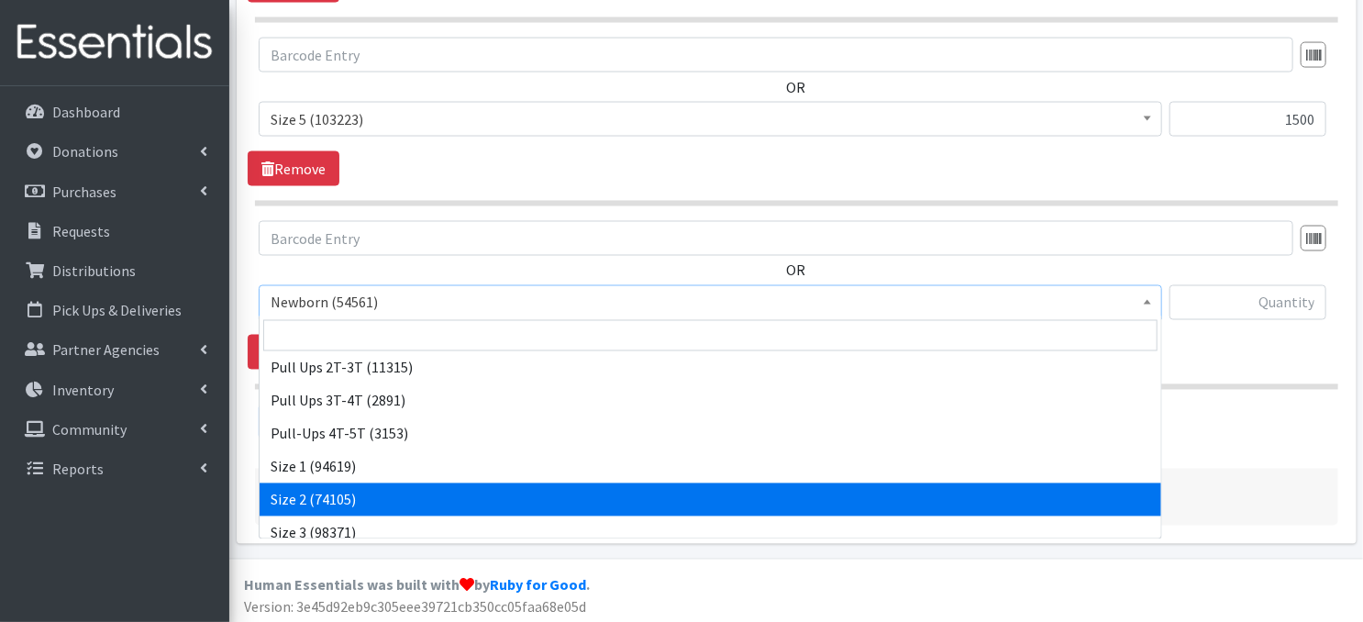
scroll to position [159, 0]
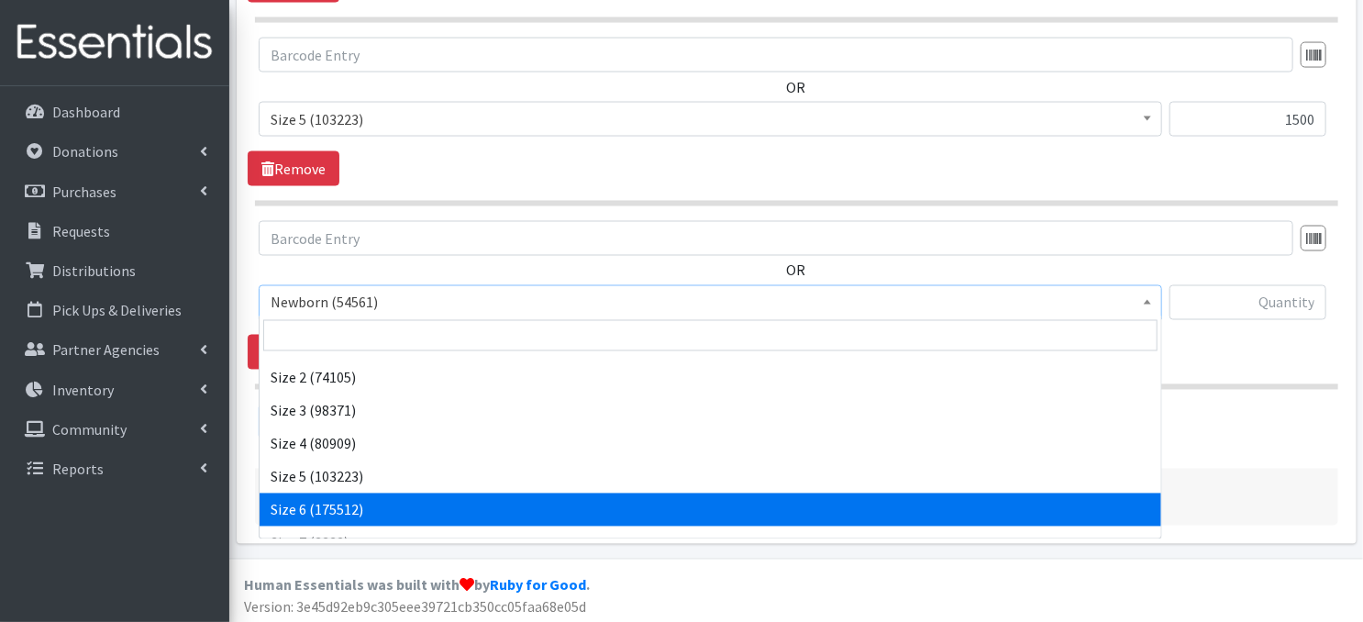
select select "3687"
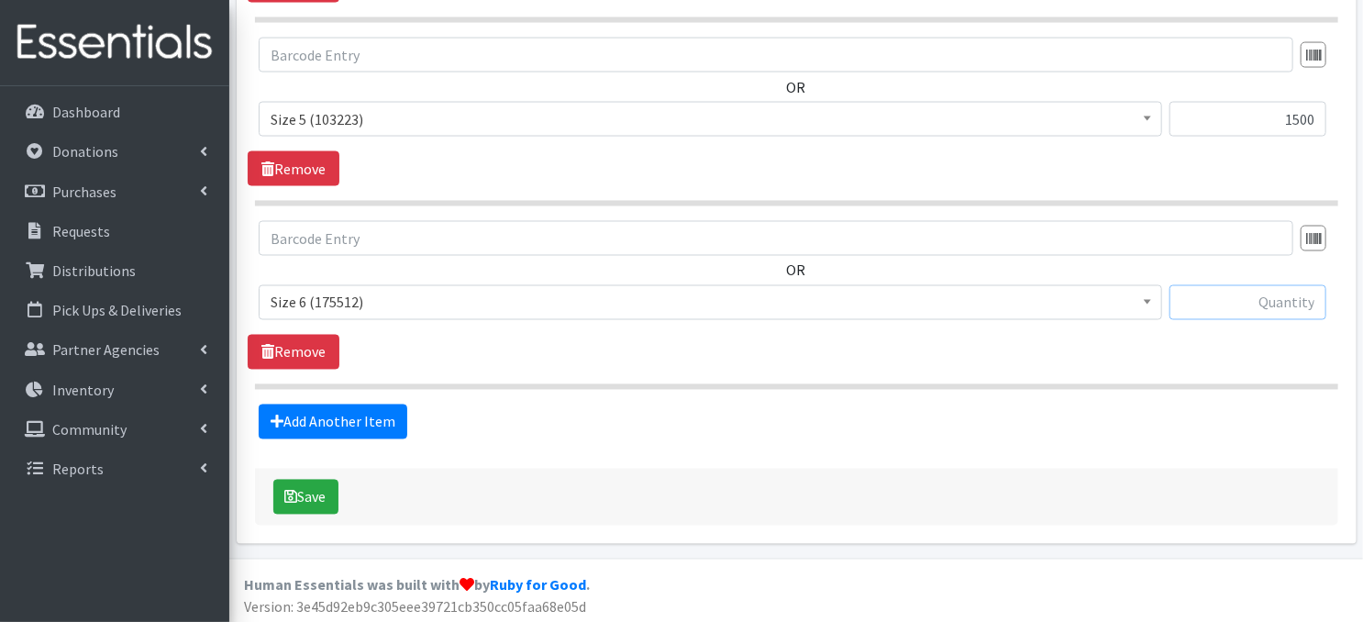
click at [1204, 296] on input "text" at bounding box center [1248, 302] width 157 height 35
type input "1500"
click at [301, 422] on link "Add Another Item" at bounding box center [333, 422] width 149 height 35
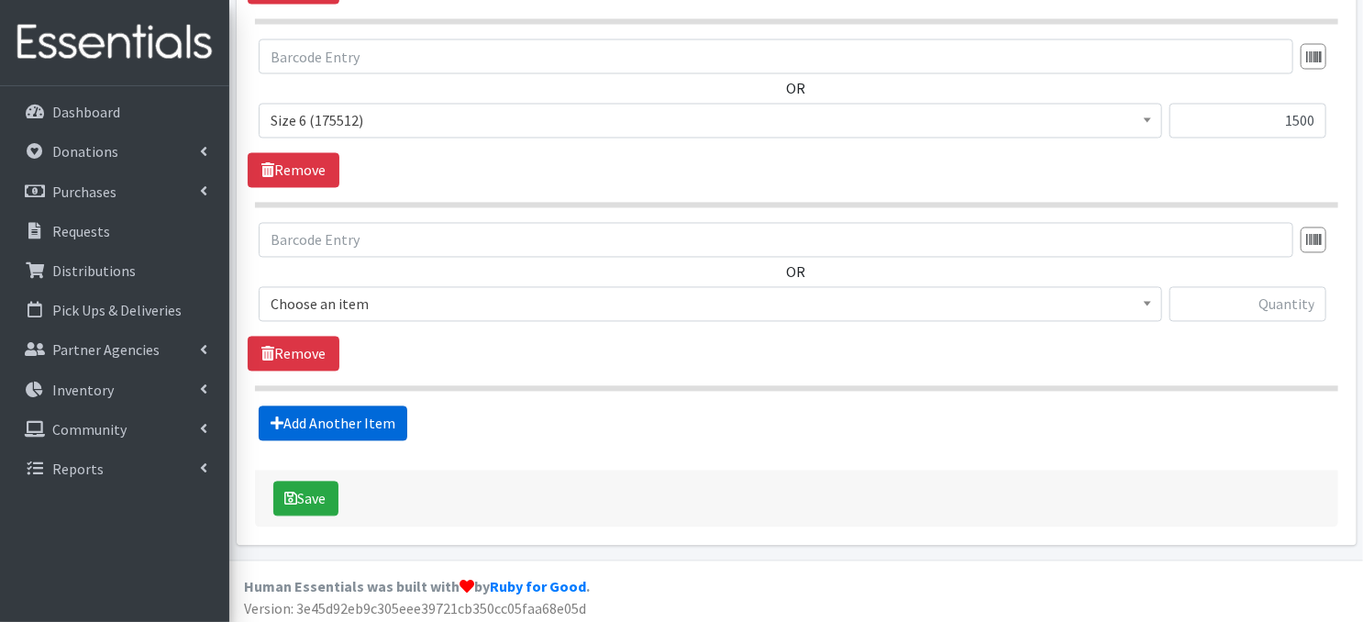
scroll to position [1634, 0]
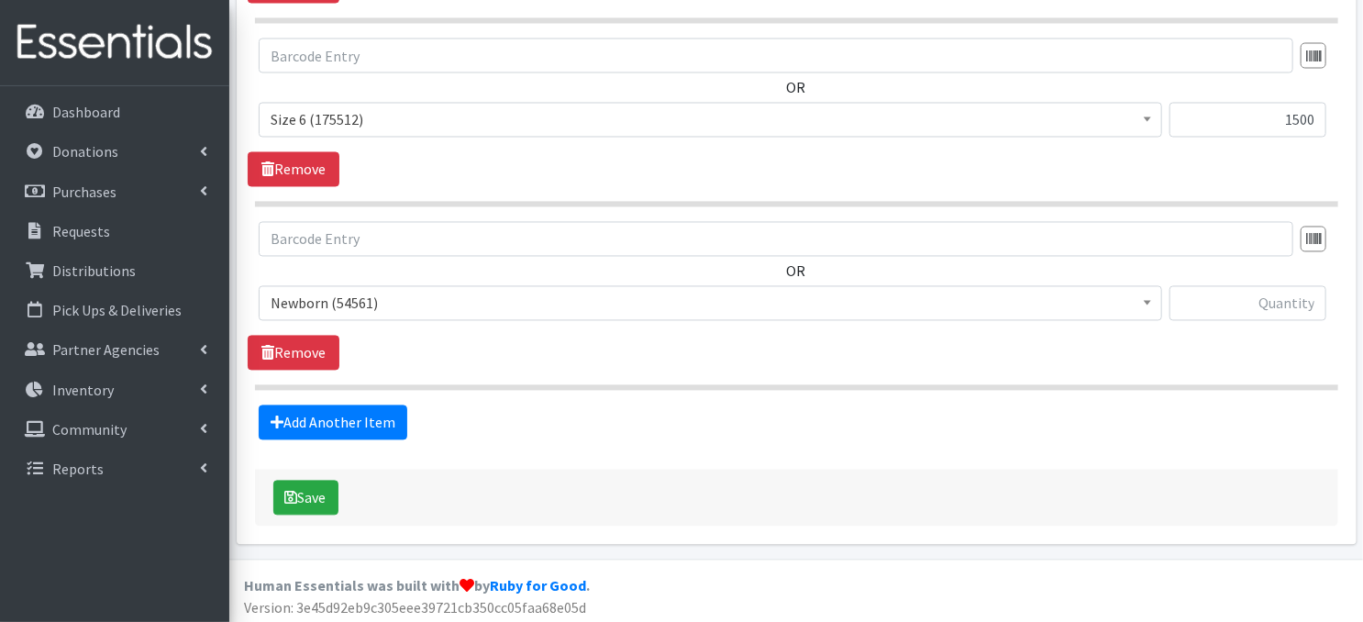
click at [1140, 302] on span at bounding box center [1147, 301] width 18 height 28
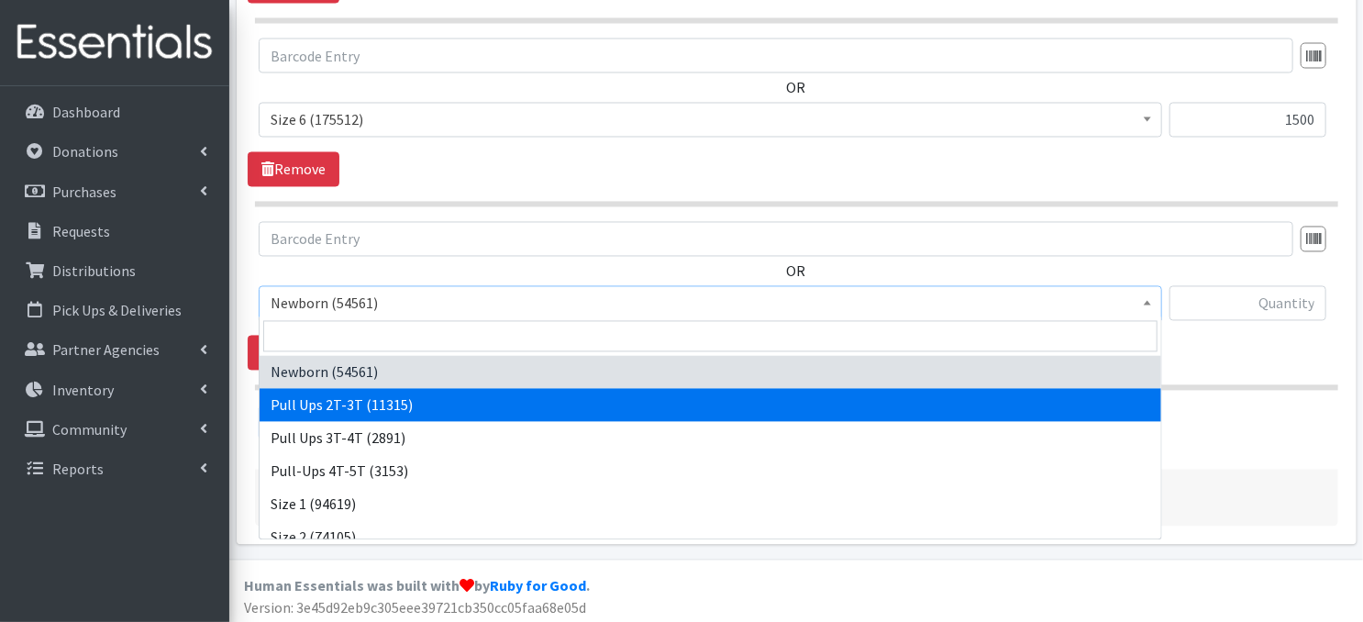
select select "3696"
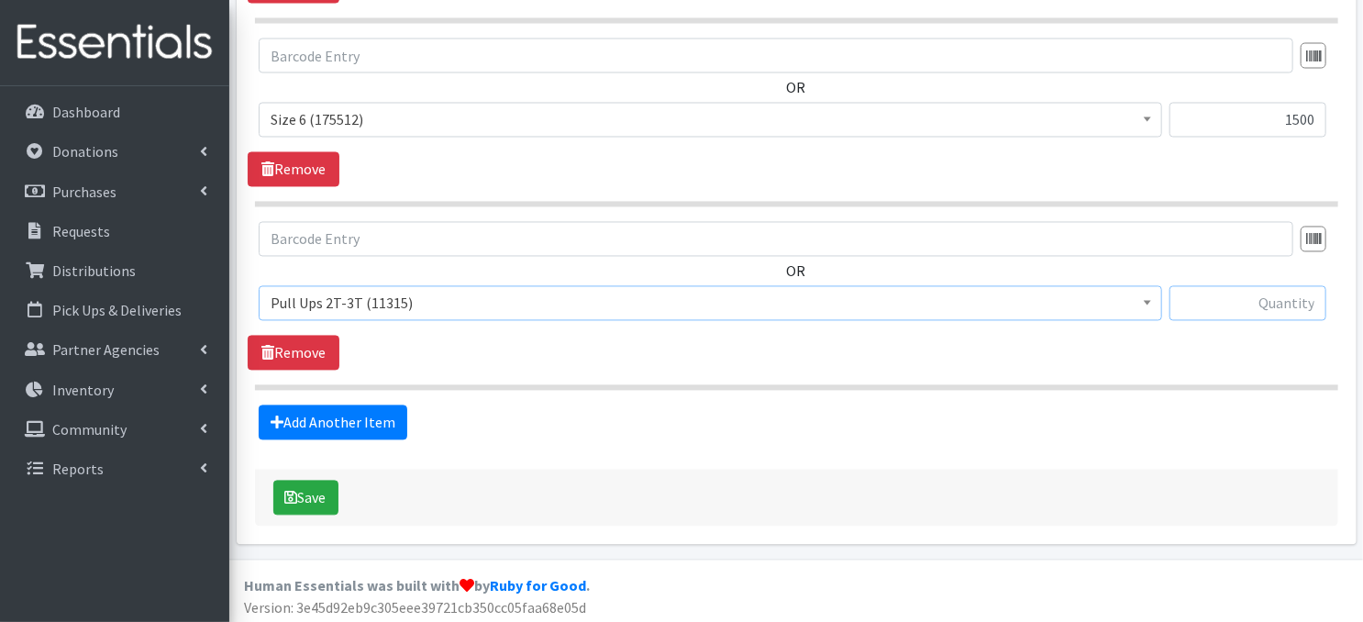
click at [1203, 295] on input "text" at bounding box center [1248, 303] width 157 height 35
type input "150"
click at [340, 424] on link "Add Another Item" at bounding box center [333, 422] width 149 height 35
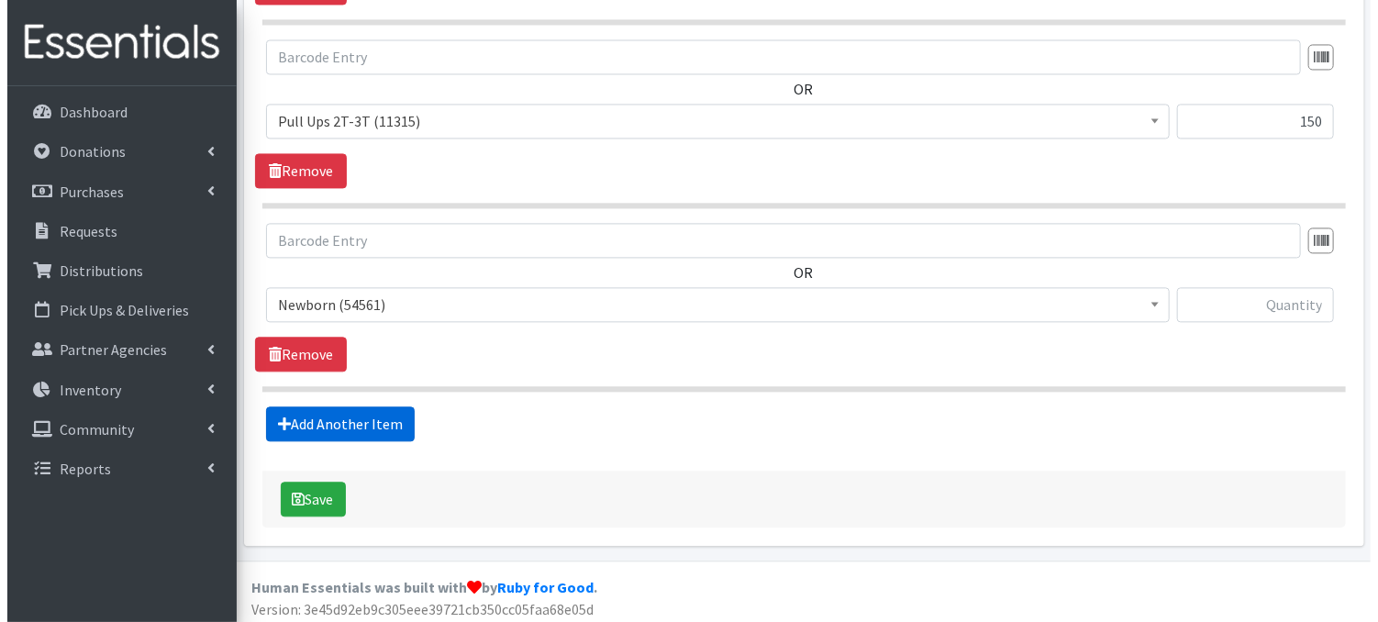
scroll to position [1816, 0]
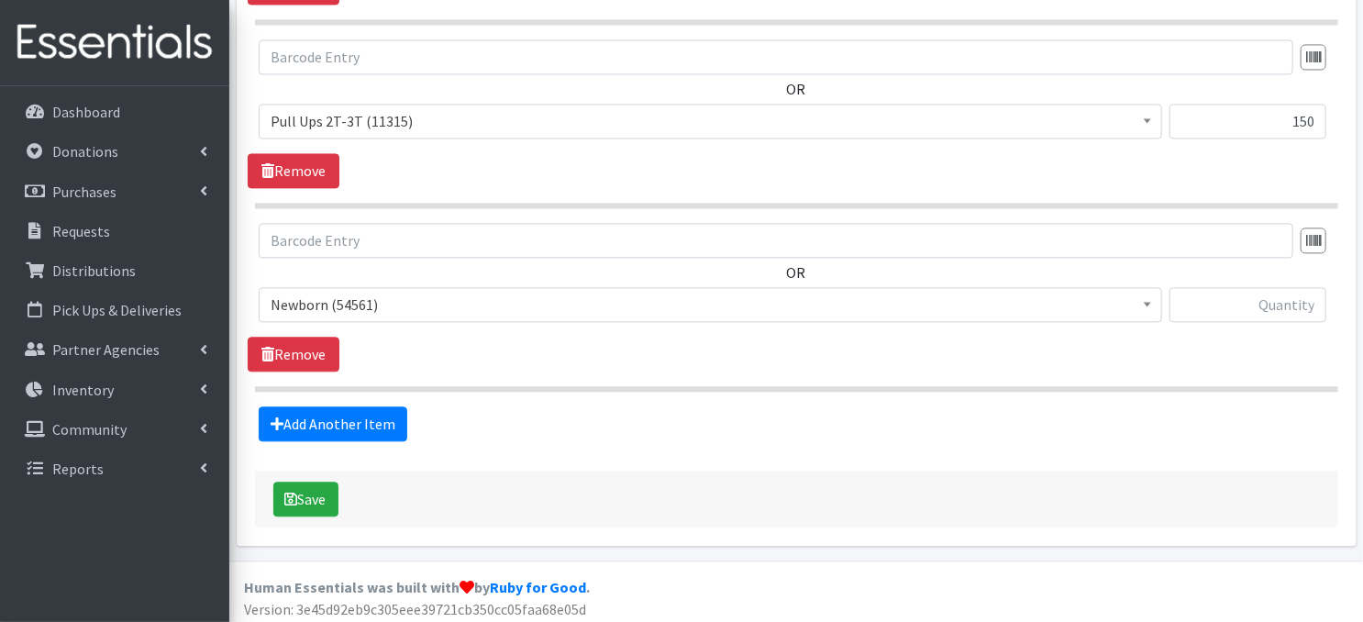
click at [1148, 303] on span at bounding box center [1147, 302] width 18 height 28
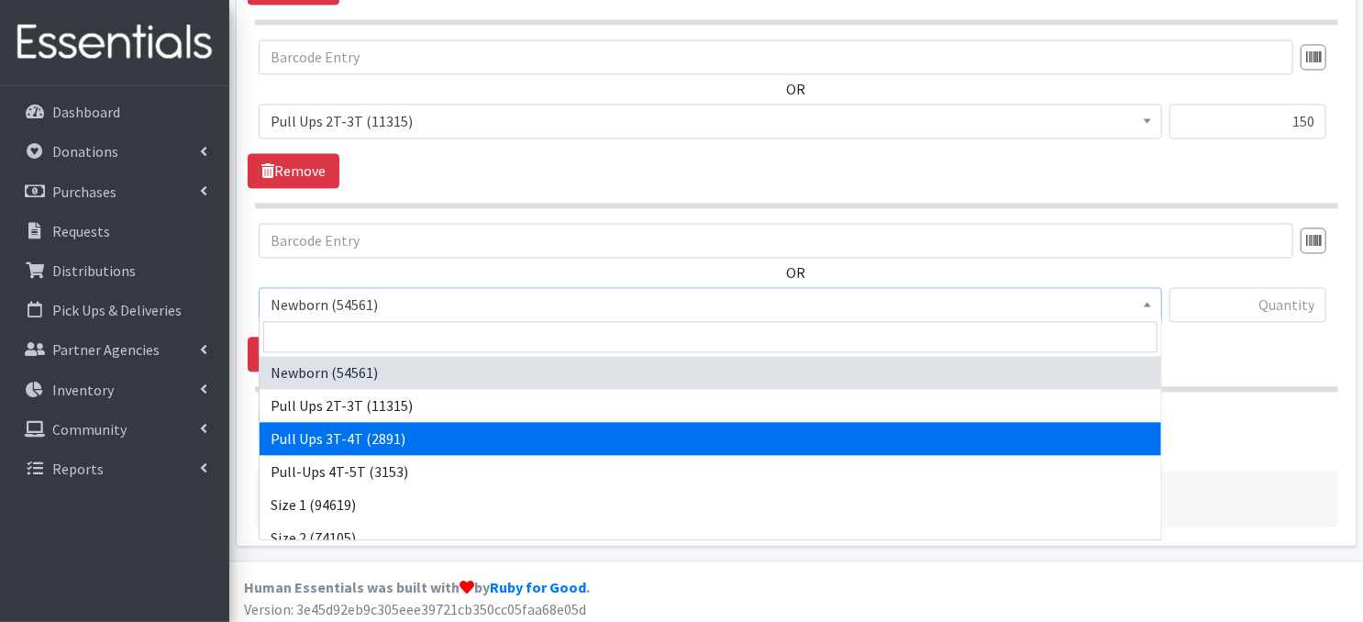
select select "3697"
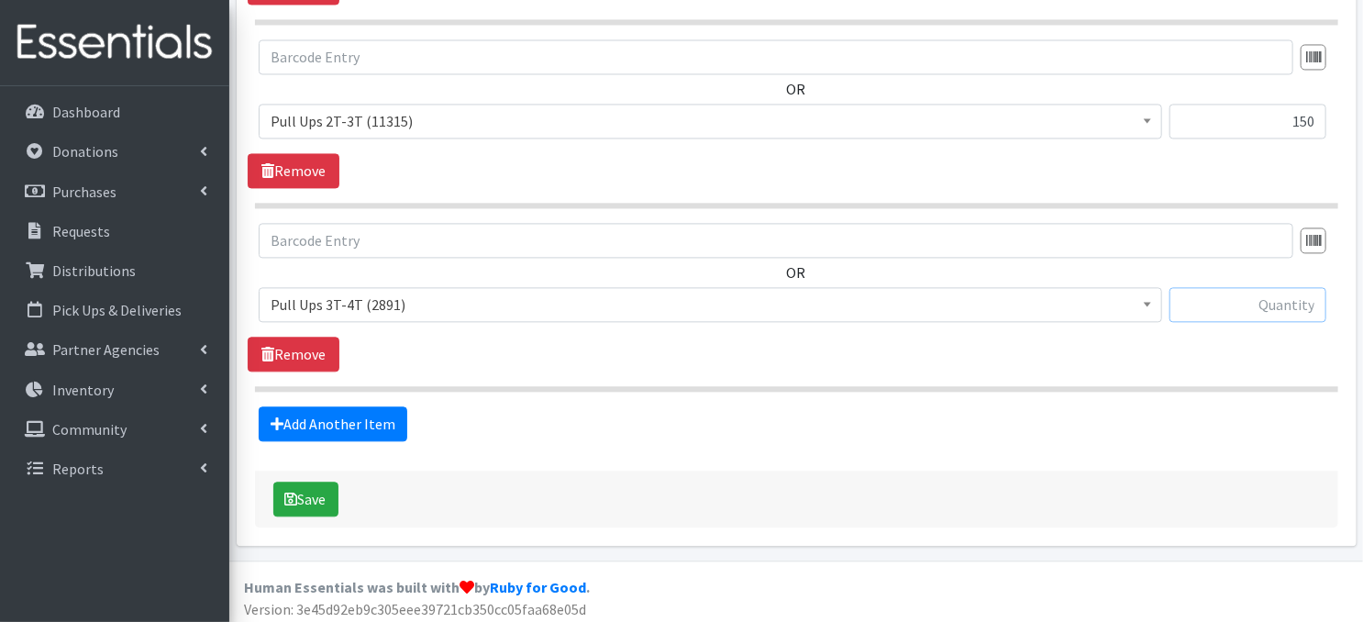
click at [1211, 297] on input "text" at bounding box center [1248, 304] width 157 height 35
type input "150"
click at [305, 494] on button "Save" at bounding box center [305, 499] width 65 height 35
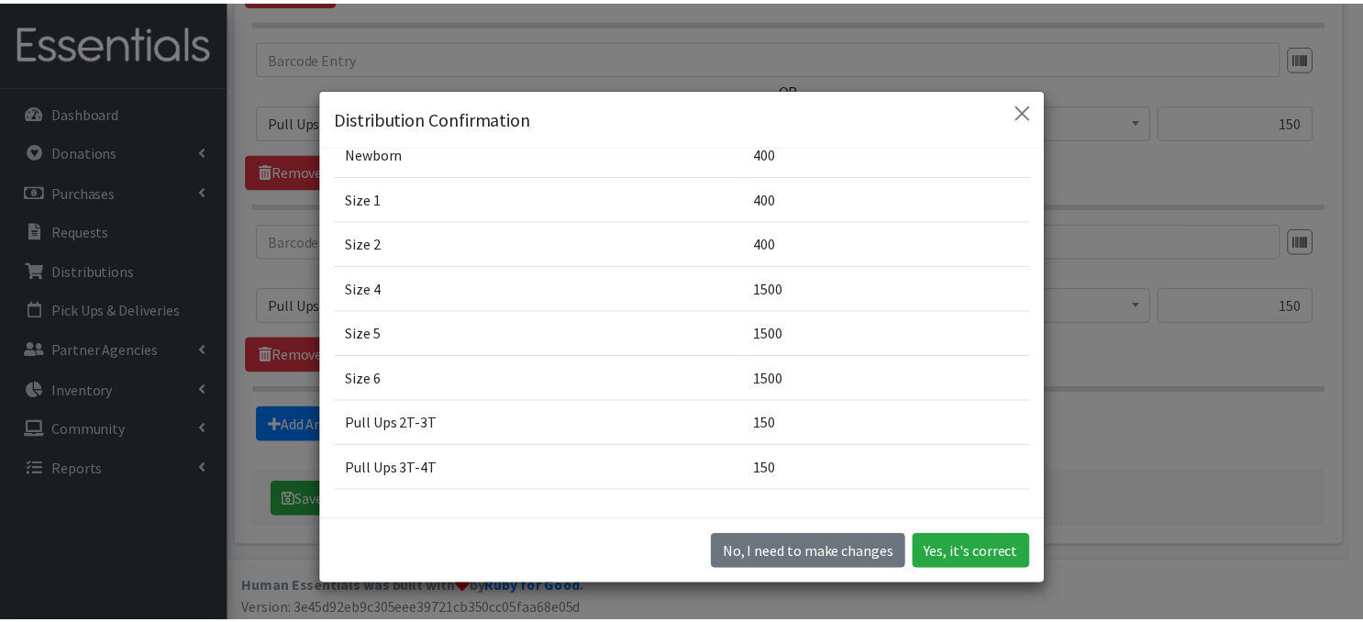
scroll to position [181, 0]
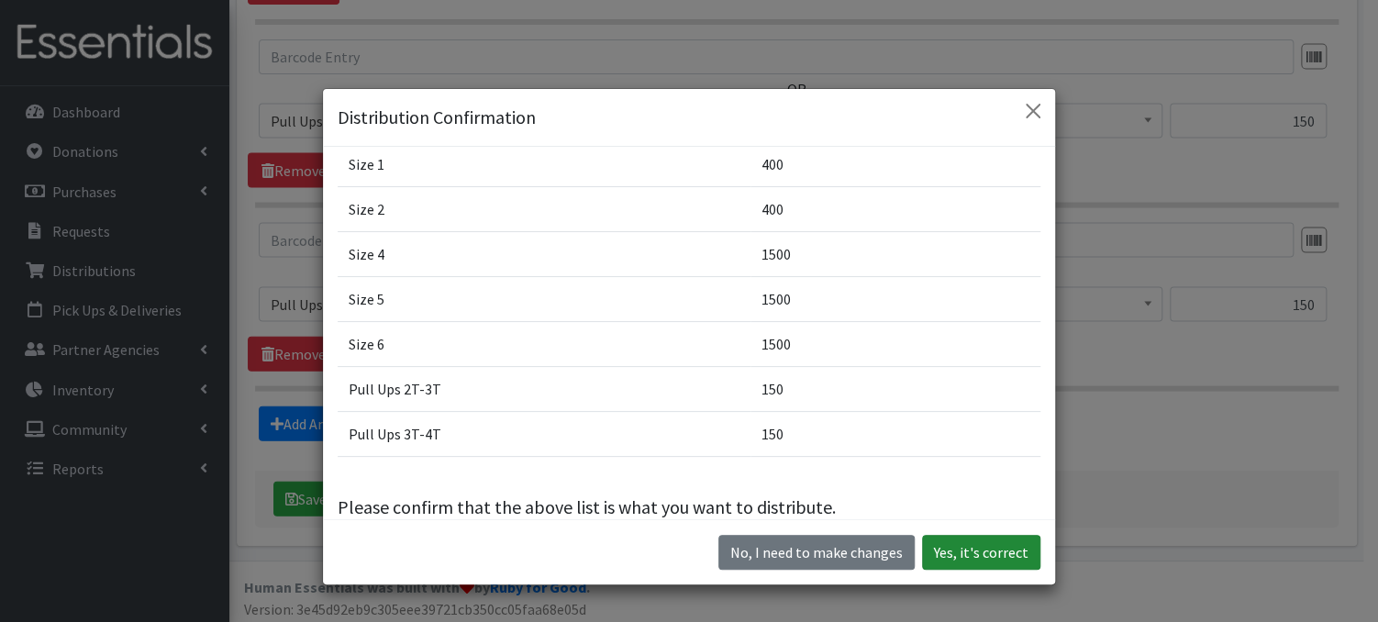
click at [983, 560] on button "Yes, it's correct" at bounding box center [981, 552] width 118 height 35
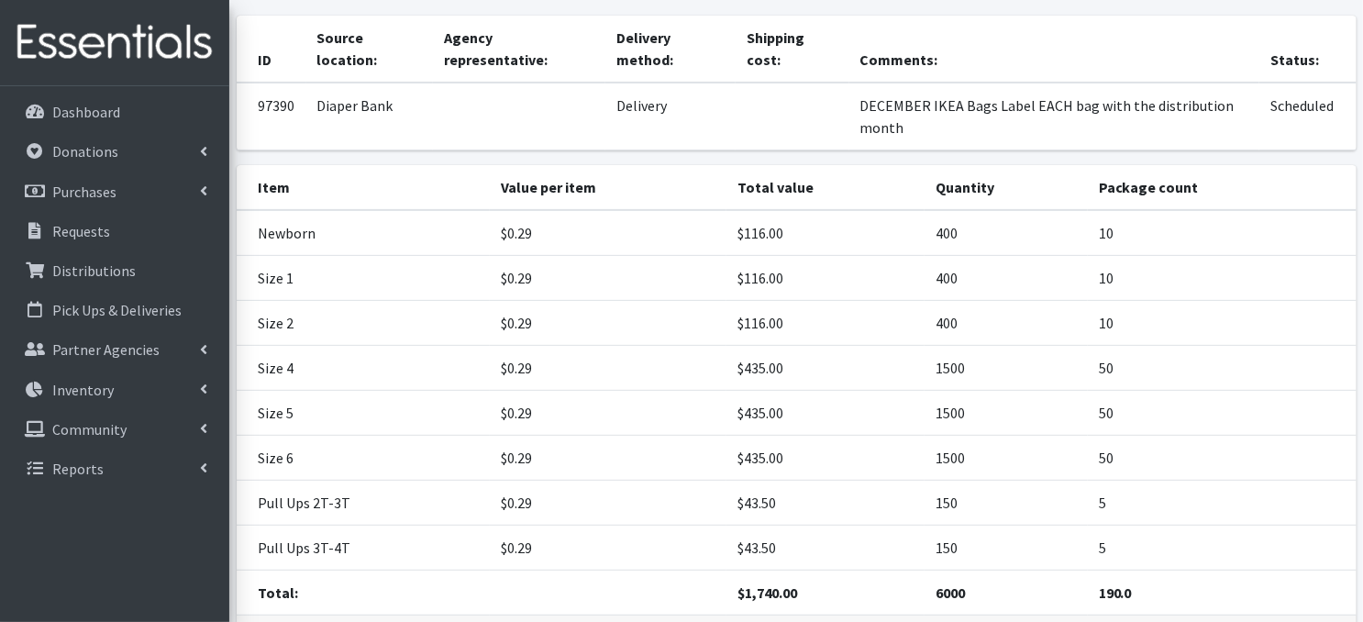
scroll to position [273, 0]
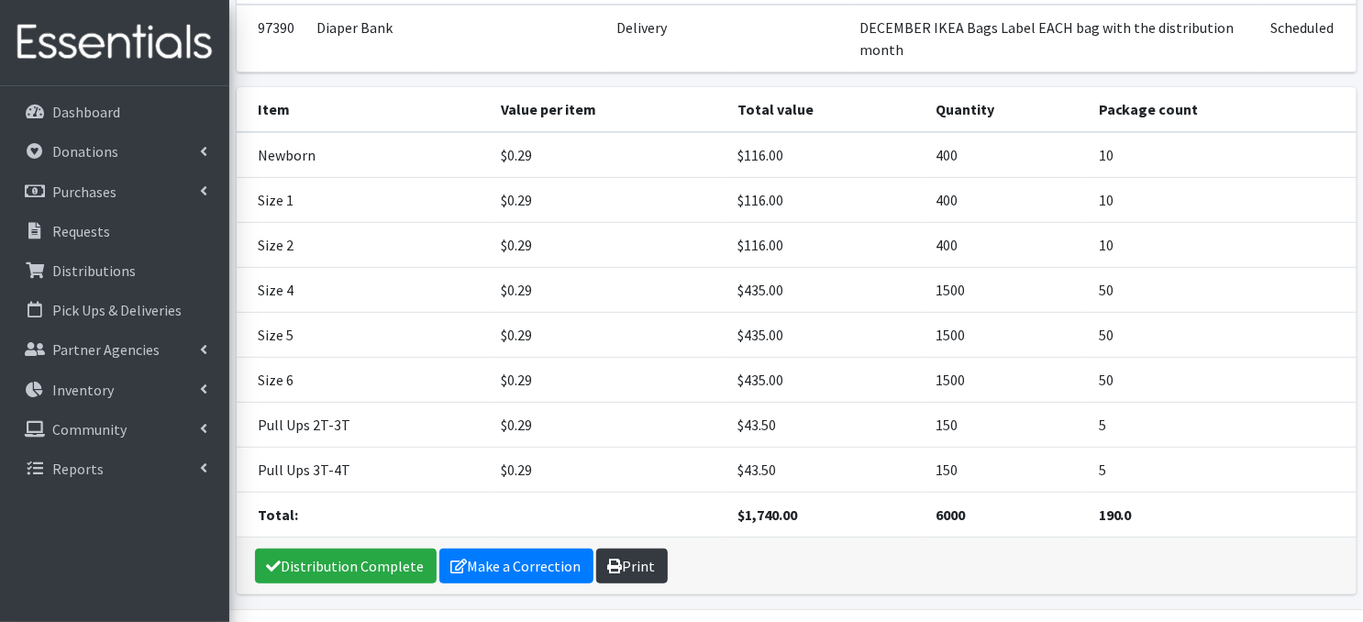
click at [618, 549] on link "Print" at bounding box center [632, 566] width 72 height 35
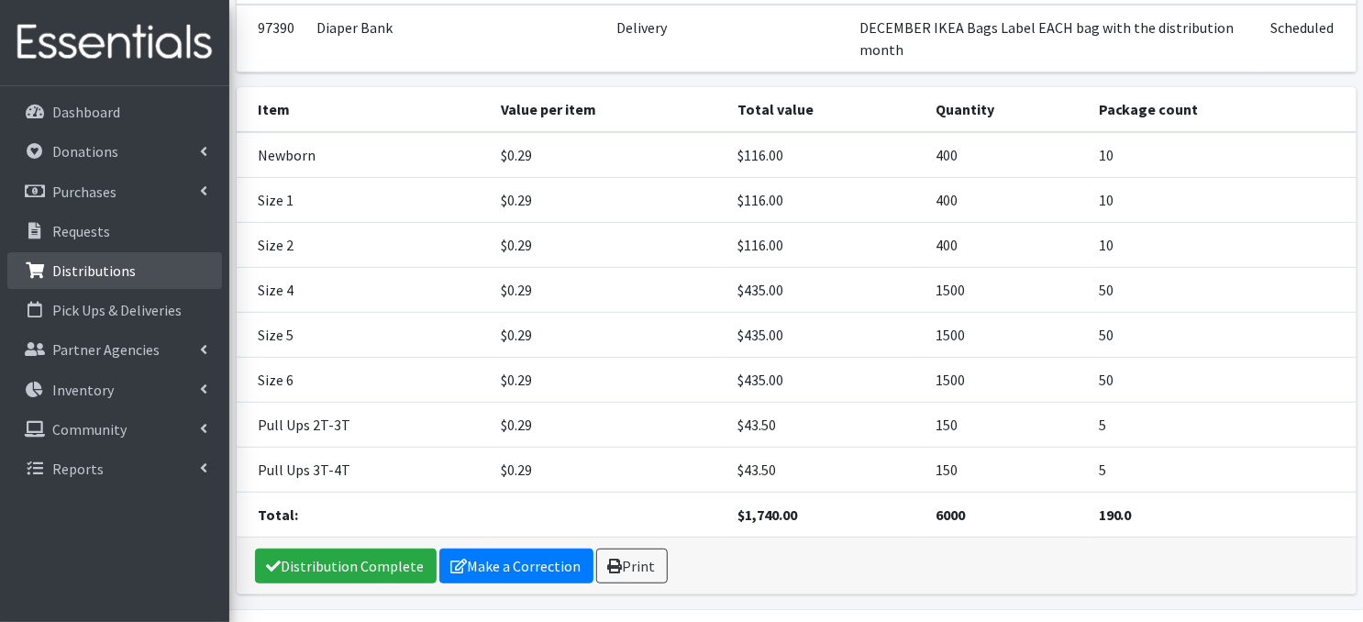
click at [102, 267] on p "Distributions" at bounding box center [93, 270] width 83 height 18
